Goal: Task Accomplishment & Management: Complete application form

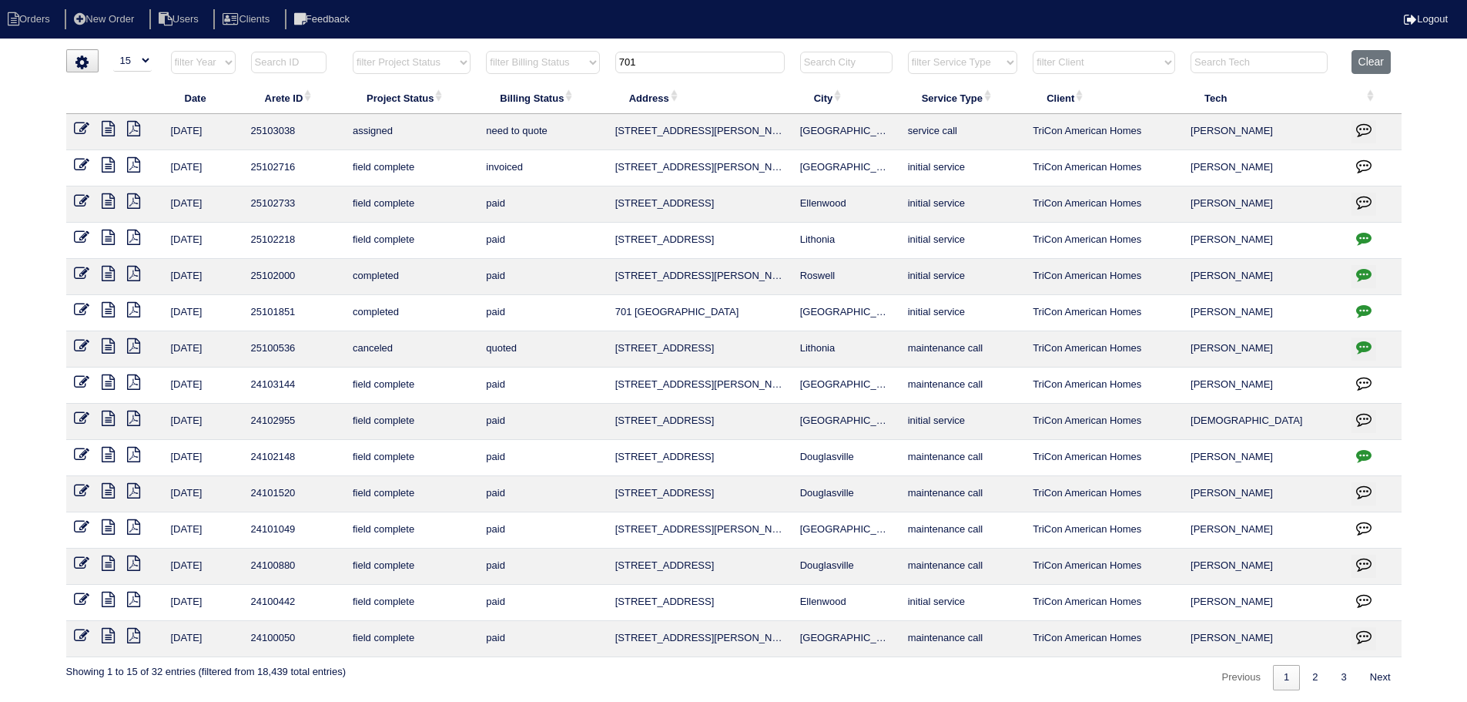
select select "15"
drag, startPoint x: 584, startPoint y: 77, endPoint x: 556, endPoint y: 82, distance: 28.1
click at [556, 82] on table "Date Arete ID Project Status Billing Status Address City Service Type Client Te…" at bounding box center [734, 353] width 1336 height 607
type input "2627"
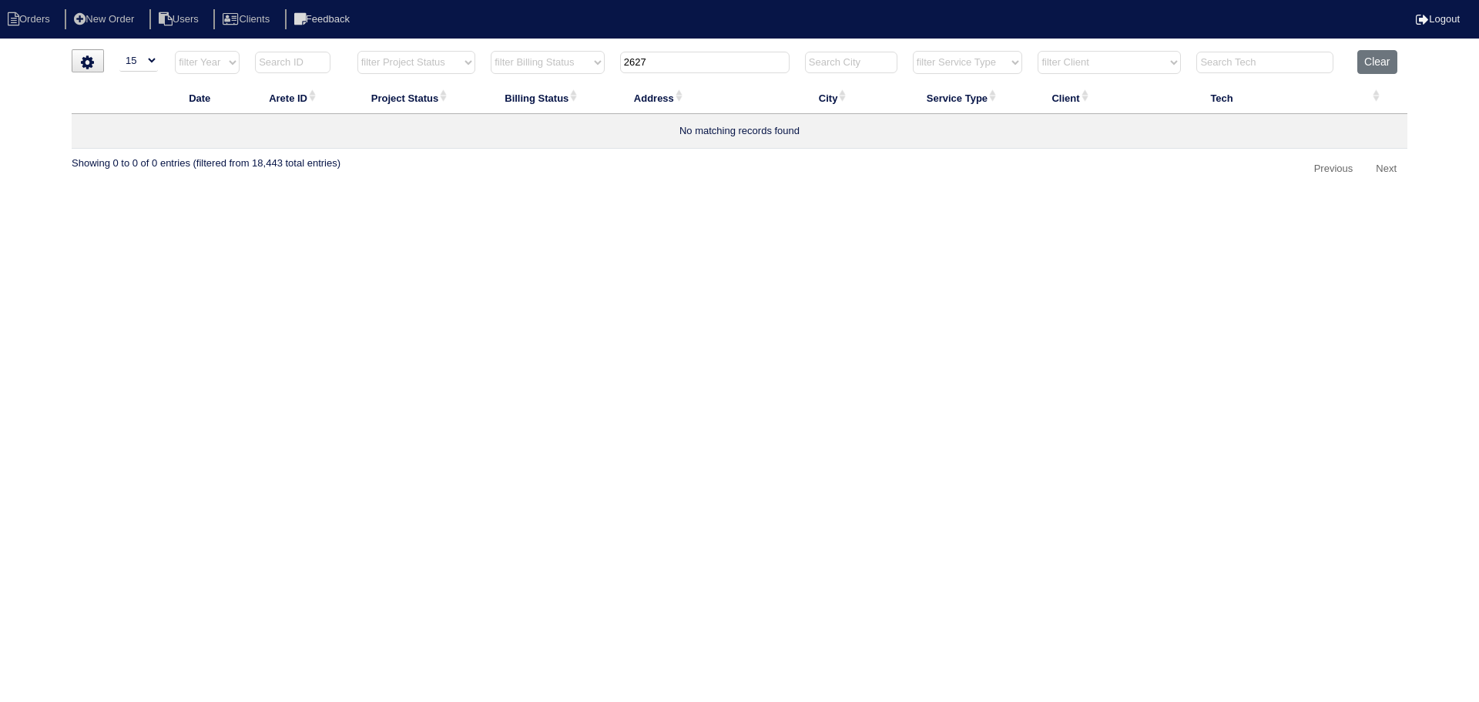
drag, startPoint x: 712, startPoint y: 57, endPoint x: 588, endPoint y: 64, distance: 124.2
click at [588, 64] on tr "filter Year -- Any Year -- 2025 2024 2023 2022 2021 2020 2019 filter Project St…" at bounding box center [740, 66] width 1336 height 32
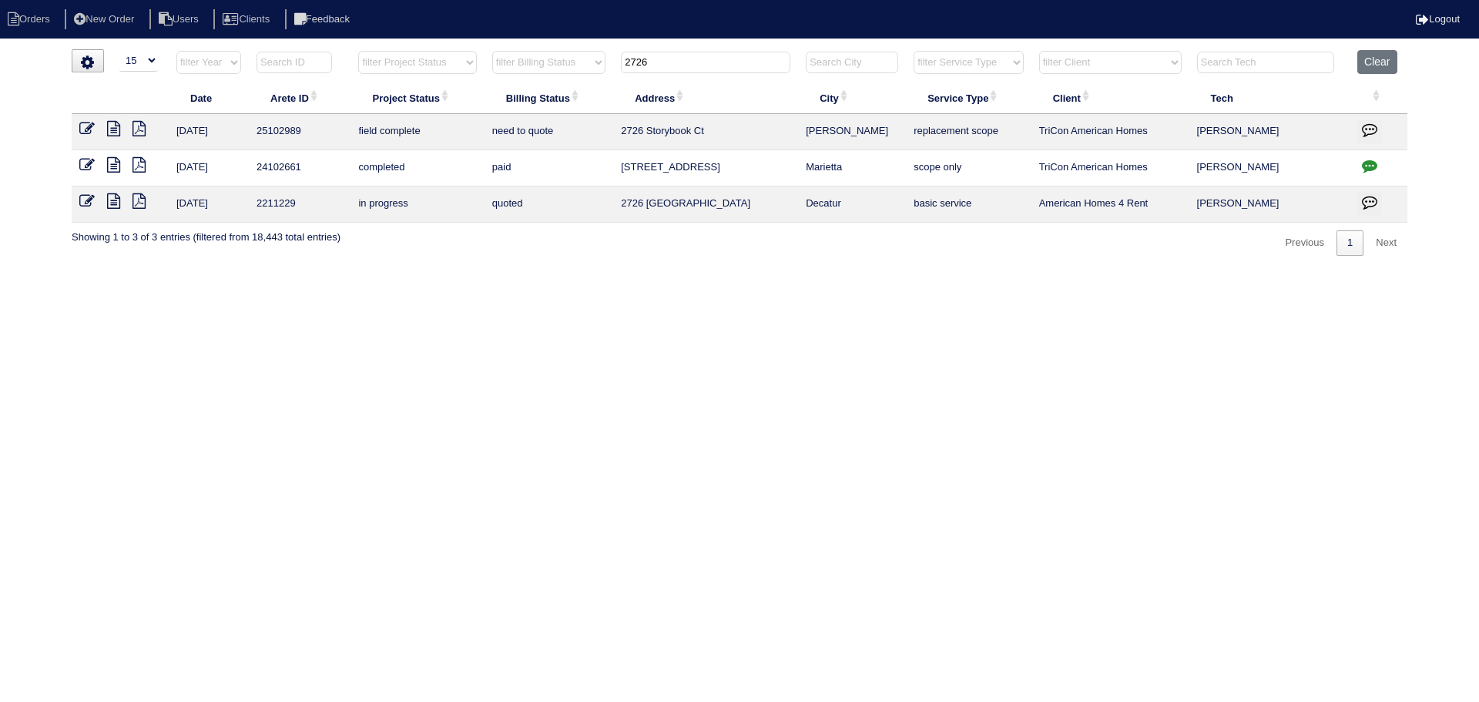
type input "2726"
click at [115, 123] on icon at bounding box center [113, 128] width 13 height 15
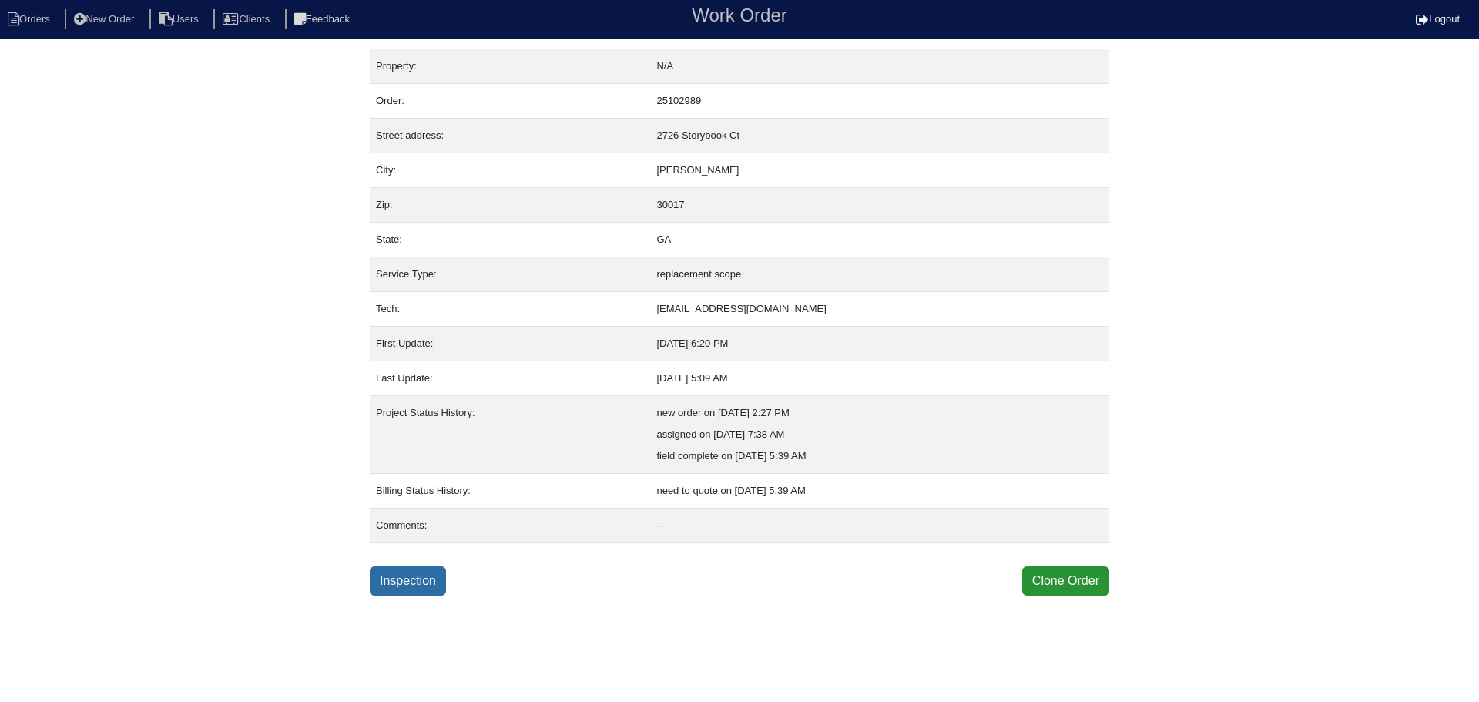
click at [398, 585] on link "Inspection" at bounding box center [408, 580] width 76 height 29
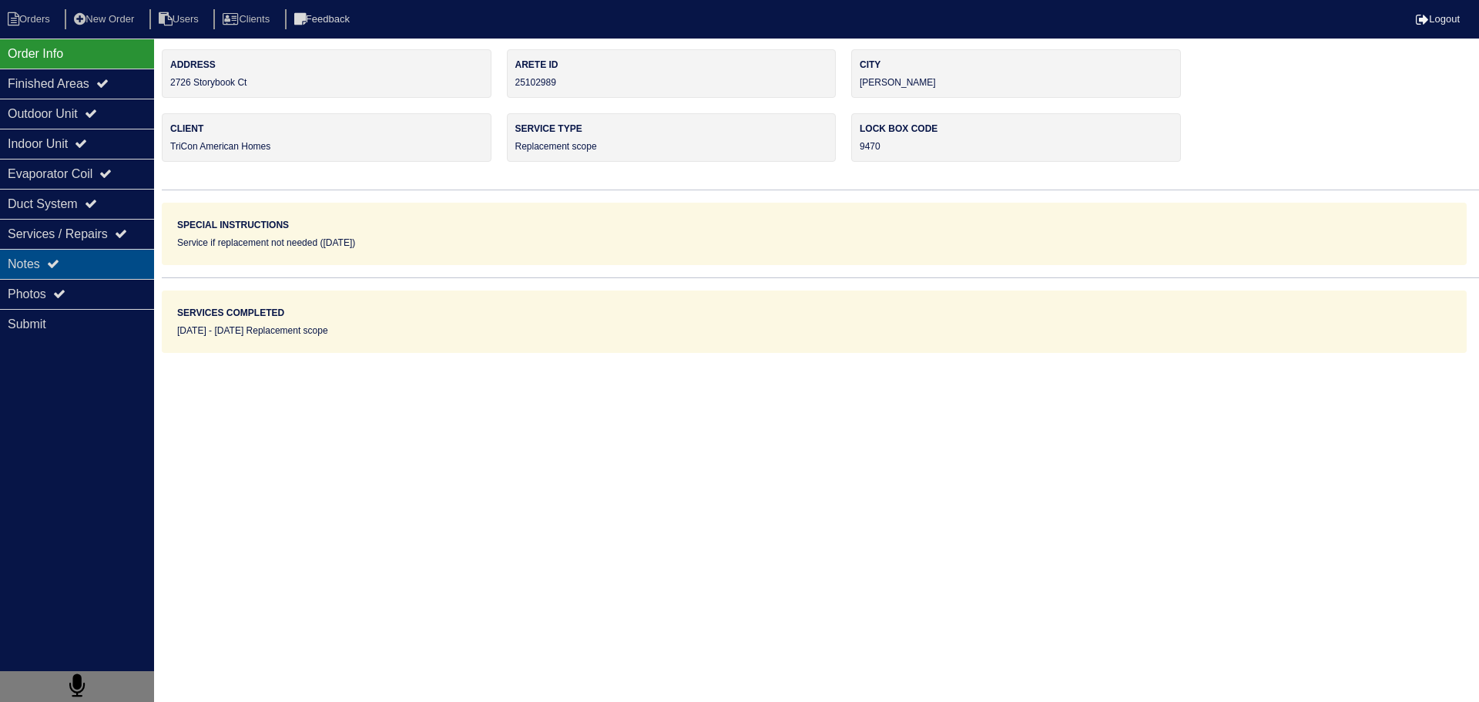
click at [92, 257] on div "Notes" at bounding box center [77, 264] width 154 height 30
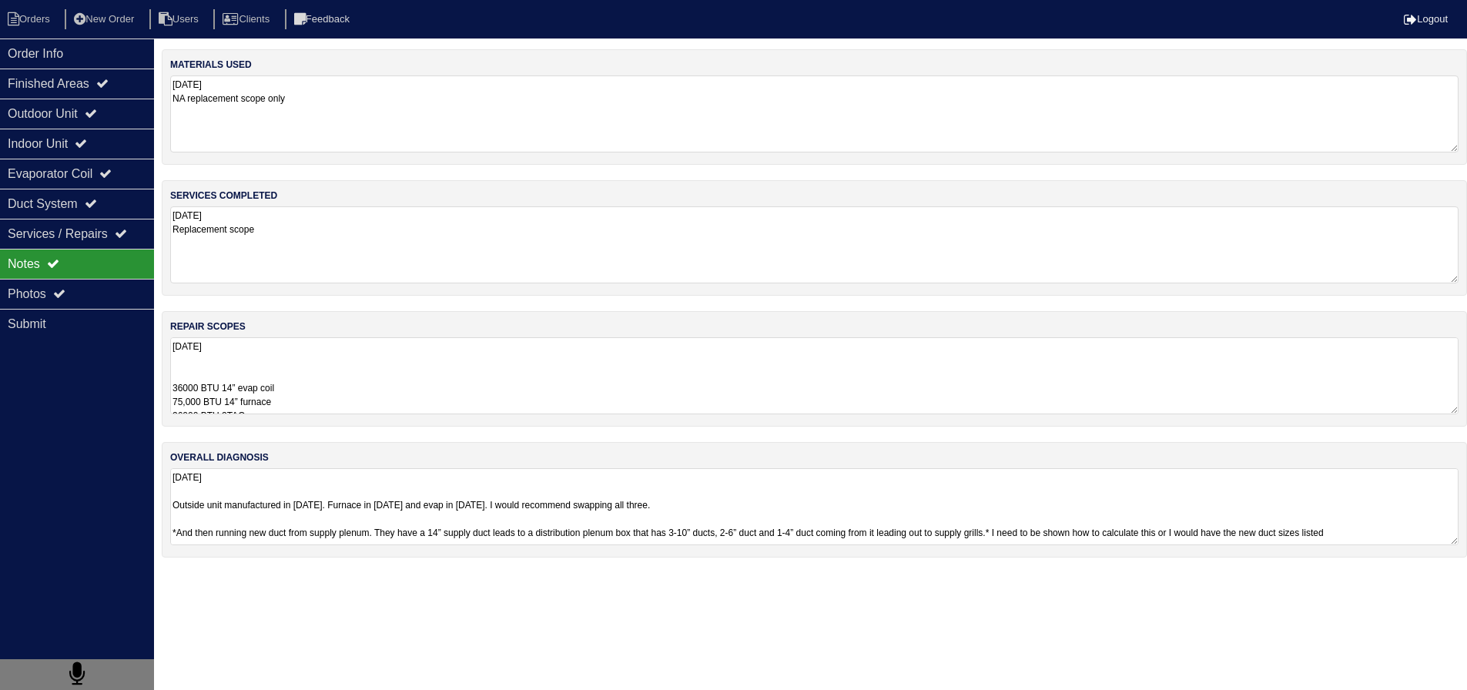
click at [315, 385] on textarea "[DATE] 36000 BTU 14” evap coil 75,000 BTU 14” furnace 36000 BTU 3TAC Furnace re…" at bounding box center [814, 375] width 1289 height 77
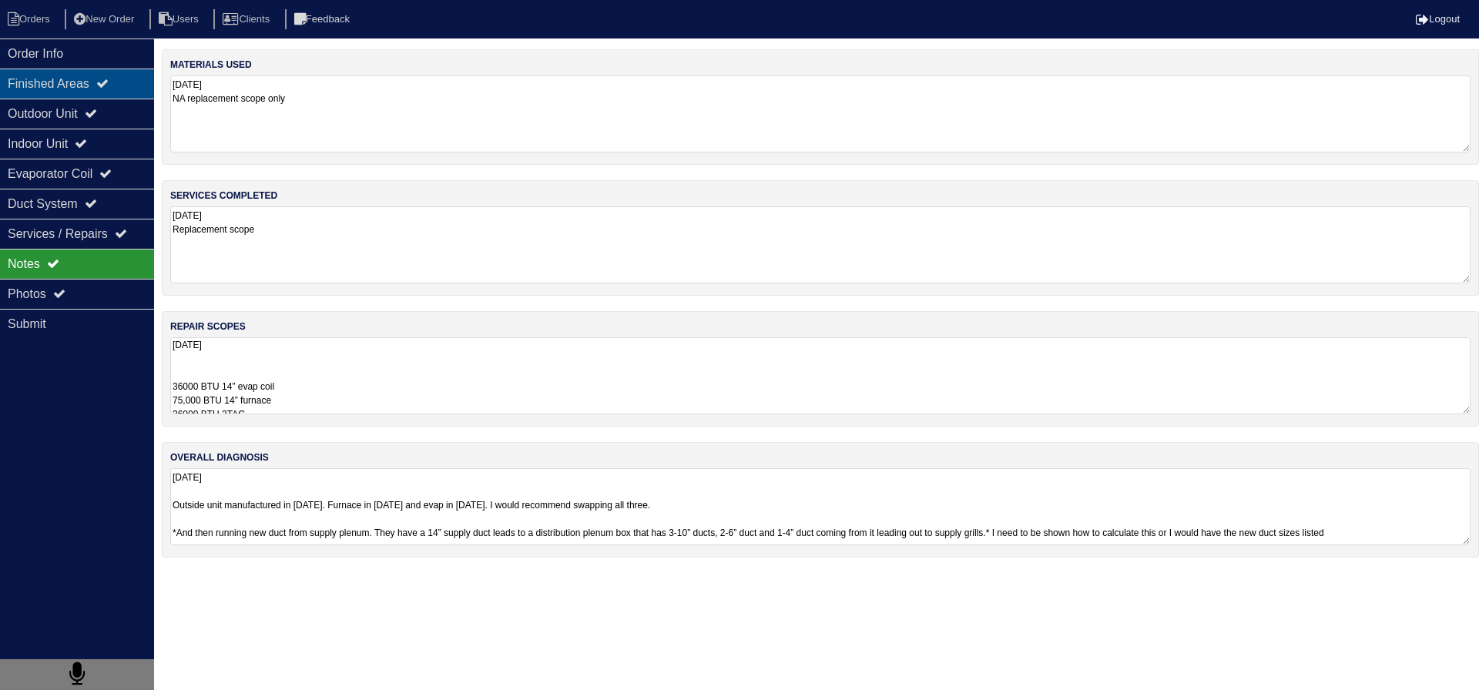
click at [113, 77] on div "Finished Areas" at bounding box center [77, 84] width 154 height 30
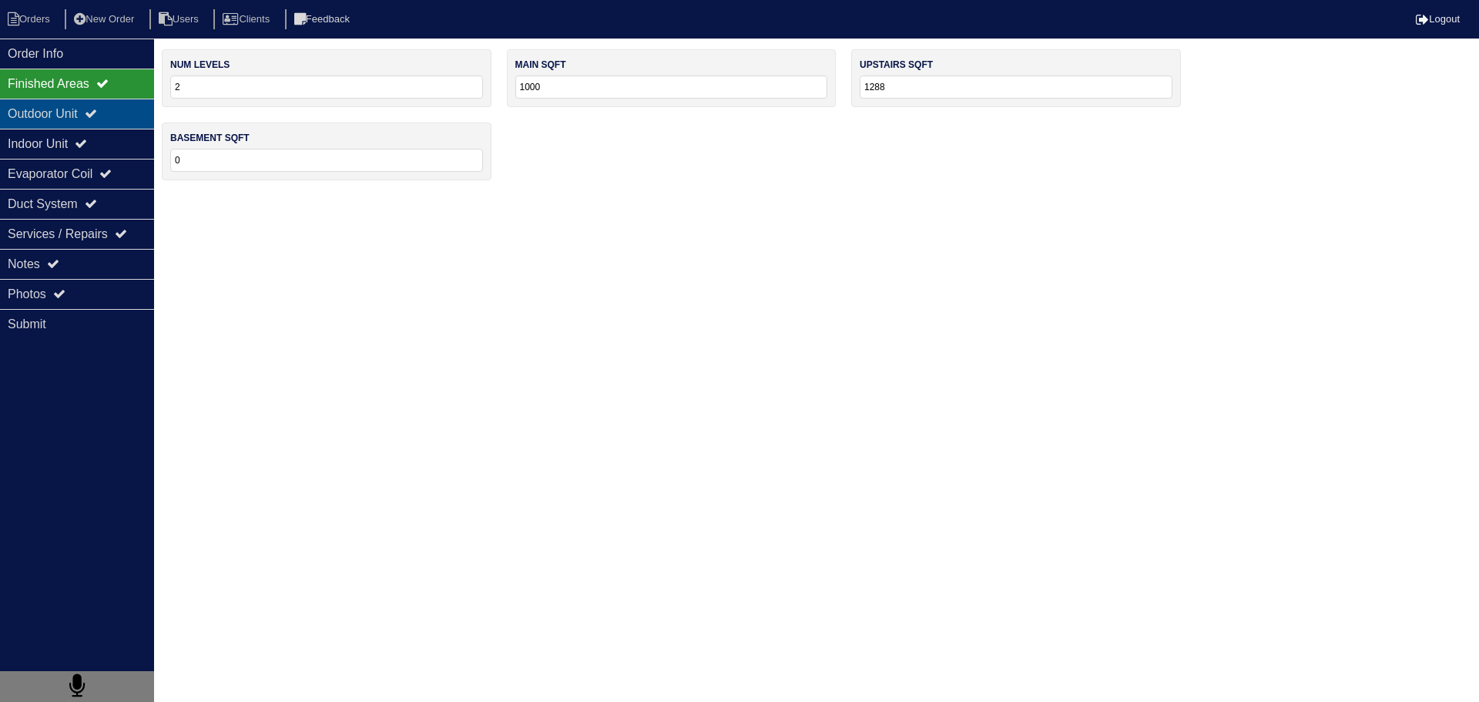
click at [112, 120] on div "Outdoor Unit" at bounding box center [77, 114] width 154 height 30
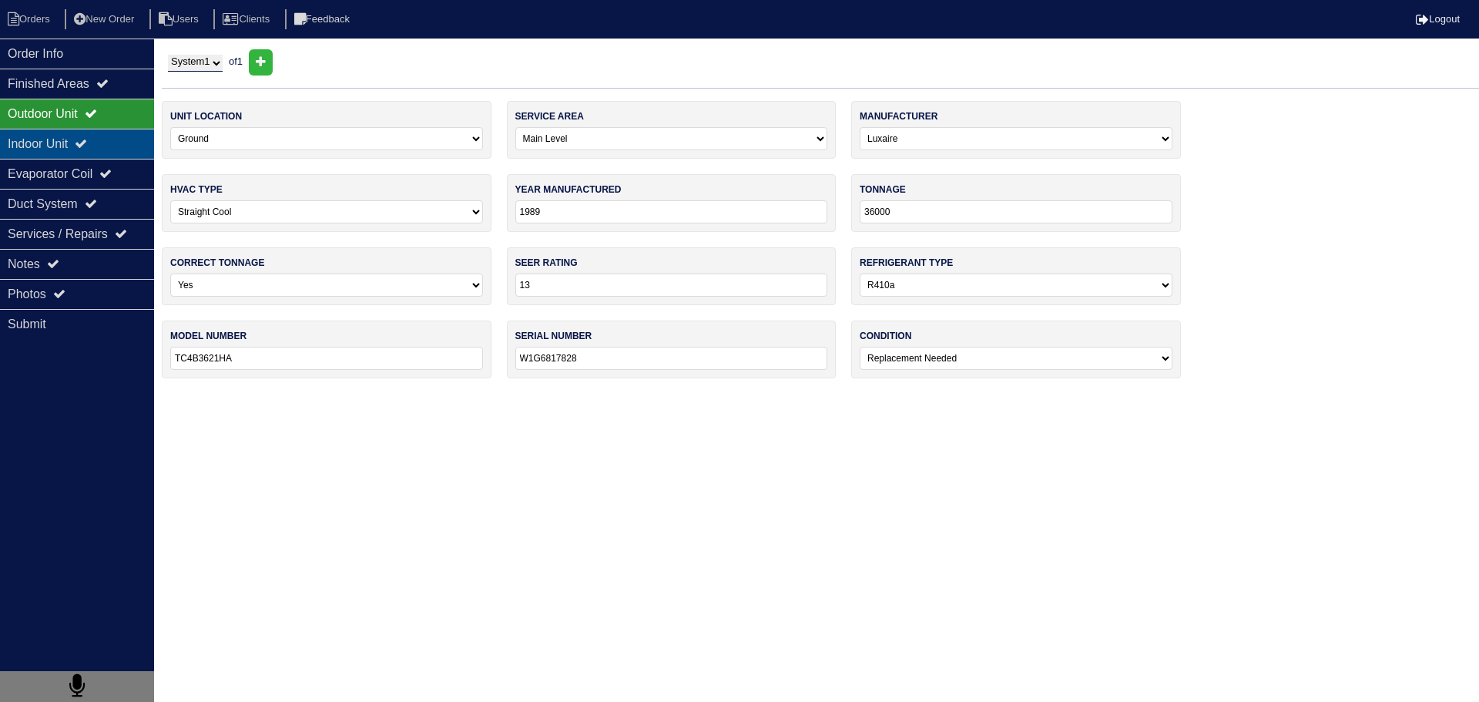
click at [112, 153] on div "Indoor Unit" at bounding box center [77, 144] width 154 height 30
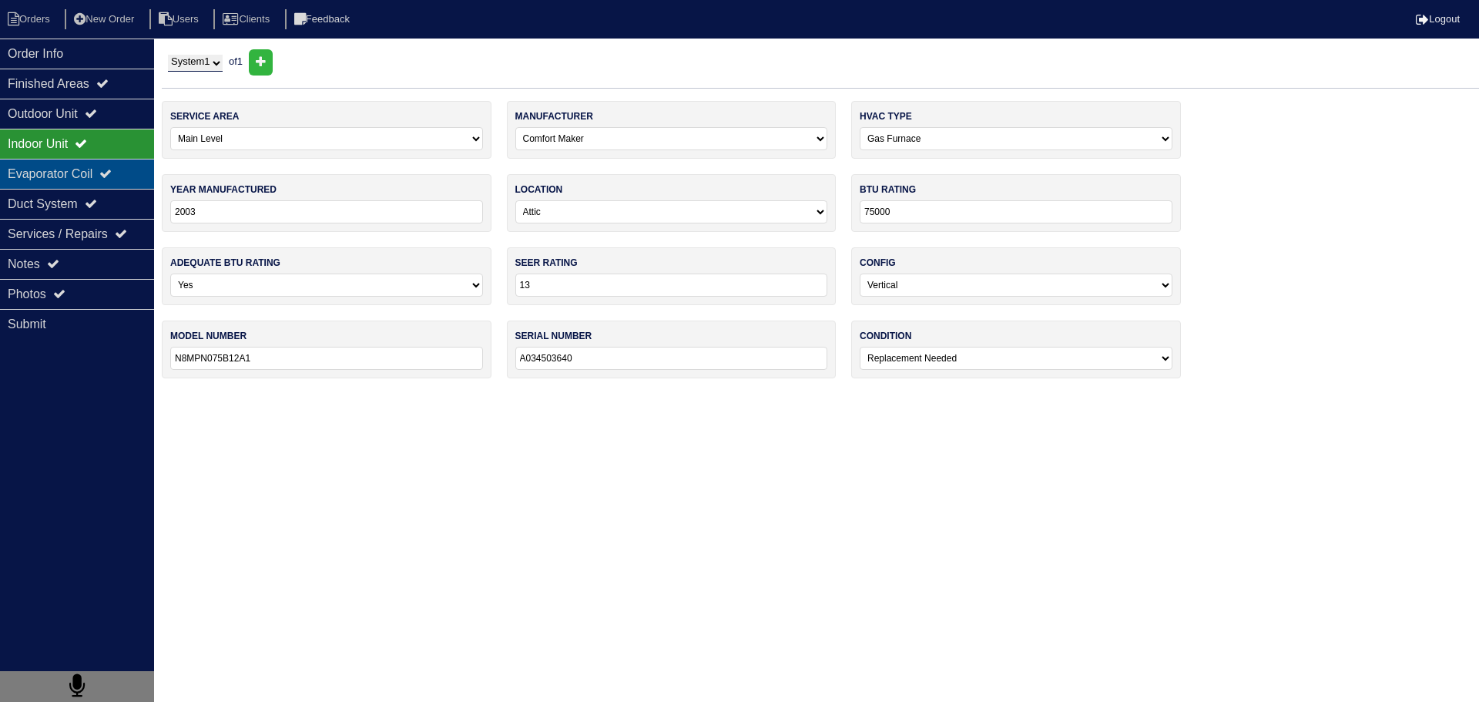
click at [102, 178] on div "Evaporator Coil" at bounding box center [77, 174] width 154 height 30
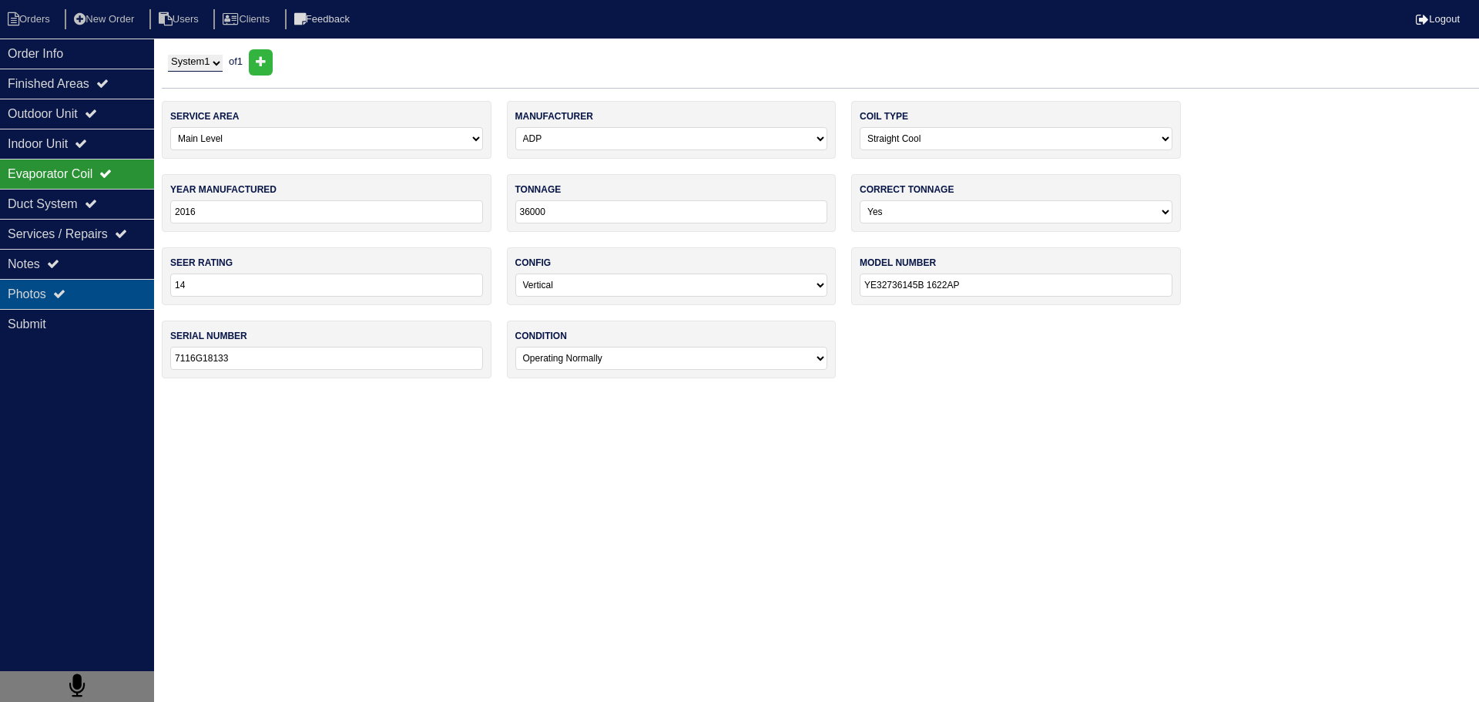
click at [90, 292] on div "Photos" at bounding box center [77, 294] width 154 height 30
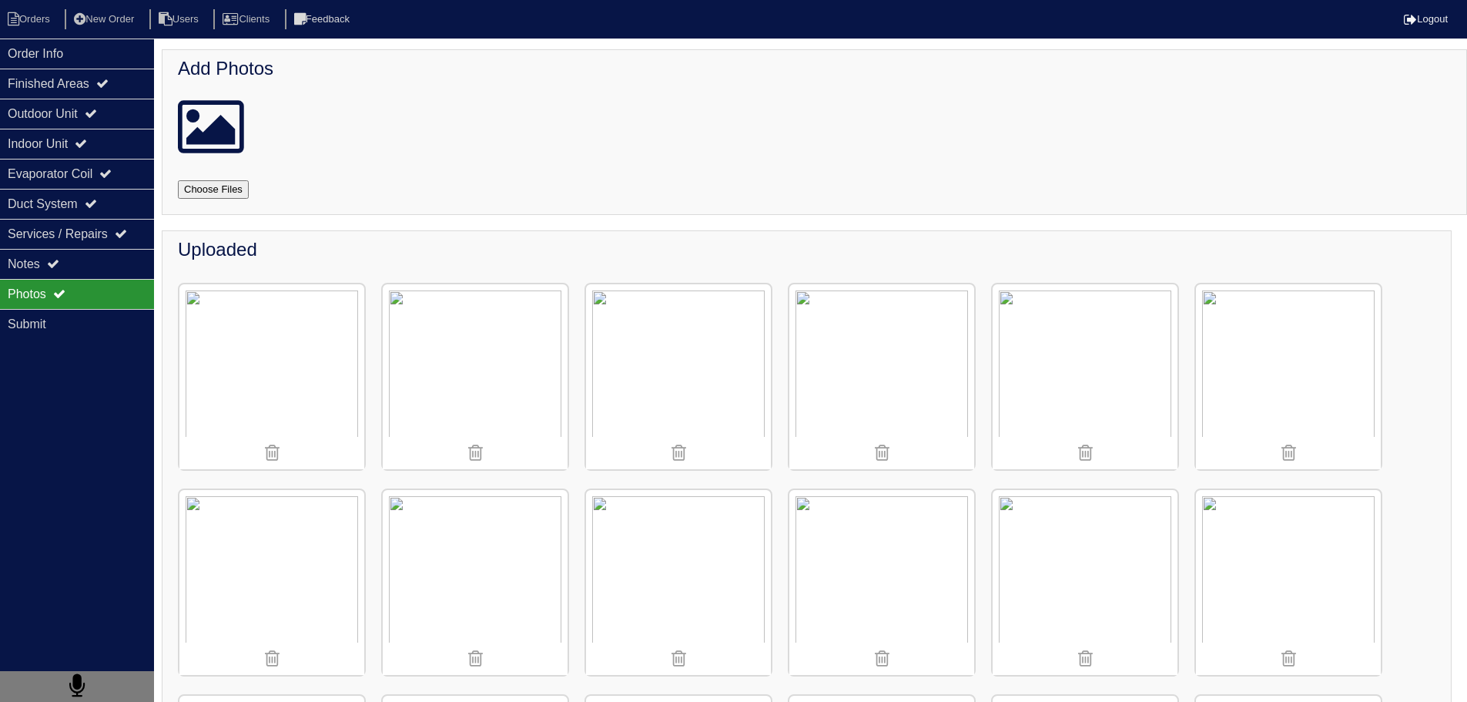
click at [1034, 378] on img at bounding box center [1085, 376] width 185 height 185
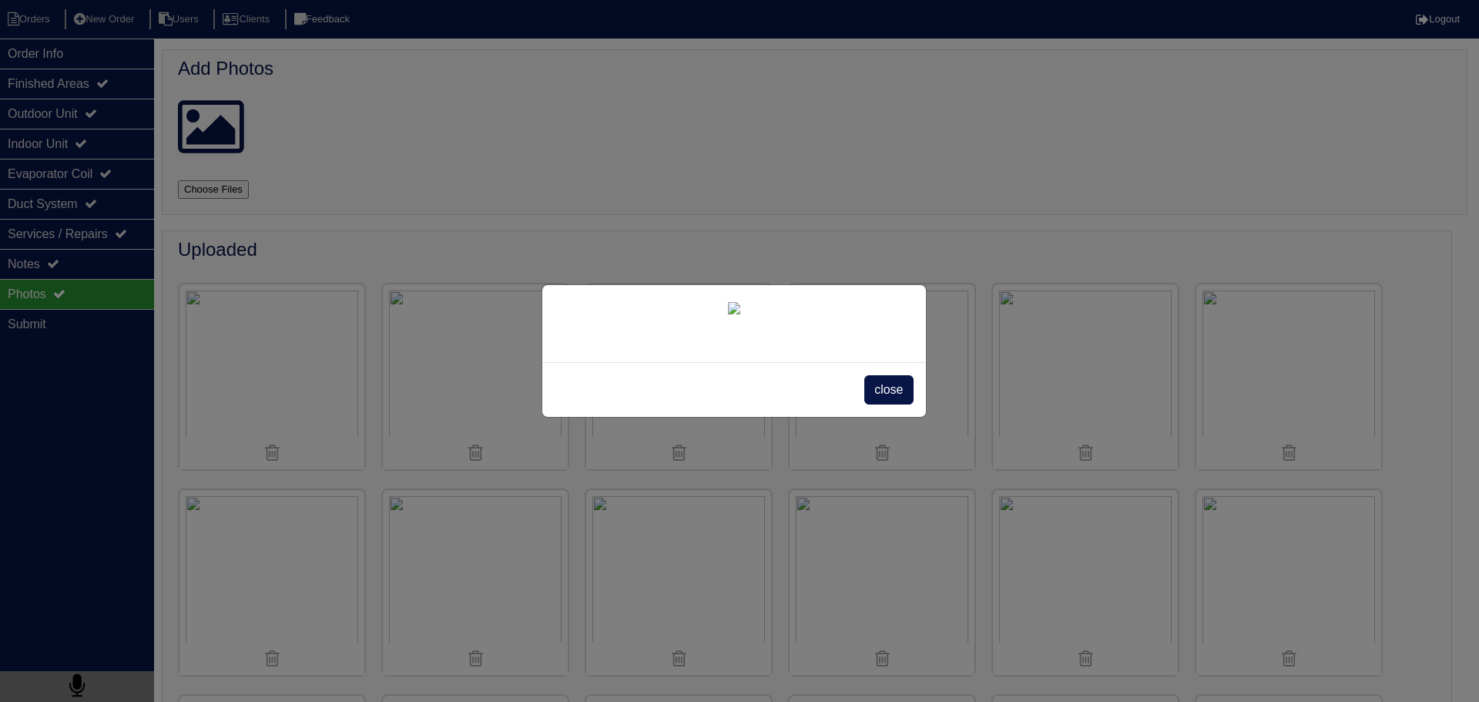
click at [880, 404] on span "close" at bounding box center [888, 389] width 49 height 29
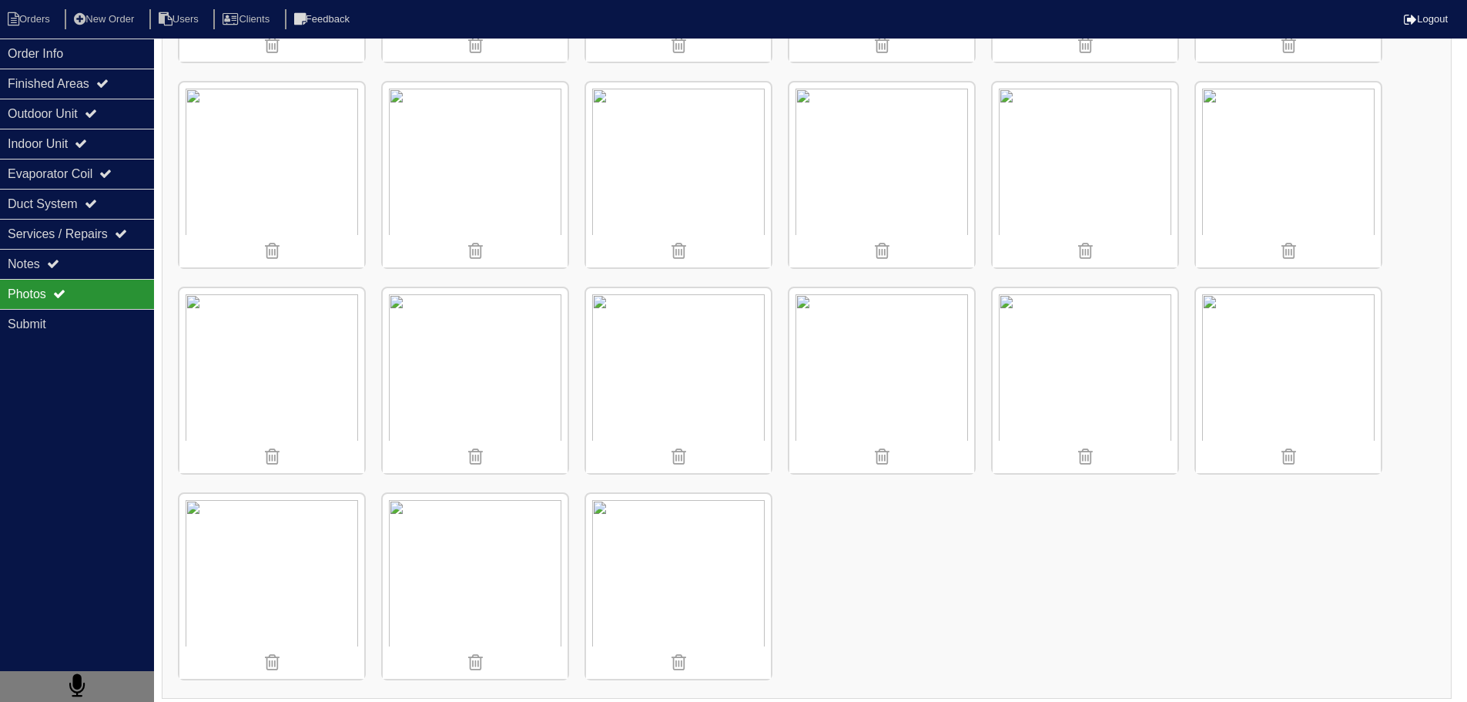
scroll to position [1646, 0]
click at [866, 387] on img at bounding box center [882, 375] width 185 height 185
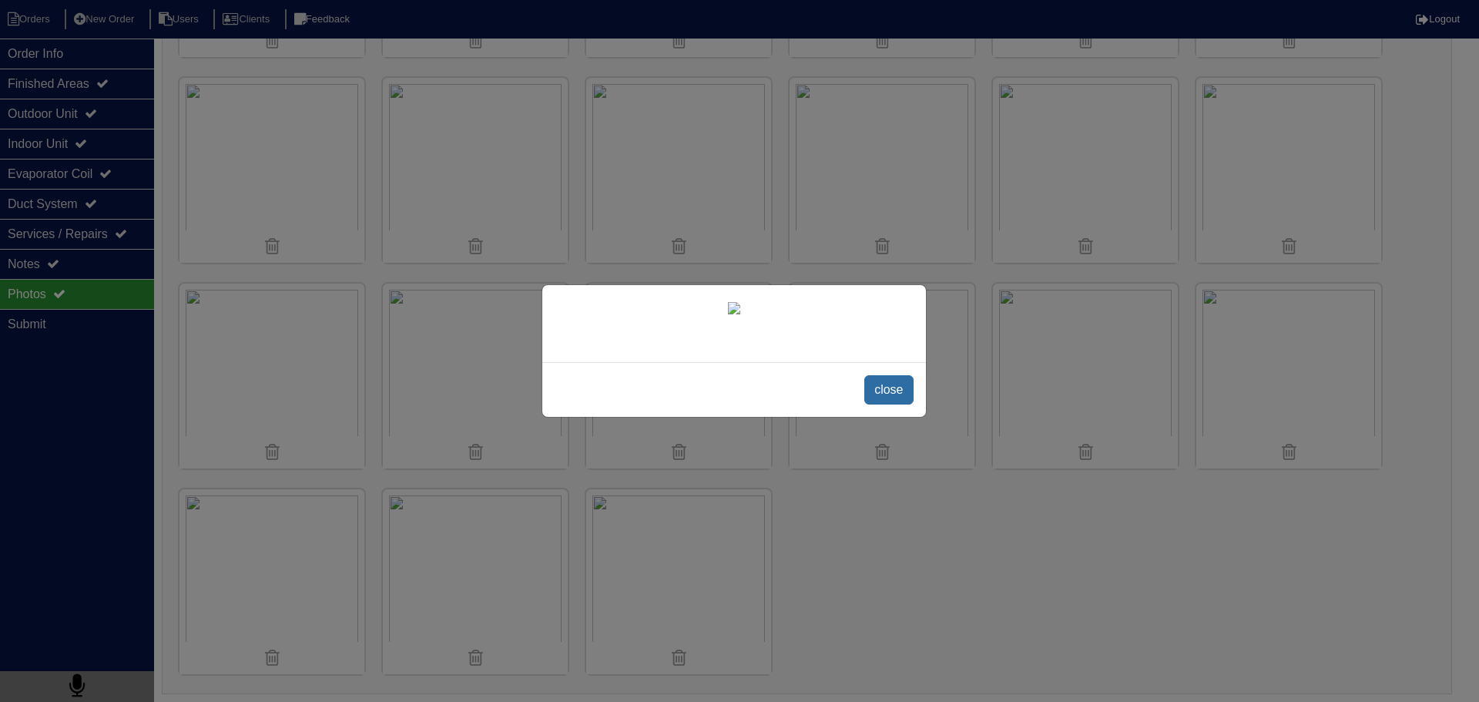
click at [883, 404] on span "close" at bounding box center [888, 389] width 49 height 29
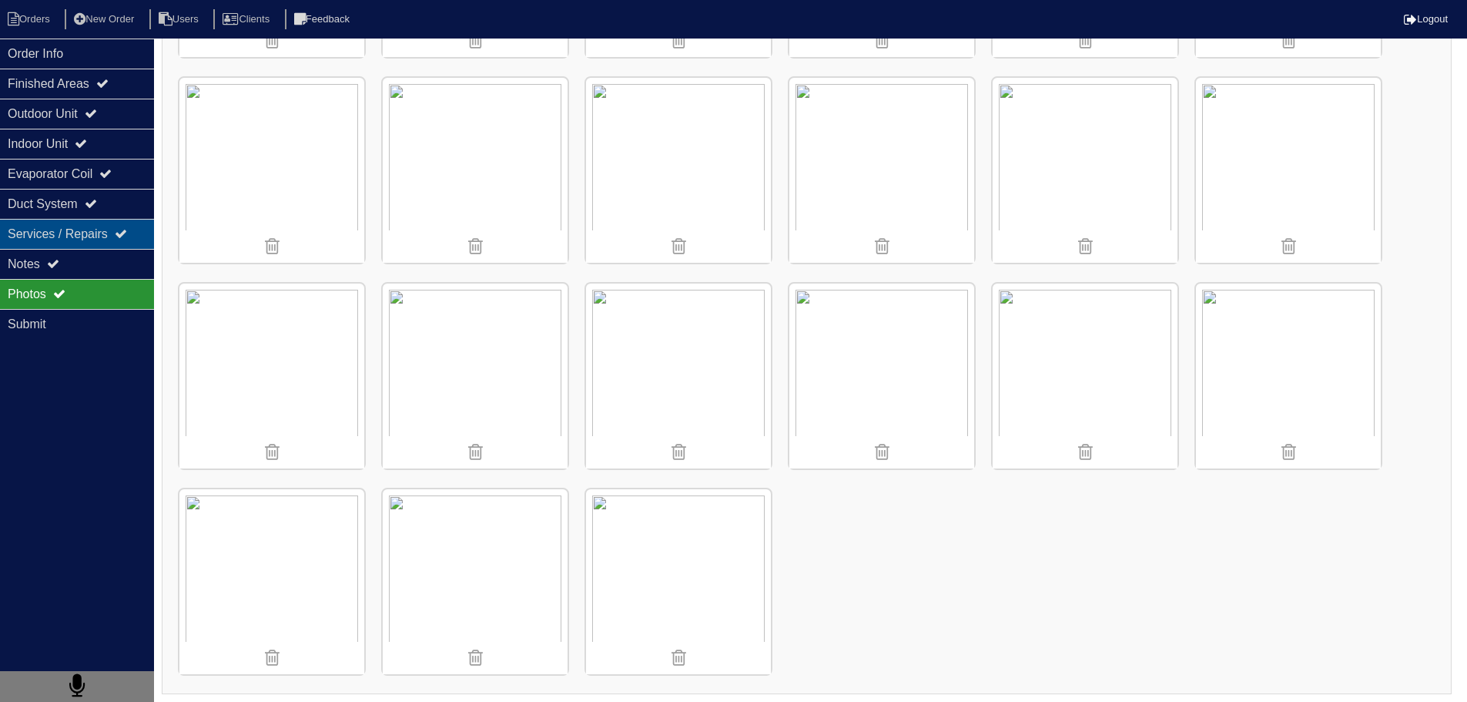
click at [48, 243] on div "Services / Repairs" at bounding box center [77, 234] width 154 height 30
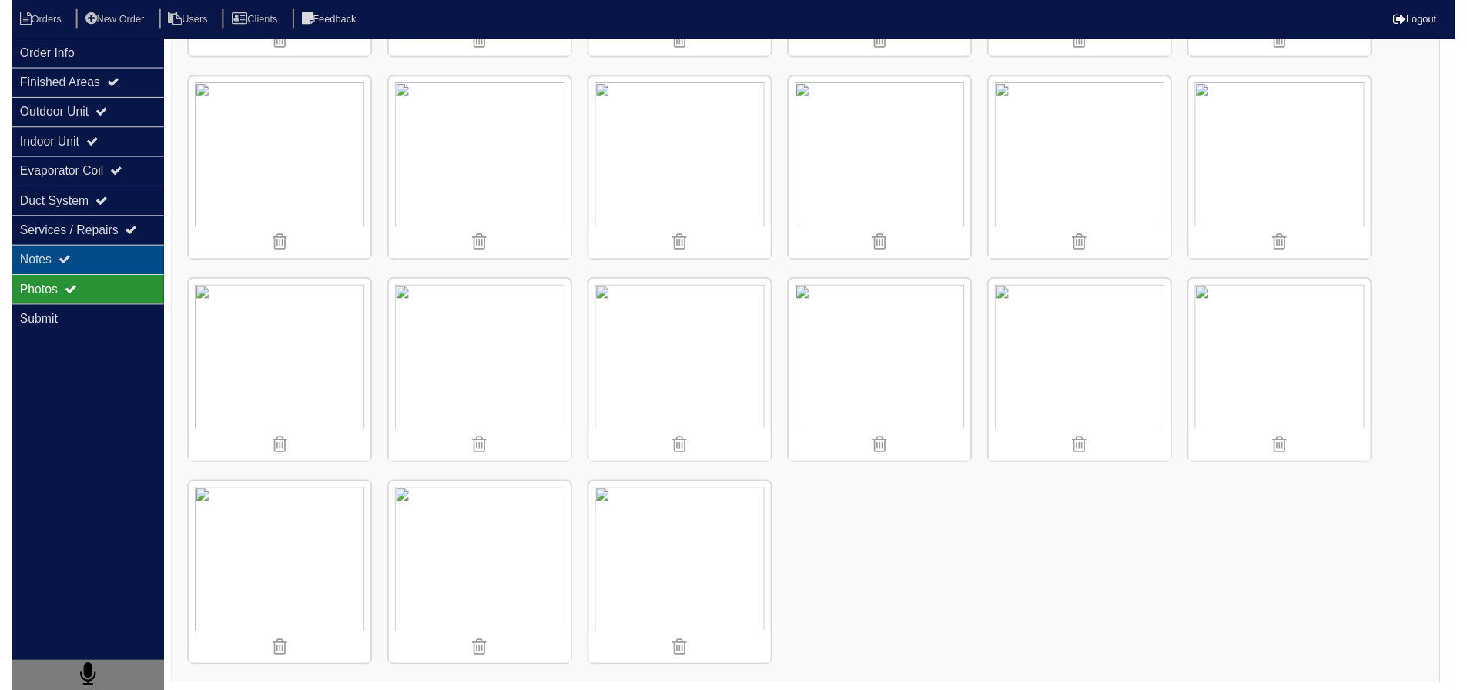
scroll to position [0, 0]
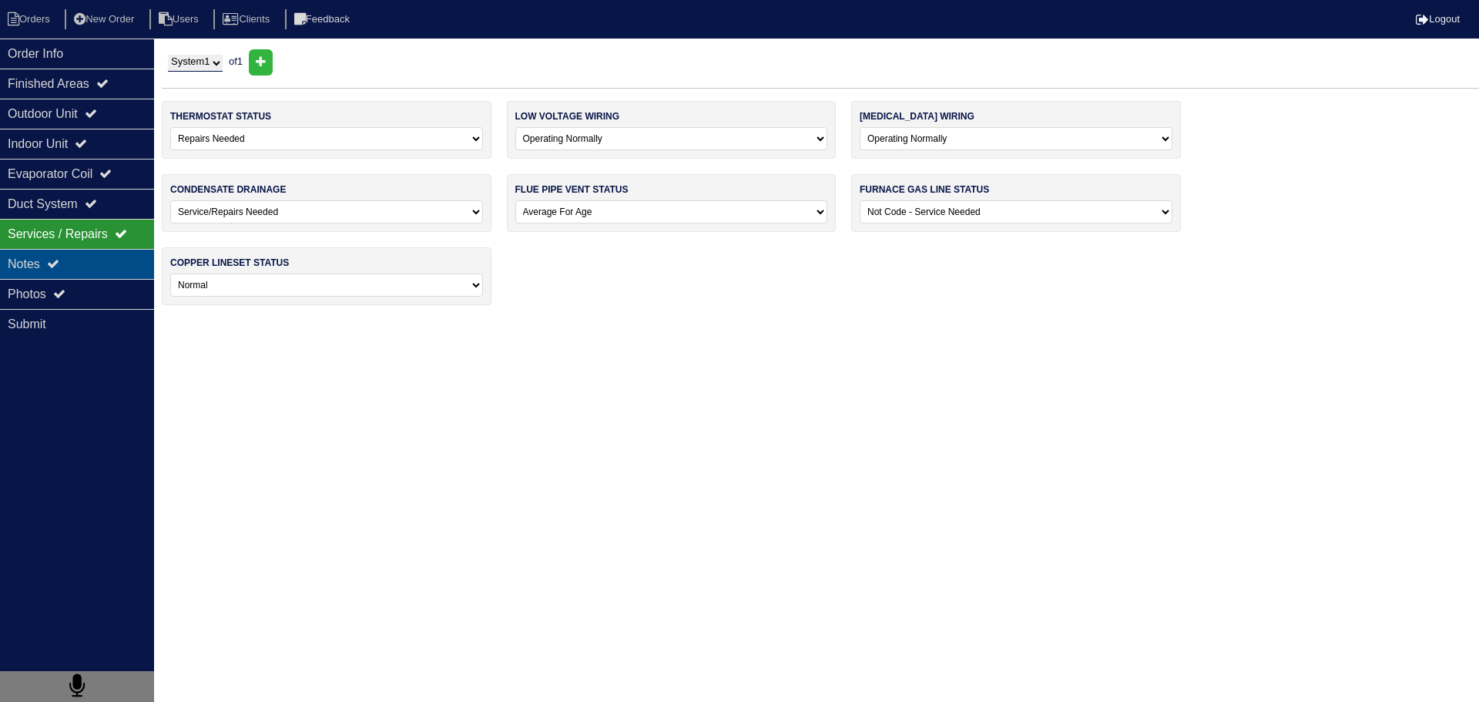
click at [51, 256] on div "Notes" at bounding box center [77, 264] width 154 height 30
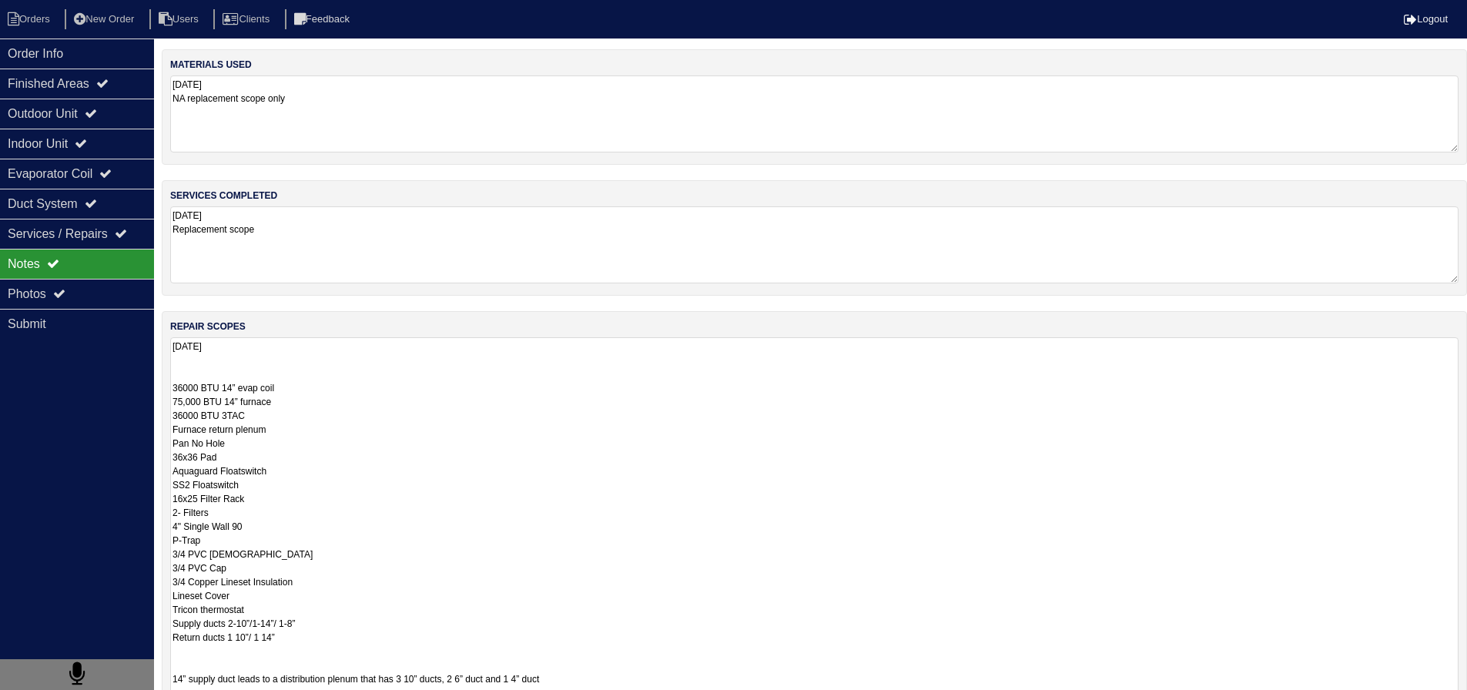
click at [424, 364] on textarea "[DATE] 36000 BTU 14” evap coil 75,000 BTU 14” furnace 36000 BTU 3TAC Furnace re…" at bounding box center [814, 519] width 1289 height 364
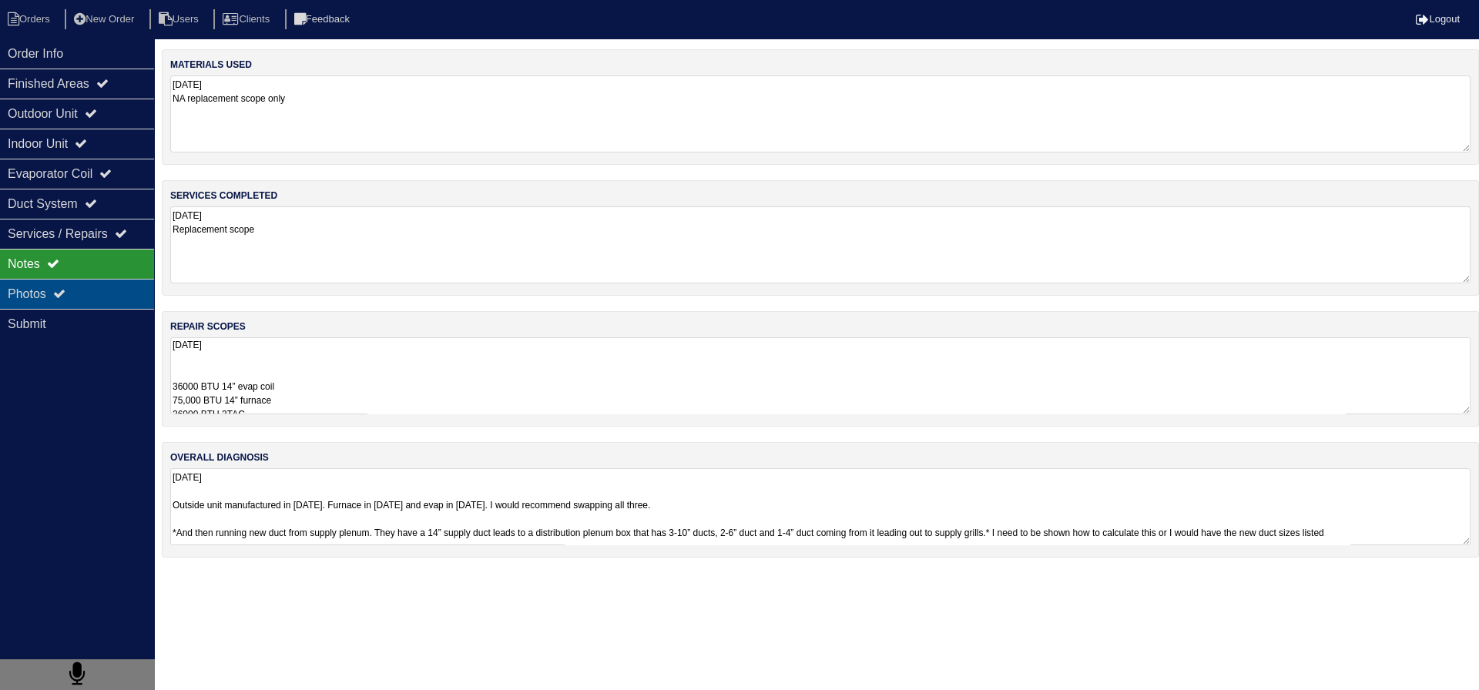
click at [119, 307] on div "Photos" at bounding box center [77, 294] width 154 height 30
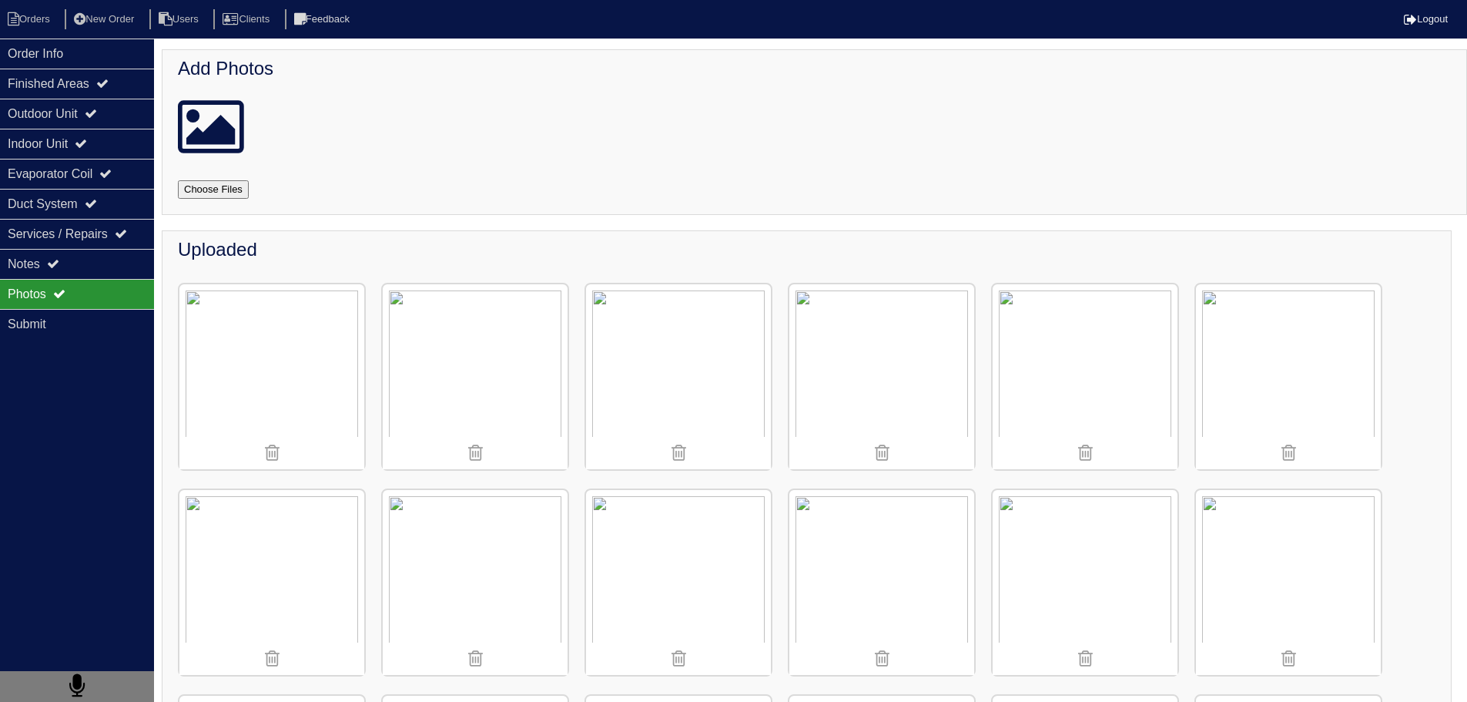
click at [1153, 374] on img at bounding box center [1085, 376] width 185 height 185
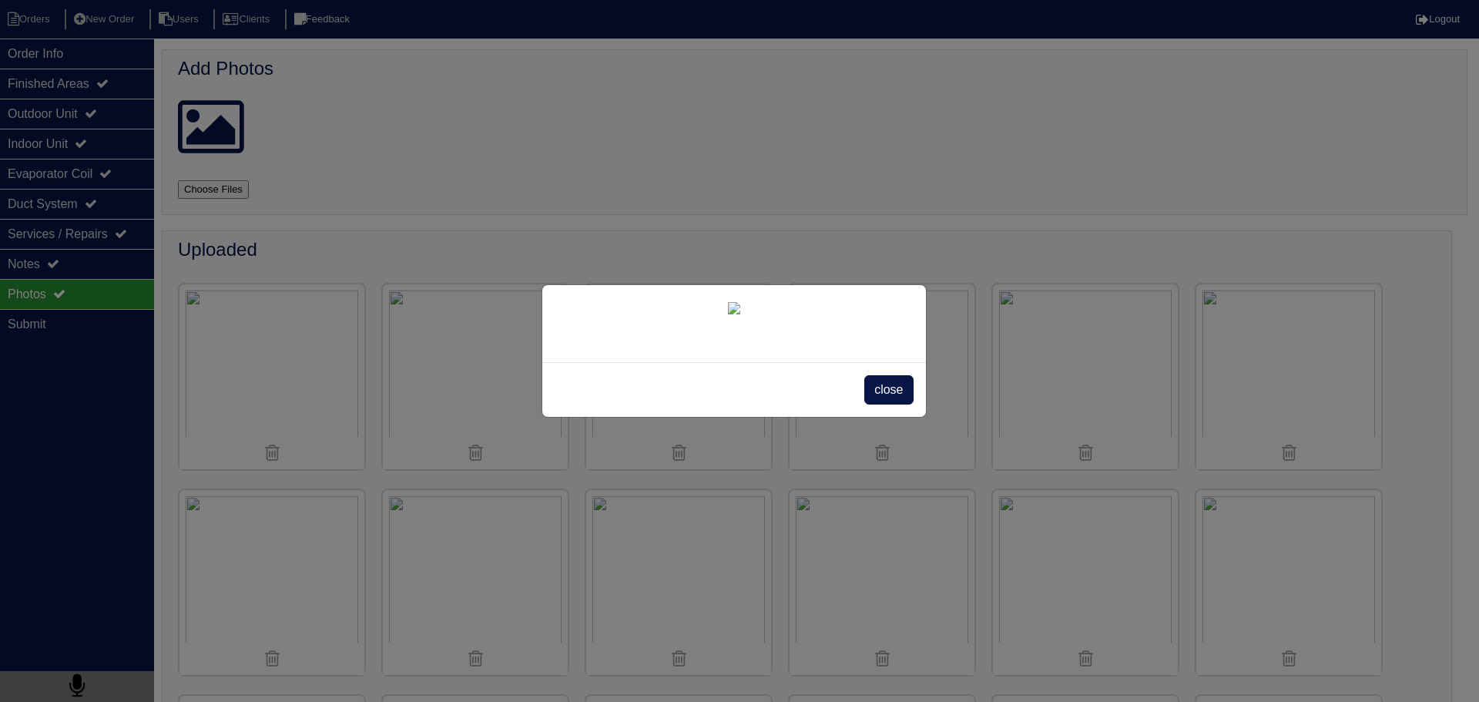
click at [37, 271] on div "close" at bounding box center [739, 351] width 1479 height 702
drag, startPoint x: 39, startPoint y: 267, endPoint x: 187, endPoint y: 274, distance: 148.8
click at [40, 267] on div "close" at bounding box center [739, 351] width 1479 height 702
click at [895, 404] on span "close" at bounding box center [888, 389] width 49 height 29
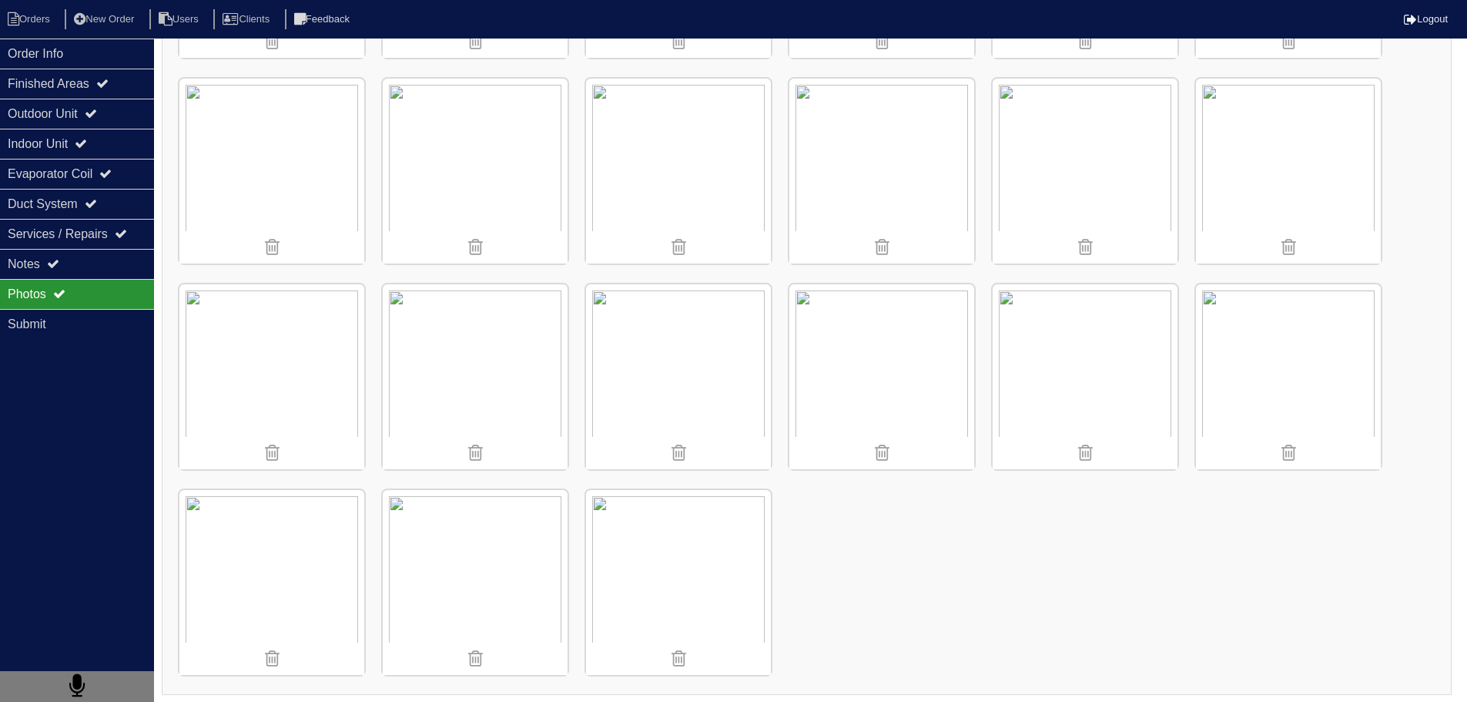
scroll to position [1646, 0]
click at [128, 273] on div "Notes" at bounding box center [77, 264] width 154 height 30
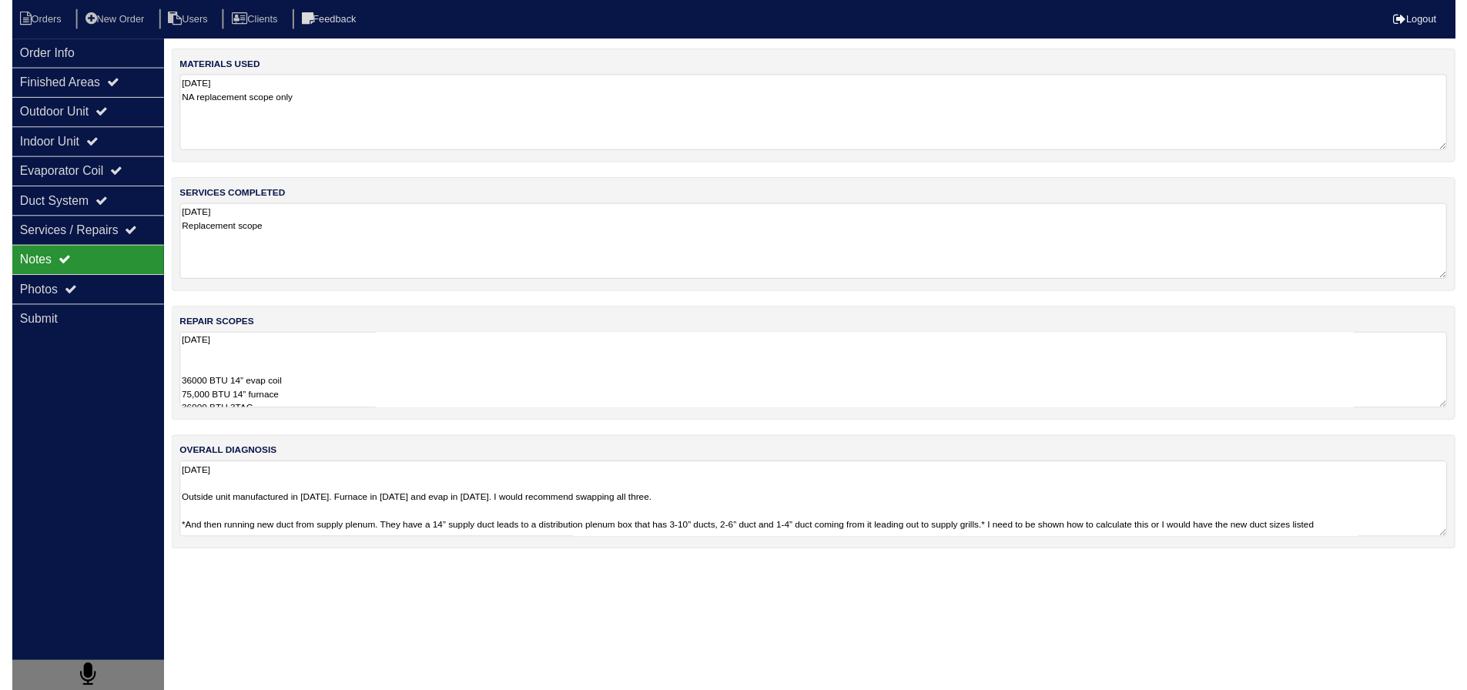
scroll to position [0, 0]
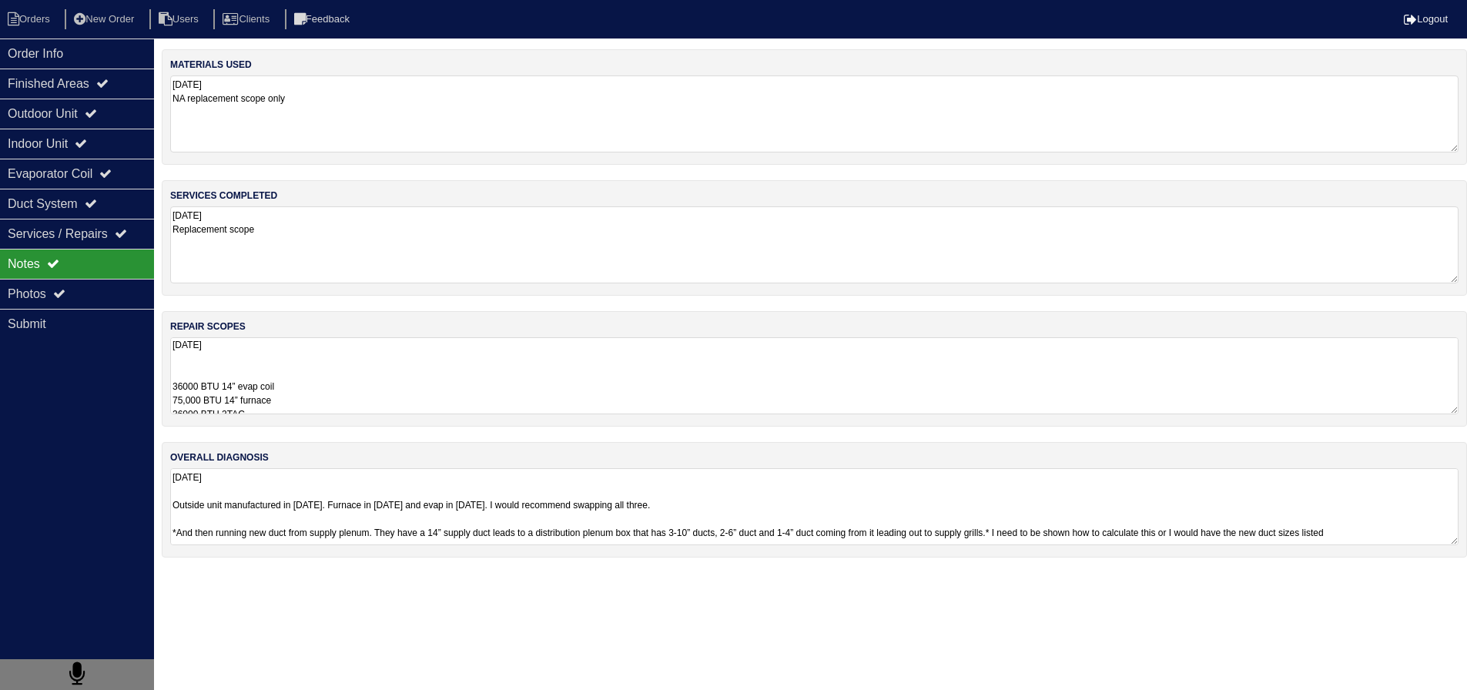
click at [310, 384] on textarea "[DATE] 36000 BTU 14” evap coil 75,000 BTU 14” furnace 36000 BTU 3TAC Furnace re…" at bounding box center [814, 375] width 1289 height 77
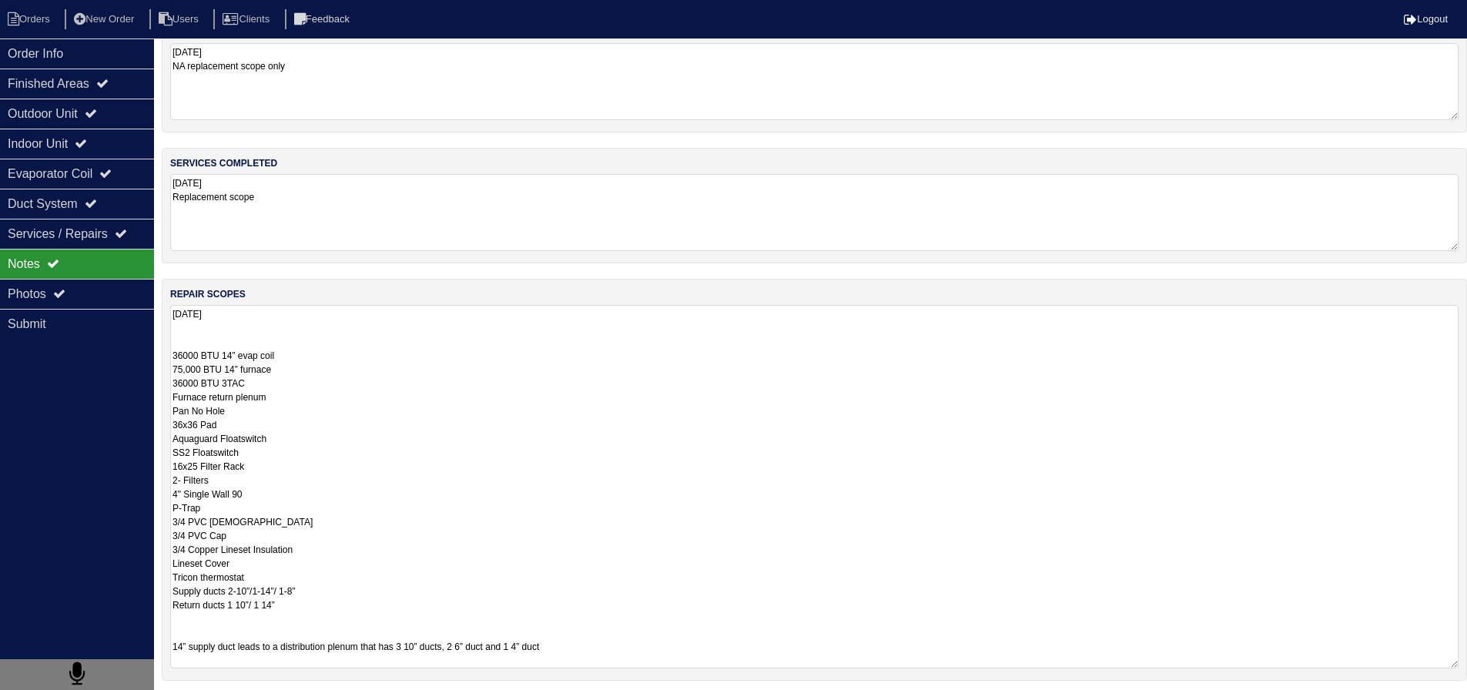
scroll to position [154, 0]
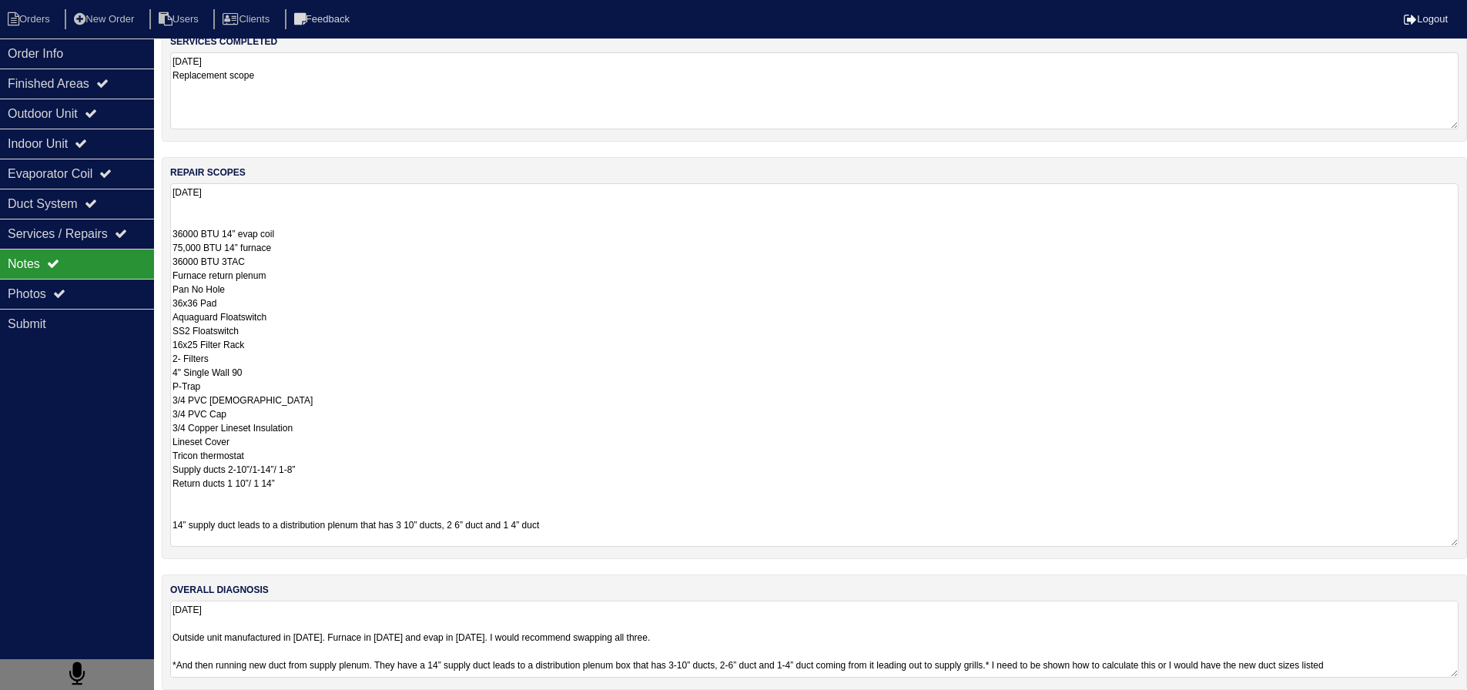
drag, startPoint x: 263, startPoint y: 263, endPoint x: 167, endPoint y: 233, distance: 99.9
click at [167, 233] on div "repair scopes [DATE] 36000 BTU 14” evap coil 75,000 BTU 14” furnace 36000 BTU 3…" at bounding box center [815, 358] width 1306 height 402
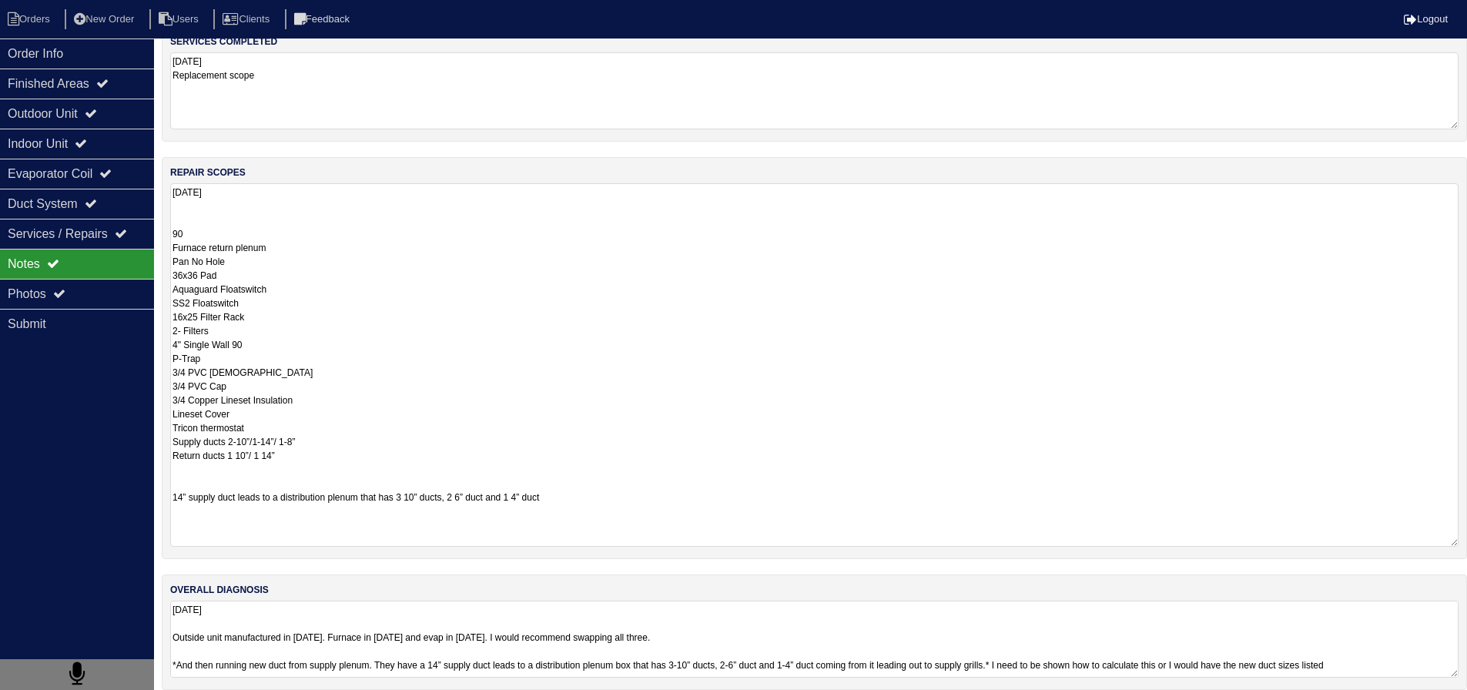
scroll to position [0, 0]
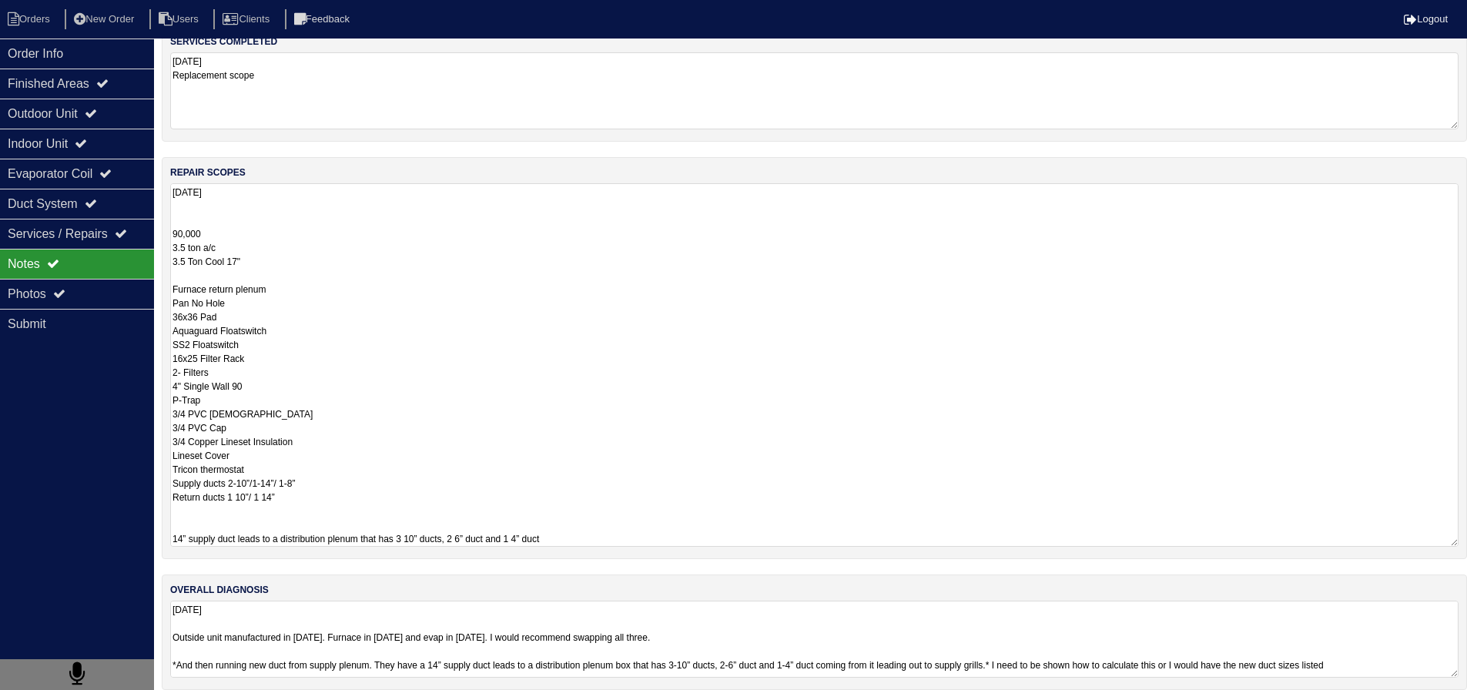
click at [172, 288] on textarea "[DATE] 90,000 3.5 ton a/c 3.5 Ton Cool 17" Furnace return plenum Pan No Hole 36…" at bounding box center [814, 365] width 1289 height 364
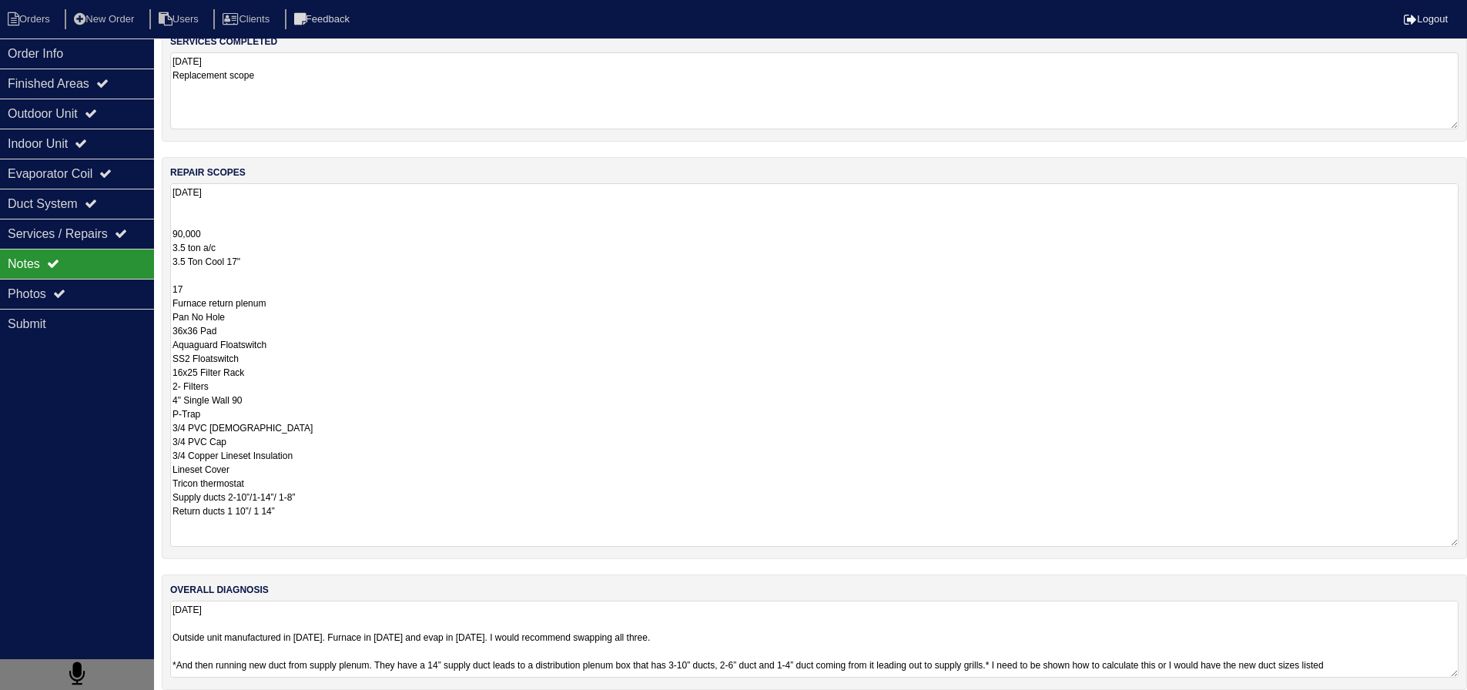
click at [173, 288] on textarea "[DATE] 90,000 3.5 ton a/c 3.5 Ton Cool 17" 17 Furnace return plenum Pan No Hole…" at bounding box center [814, 365] width 1289 height 364
click at [179, 295] on textarea "[DATE] 90,000 3.5 ton a/c 3.5 Ton Cool 17" 17 Furnace return plenum Pan No Hole…" at bounding box center [814, 365] width 1289 height 364
click at [205, 286] on textarea "[DATE] 90,000 3.5 ton a/c 3.5 Ton Cool 17" 17 Furnace return plenum Pan No Hole…" at bounding box center [814, 365] width 1289 height 364
click at [173, 306] on textarea "[DATE] 90,000 3.5 ton a/c 3.5 Ton Cool 17" 17" Furnace return plenum Pan No Hol…" at bounding box center [814, 365] width 1289 height 364
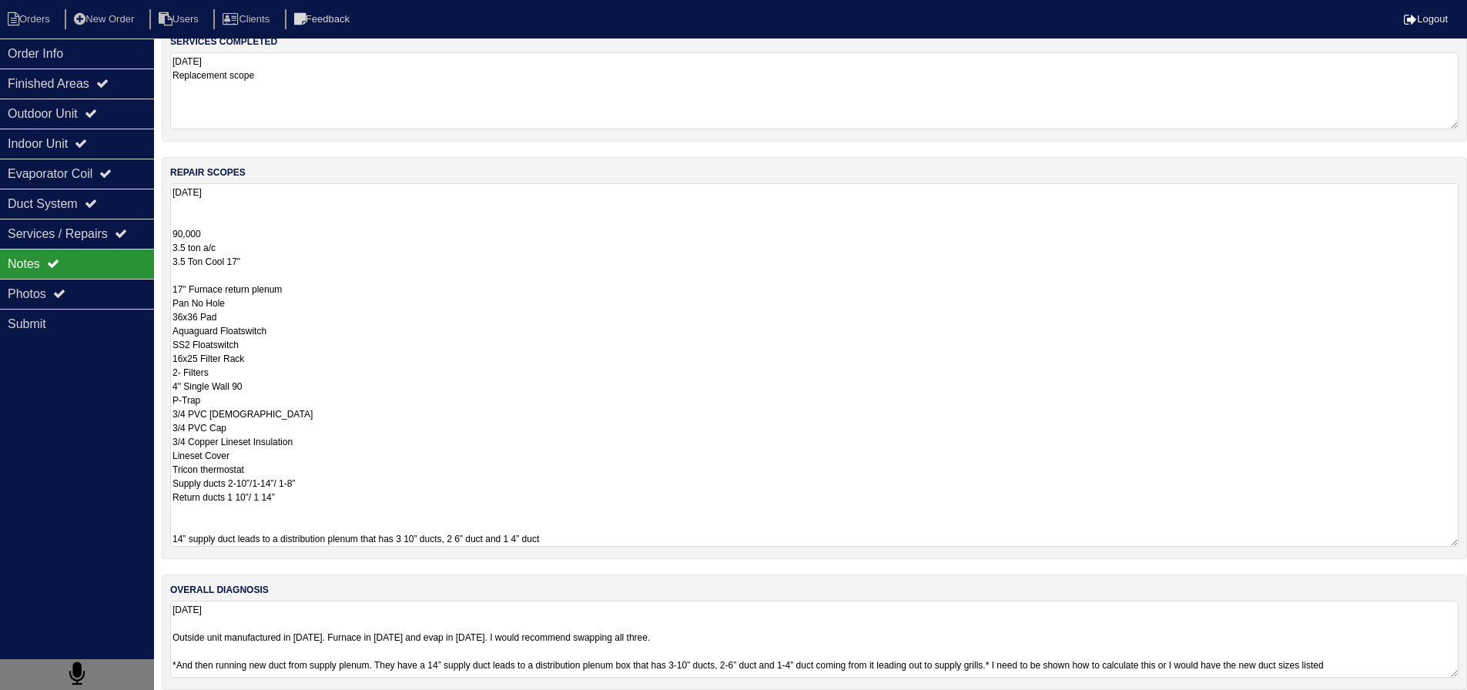
click at [304, 287] on textarea "[DATE] 90,000 3.5 ton a/c 3.5 Ton Cool 17" 17" Furnace return plenum Pan No Hol…" at bounding box center [814, 365] width 1289 height 364
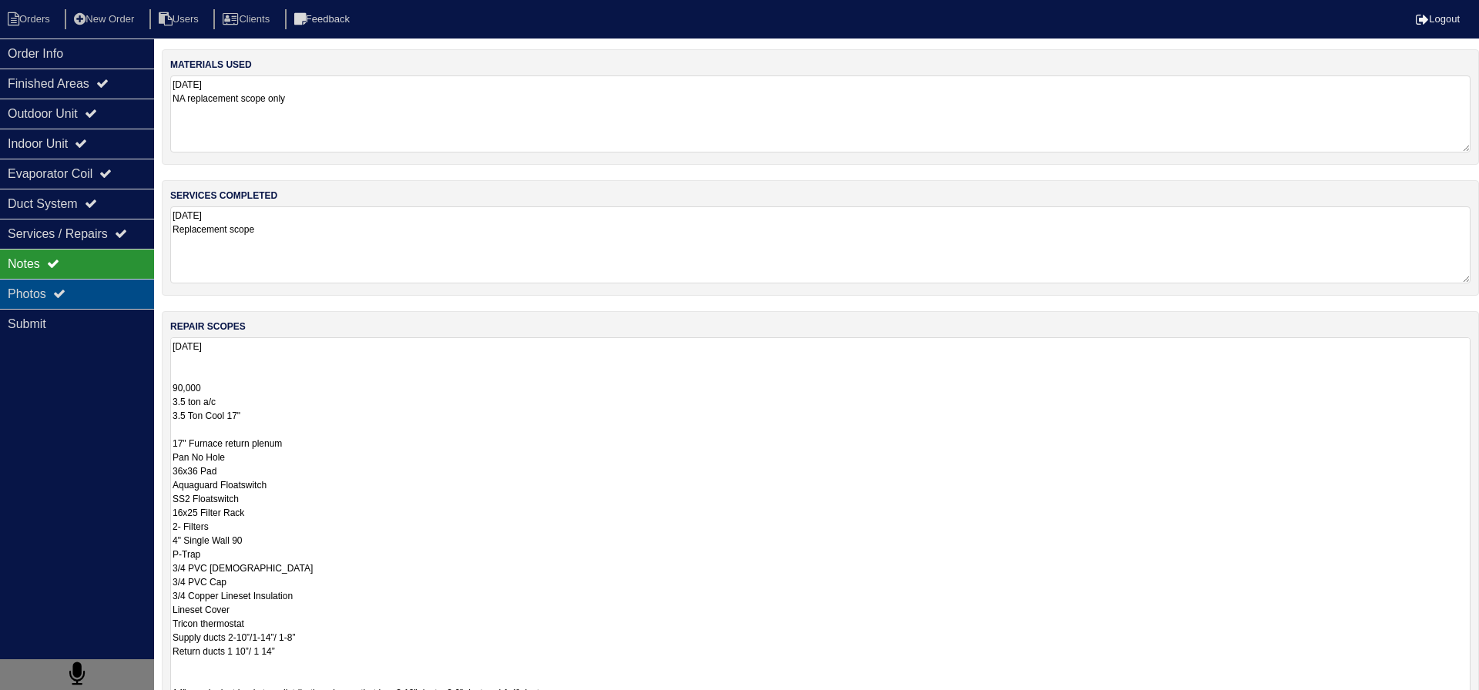
click at [141, 287] on div "Photos" at bounding box center [77, 294] width 154 height 30
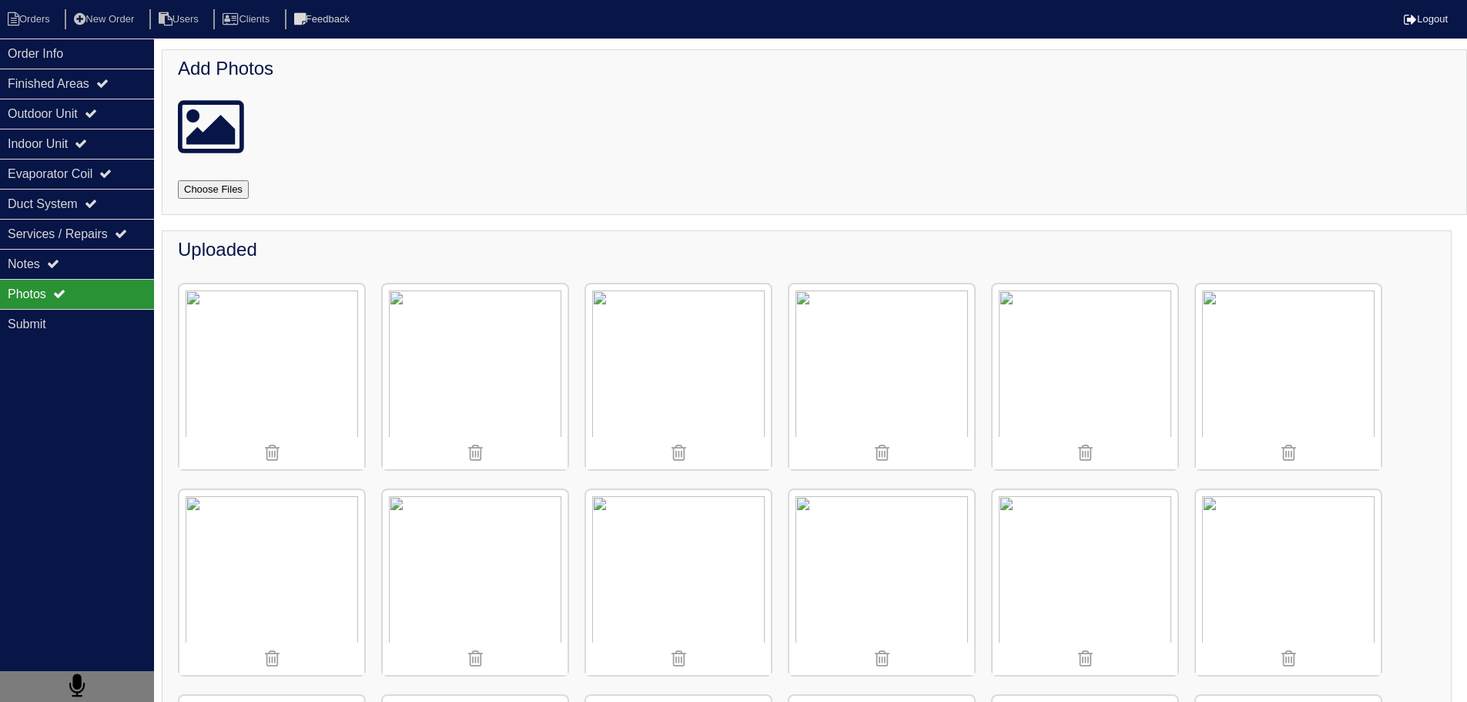
click at [1125, 345] on img at bounding box center [1085, 376] width 185 height 185
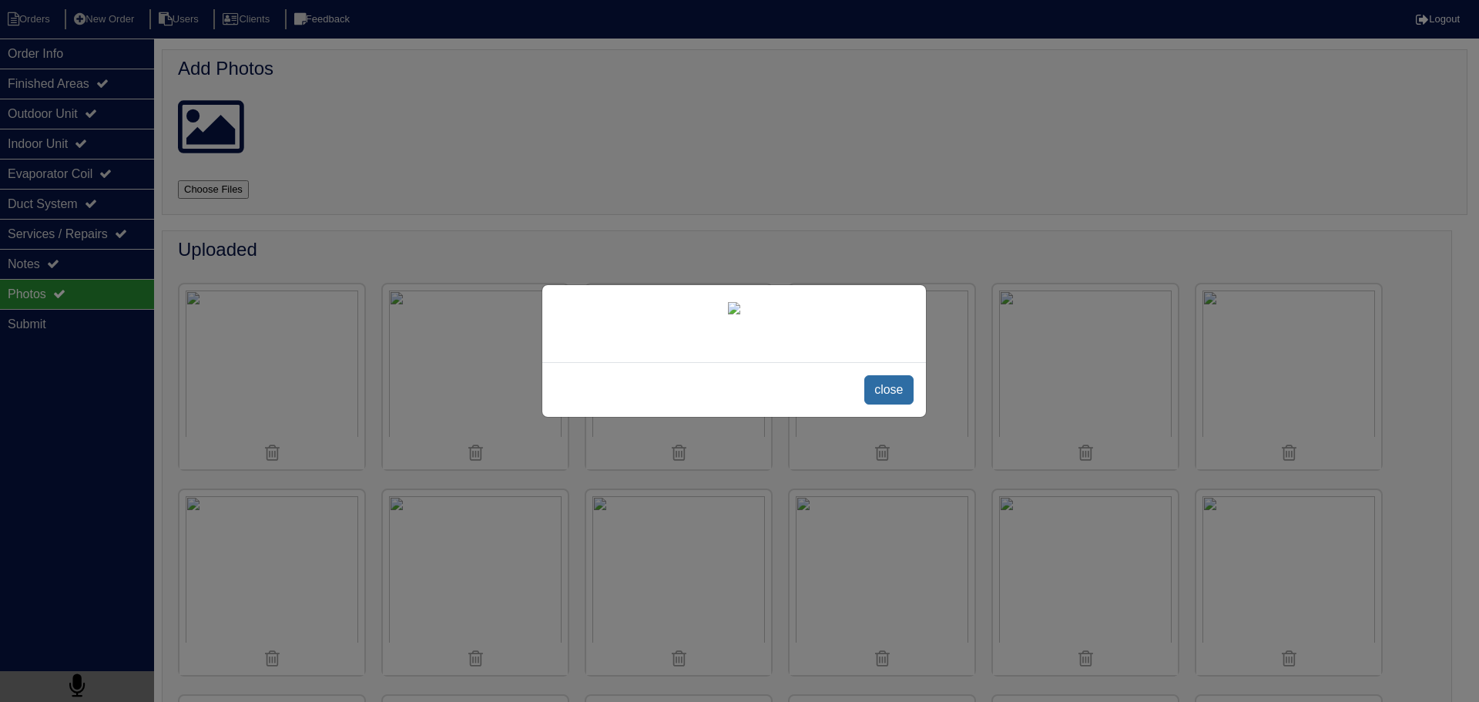
click at [883, 404] on span "close" at bounding box center [888, 389] width 49 height 29
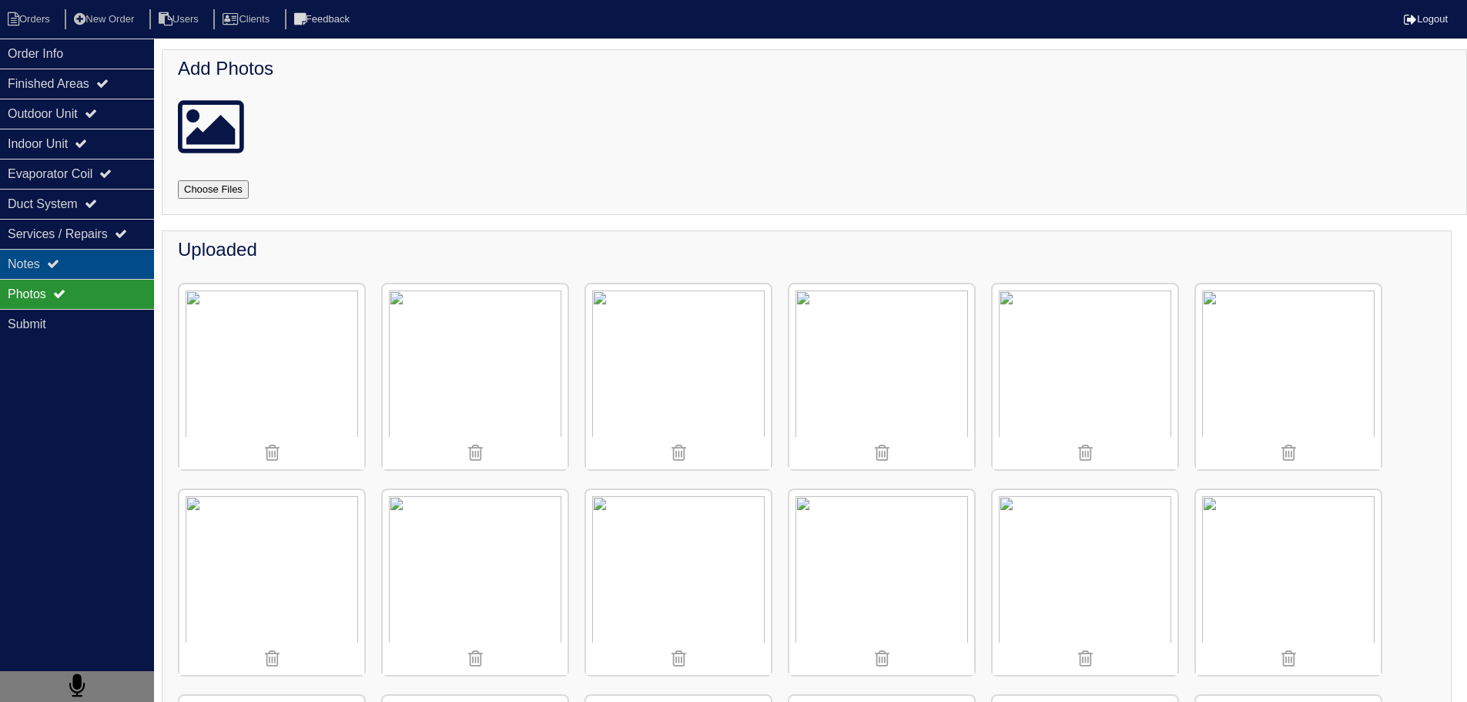
click at [0, 266] on div "Notes" at bounding box center [77, 264] width 154 height 30
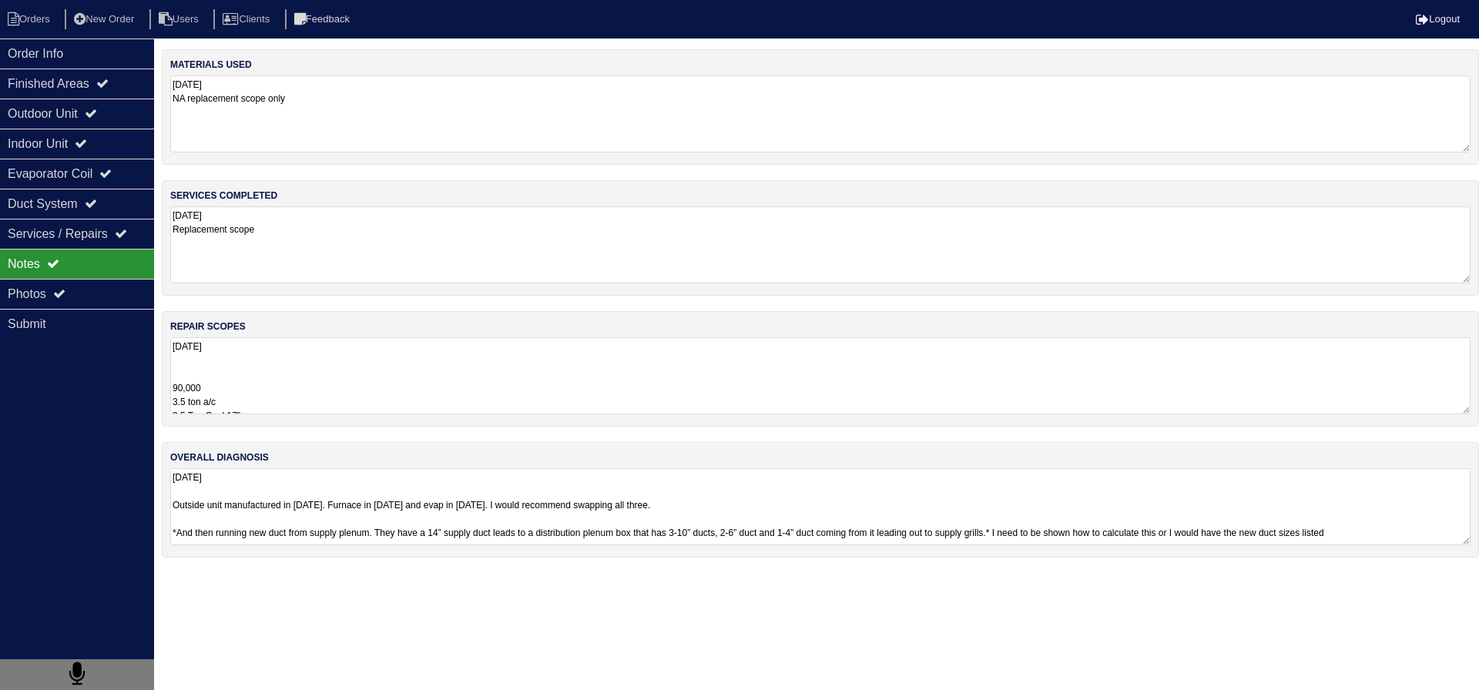
click at [286, 356] on textarea "[DATE] 90,000 3.5 ton a/c 3.5 Ton Cool 17" 17" Furnace return plenum Pan No Hol…" at bounding box center [820, 375] width 1300 height 77
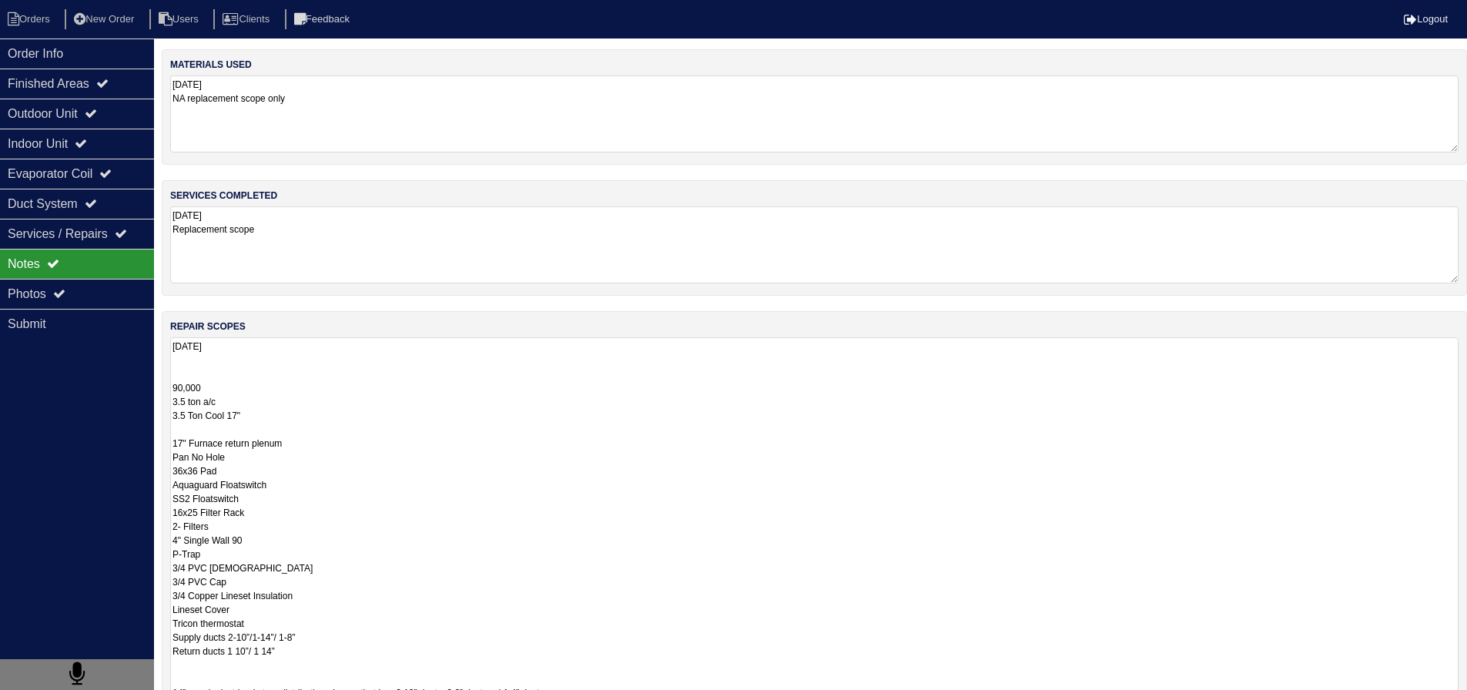
click at [191, 441] on textarea "[DATE] 90,000 3.5 ton a/c 3.5 Ton Cool 17" 17" Furnace return plenum Pan No Hol…" at bounding box center [814, 525] width 1289 height 377
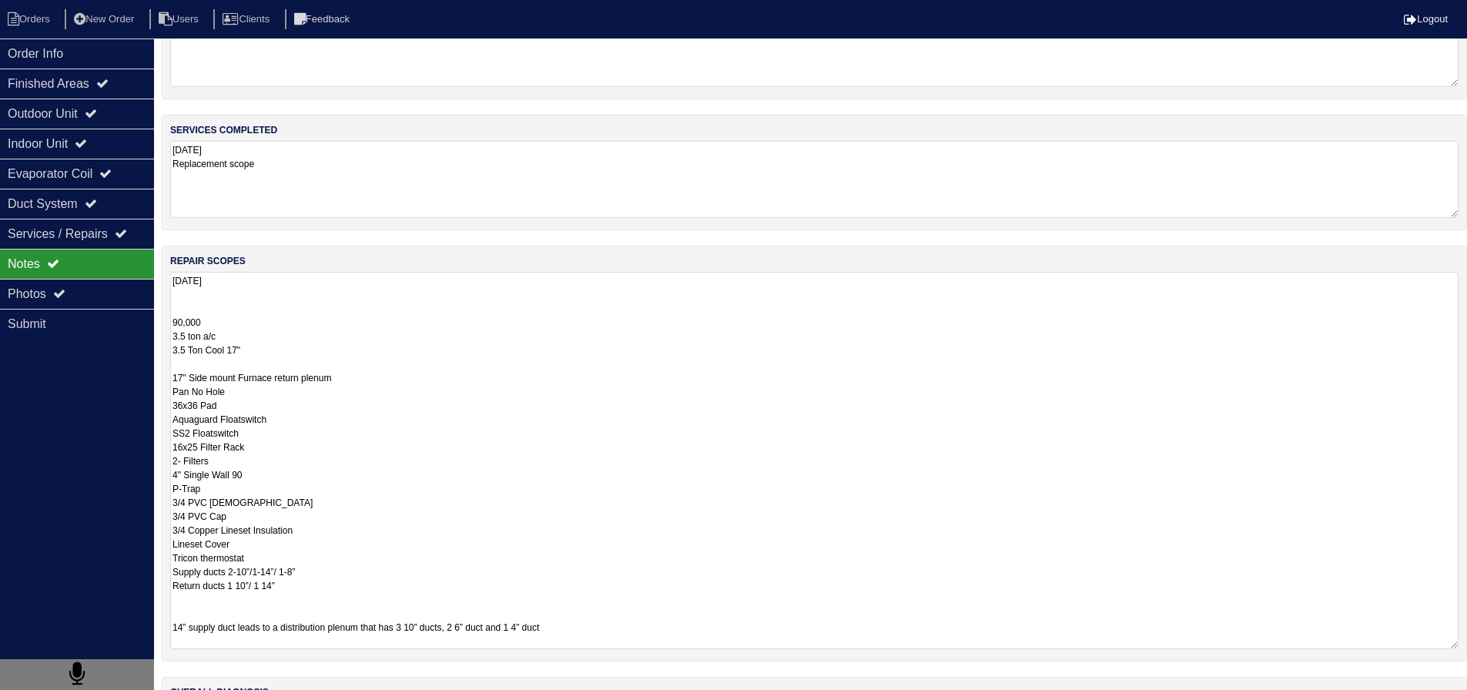
scroll to position [77, 0]
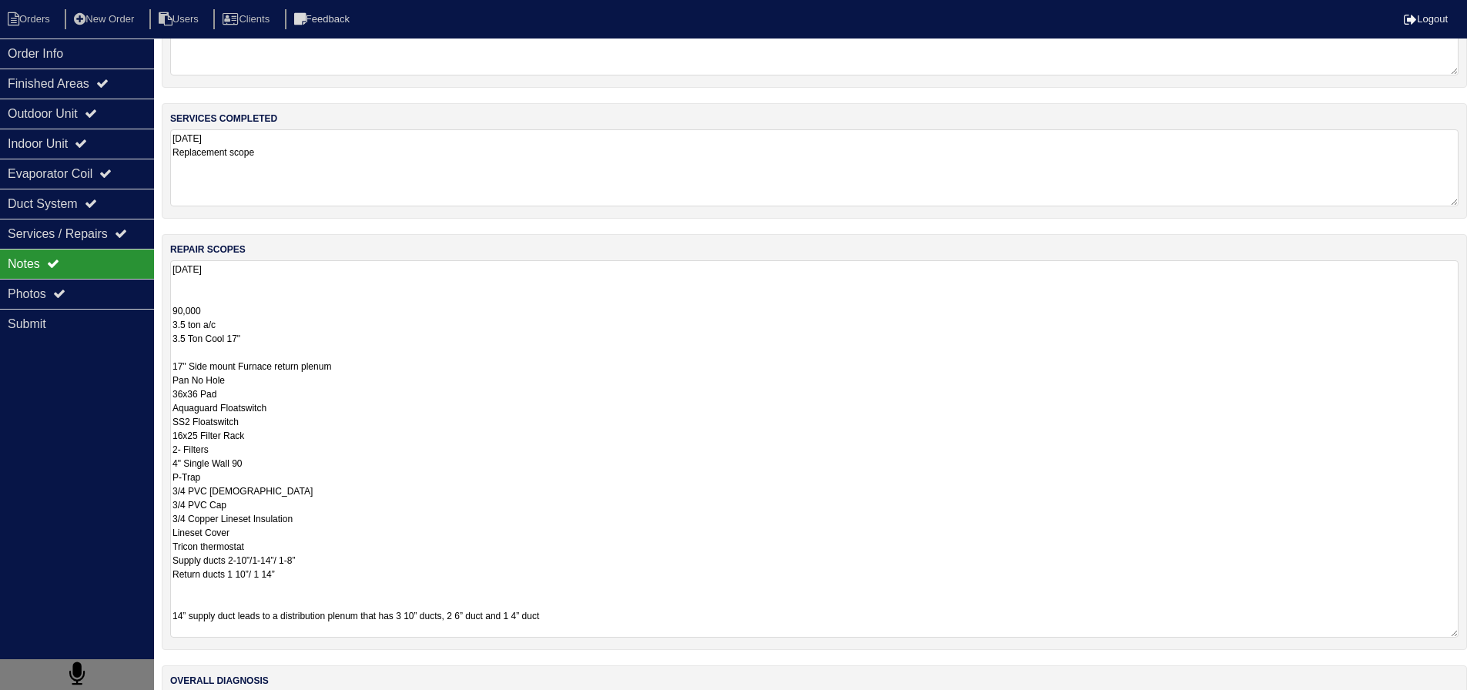
drag, startPoint x: 267, startPoint y: 429, endPoint x: 149, endPoint y: 432, distance: 117.9
click at [149, 432] on div "Order Info Finished Areas Outdoor Unit Indoor Unit Evaporator Coil Duct System …" at bounding box center [733, 384] width 1467 height 824
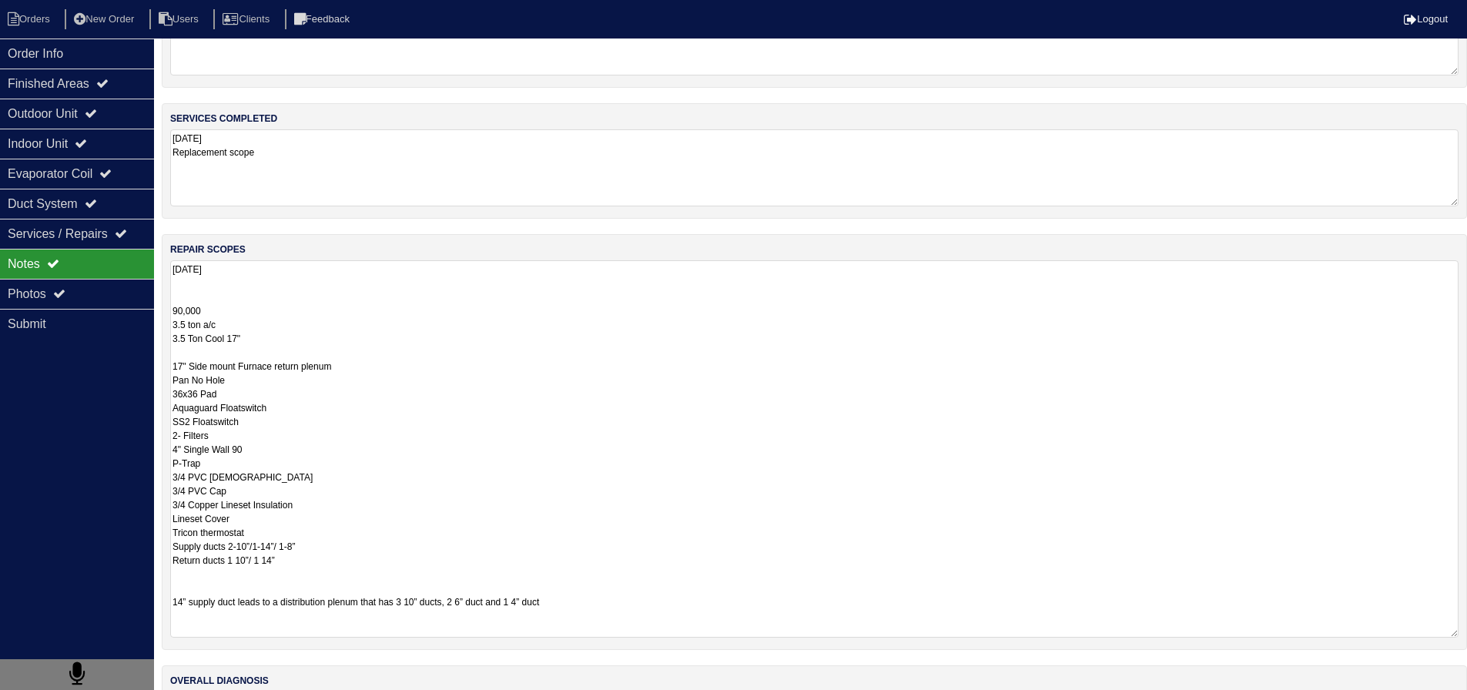
scroll to position [0, 0]
drag, startPoint x: 198, startPoint y: 465, endPoint x: 160, endPoint y: 467, distance: 37.8
click at [160, 467] on div "Order Info Finished Areas Outdoor Unit Indoor Unit Evaporator Coil Duct System …" at bounding box center [733, 384] width 1467 height 824
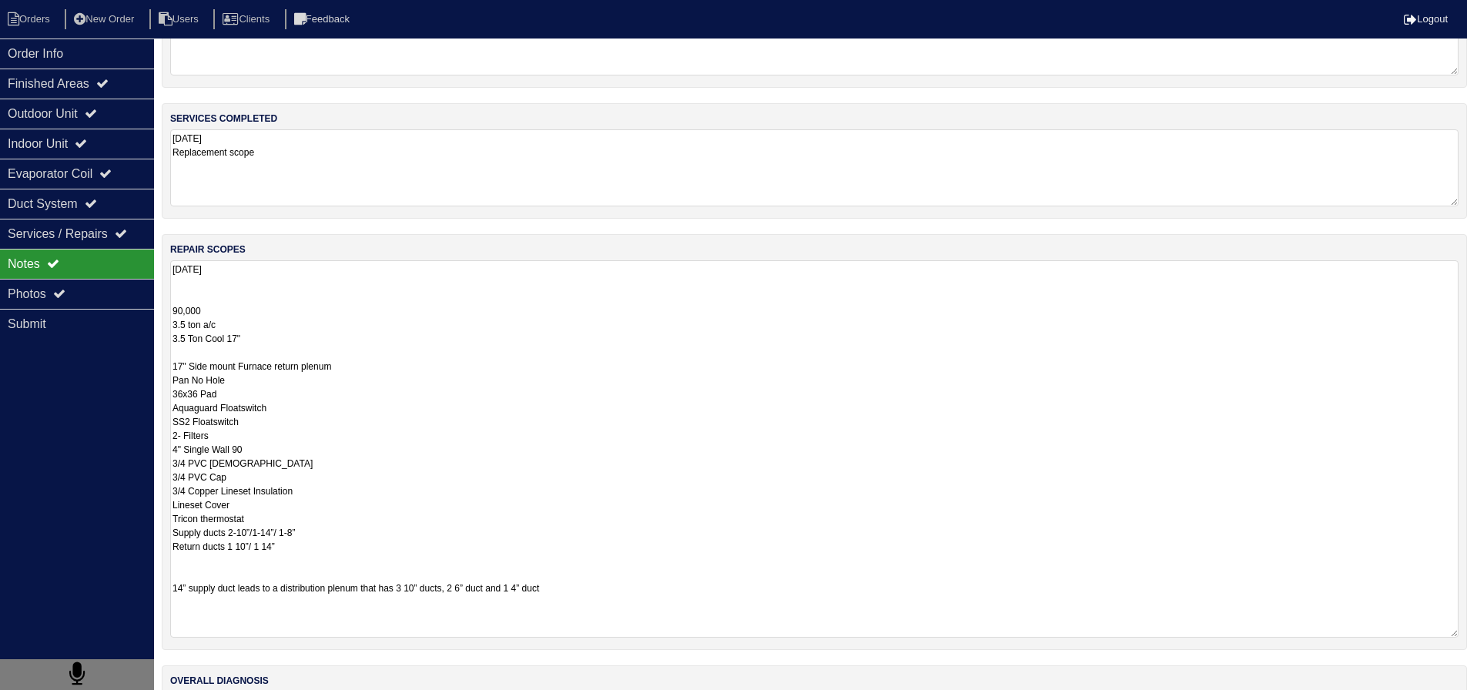
drag, startPoint x: 245, startPoint y: 479, endPoint x: 147, endPoint y: 478, distance: 97.8
click at [147, 478] on div "Order Info Finished Areas Outdoor Unit Indoor Unit Evaporator Coil Duct System …" at bounding box center [733, 384] width 1467 height 824
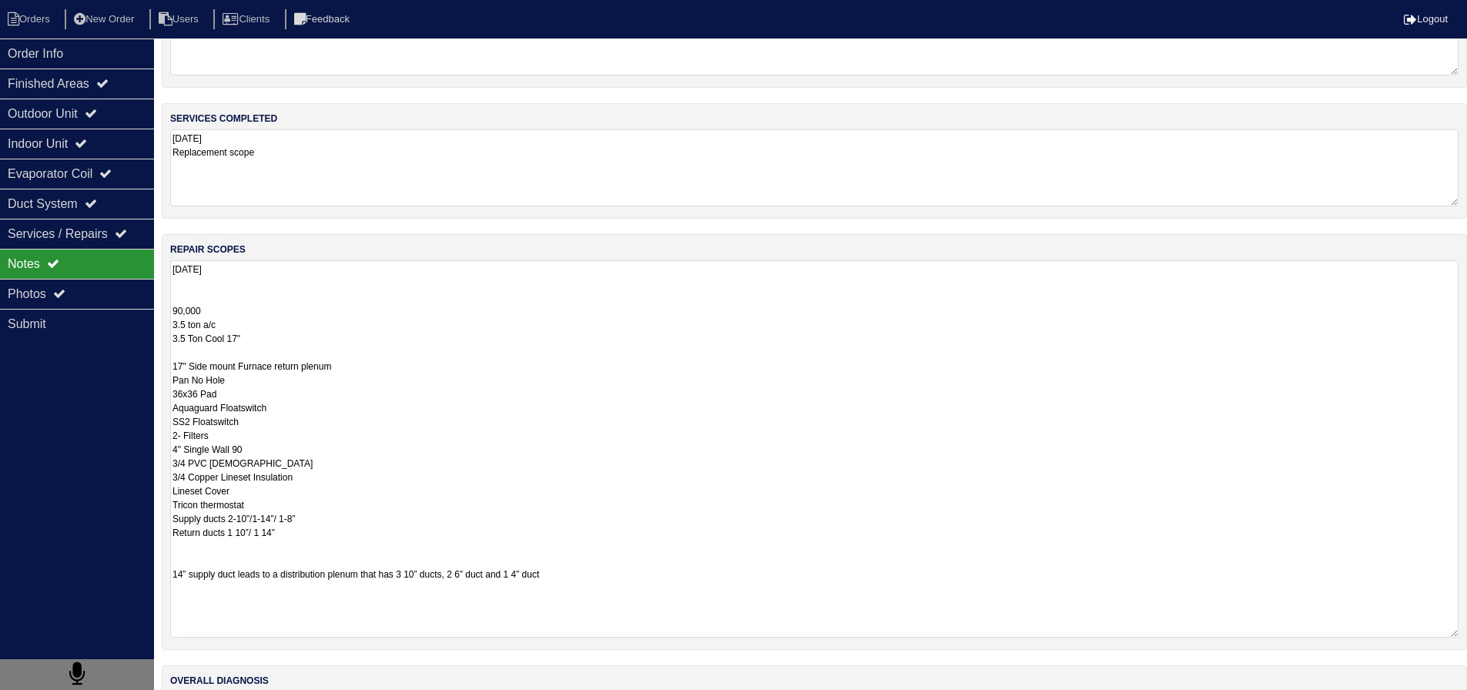
click at [290, 501] on textarea "[DATE] 90,000 3.5 ton a/c 3.5 Ton Cool 17" 17" Side mount Furnace return plenum…" at bounding box center [814, 448] width 1289 height 377
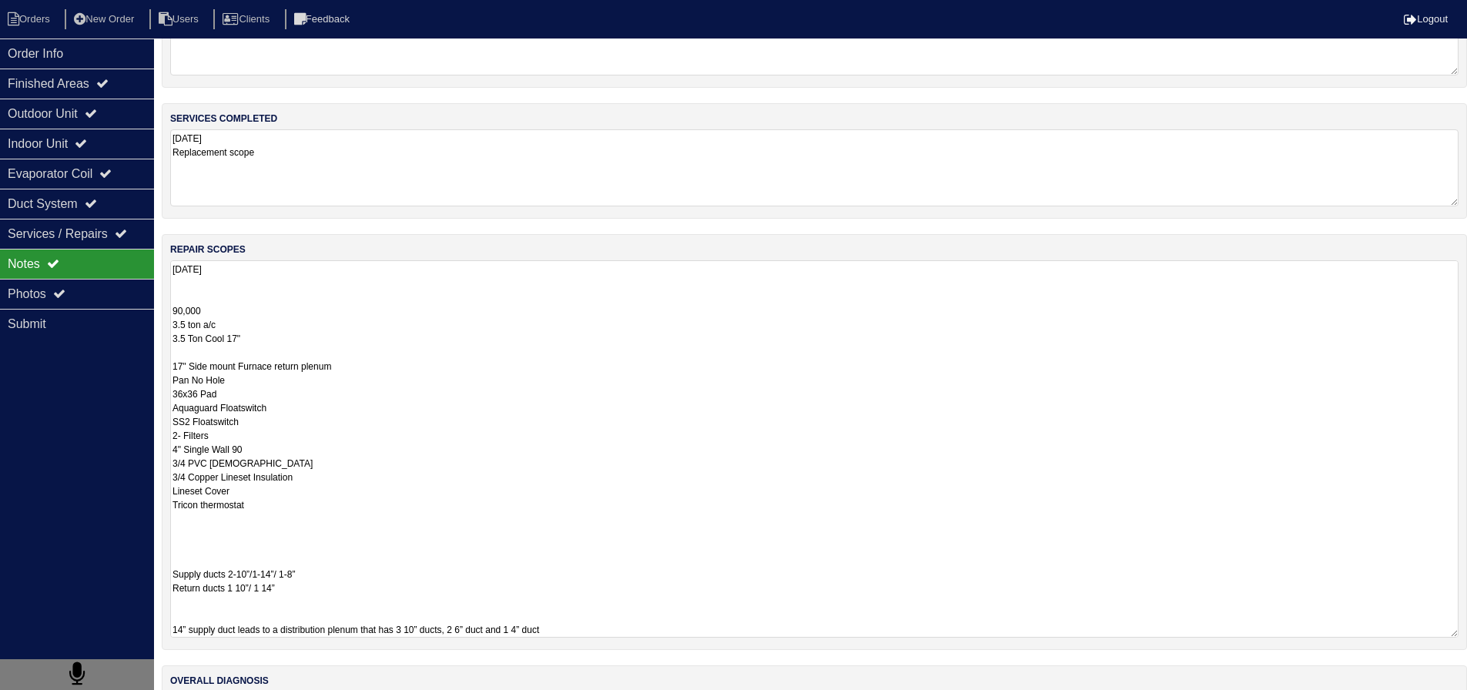
click at [265, 511] on textarea "[DATE] 90,000 3.5 ton a/c 3.5 Ton Cool 17" 17" Side mount Furnace return plenum…" at bounding box center [814, 448] width 1289 height 377
click at [263, 513] on textarea "[DATE] 90,000 3.5 ton a/c 3.5 Ton Cool 17" 17" Side mount Furnace return plenum…" at bounding box center [814, 448] width 1289 height 377
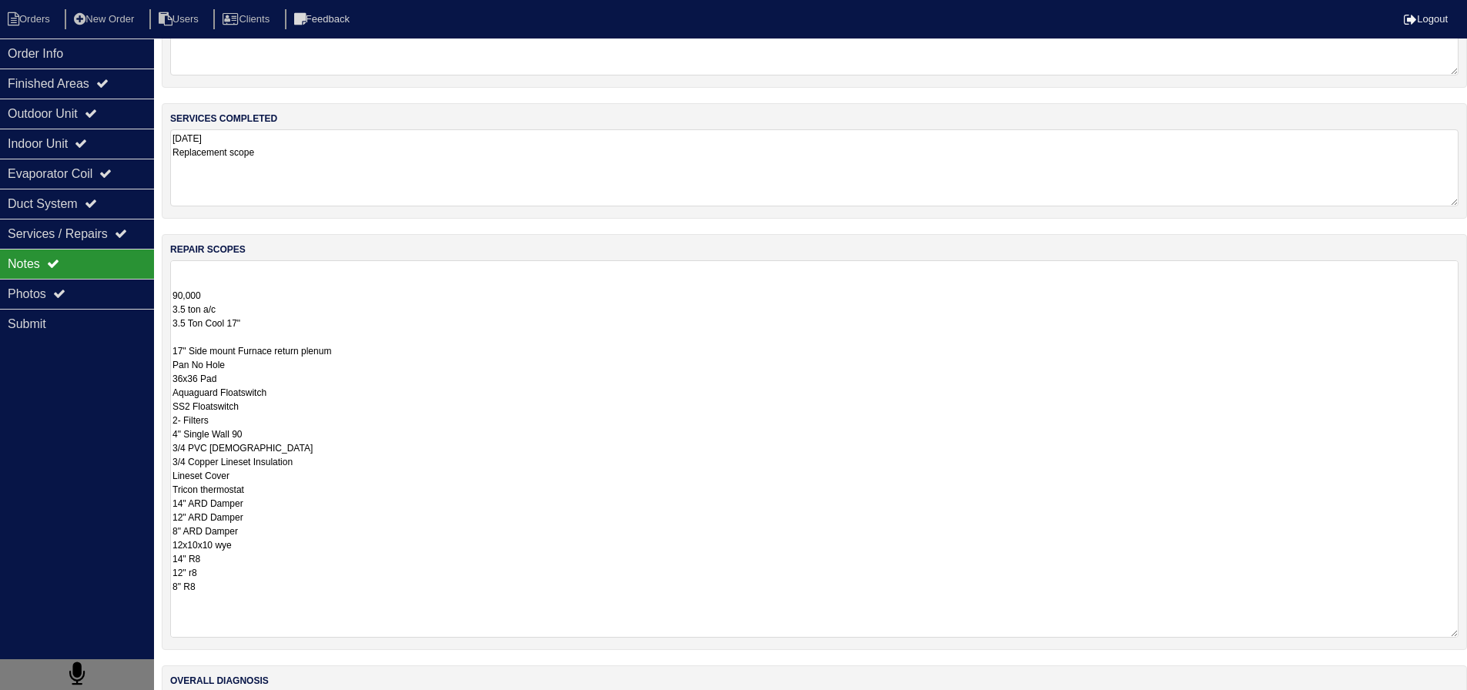
click at [317, 535] on textarea "[DATE] 90,000 3.5 ton a/c 3.5 Ton Cool 17" 17" Side mount Furnace return plenum…" at bounding box center [814, 448] width 1289 height 377
click at [172, 602] on textarea "[DATE] 90,000 3.5 ton a/c 3.5 Ton Cool 17" 17" Side mount Furnace return plenum…" at bounding box center [814, 448] width 1289 height 377
click at [248, 577] on textarea "[DATE] 90,000 3.5 ton a/c 3.5 Ton Cool 17" 17" Side mount Furnace return plenum…" at bounding box center [814, 448] width 1289 height 377
click at [282, 595] on textarea "[DATE] 90,000 3.5 ton a/c 3.5 Ton Cool 17" 17" Side mount Furnace return plenum…" at bounding box center [814, 448] width 1289 height 377
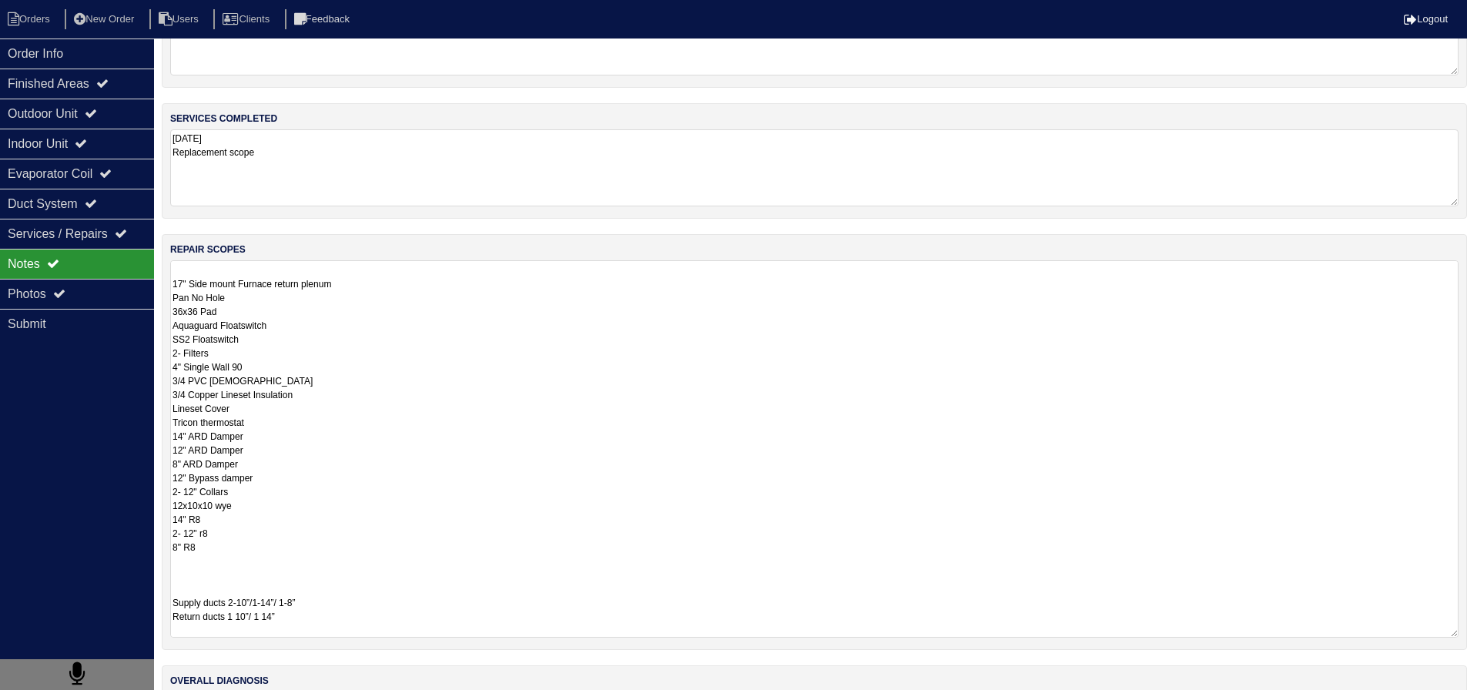
scroll to position [92, 0]
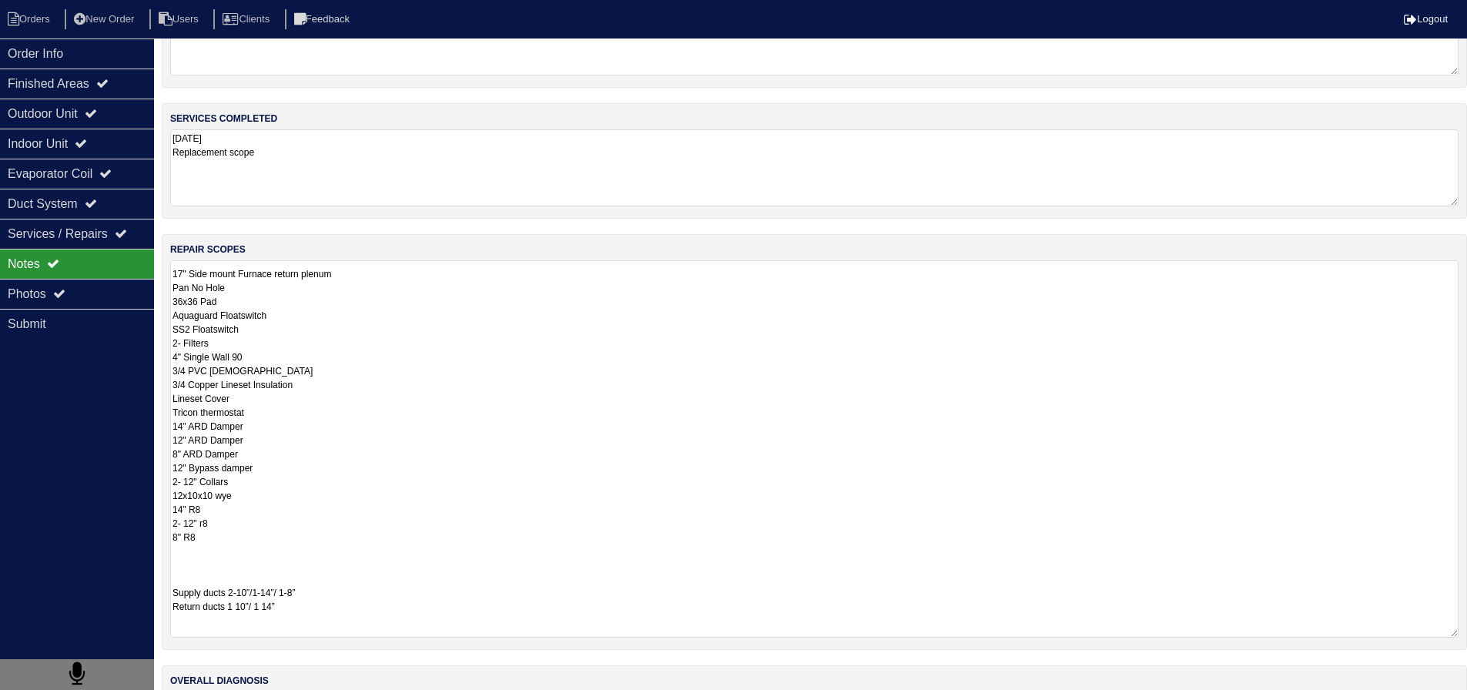
click at [222, 528] on textarea "[DATE] 90,000 3.5 ton a/c 3.5 Ton Cool 17" 17" Side mount Furnace return plenum…" at bounding box center [814, 448] width 1289 height 377
click at [223, 532] on textarea "[DATE] 90,000 3.5 ton a/c 3.5 Ton Cool 17" 17" Side mount Furnace return plenum…" at bounding box center [814, 448] width 1289 height 377
click at [298, 470] on textarea "[DATE] 90,000 3.5 ton a/c 3.5 Ton Cool 17" 17" Side mount Furnace return plenum…" at bounding box center [814, 448] width 1289 height 377
drag, startPoint x: 205, startPoint y: 478, endPoint x: 639, endPoint y: 597, distance: 449.8
click at [639, 597] on textarea "[DATE] 90,000 3.5 ton a/c 3.5 Ton Cool 17" 17" Side mount Furnace return plenum…" at bounding box center [814, 448] width 1289 height 377
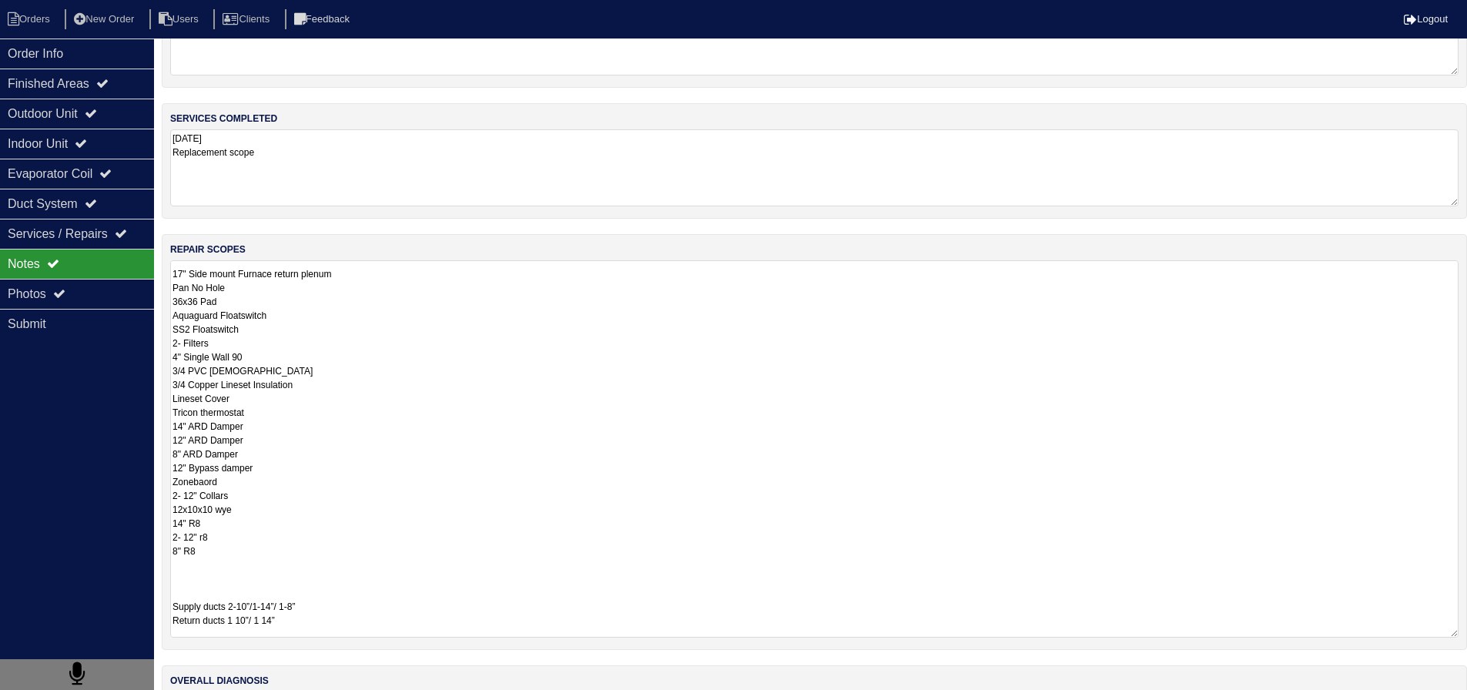
click at [213, 488] on textarea "[DATE] 90,000 3.5 ton a/c 3.5 Ton Cool 17" 17" Side mount Furnace return plenum…" at bounding box center [814, 448] width 1289 height 377
click at [227, 480] on textarea "[DATE] 90,000 3.5 ton a/c 3.5 Ton Cool 17" 17" Side mount Furnace return plenum…" at bounding box center [814, 448] width 1289 height 377
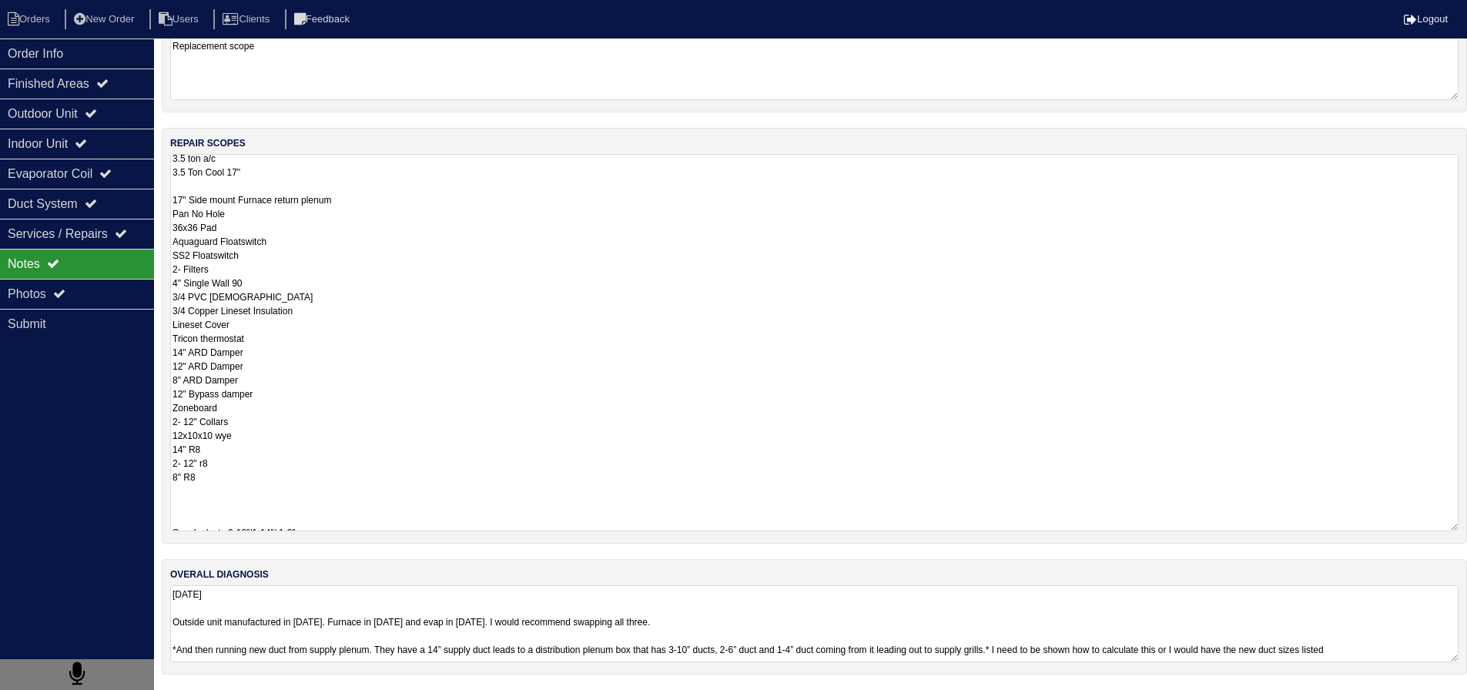
scroll to position [77, 0]
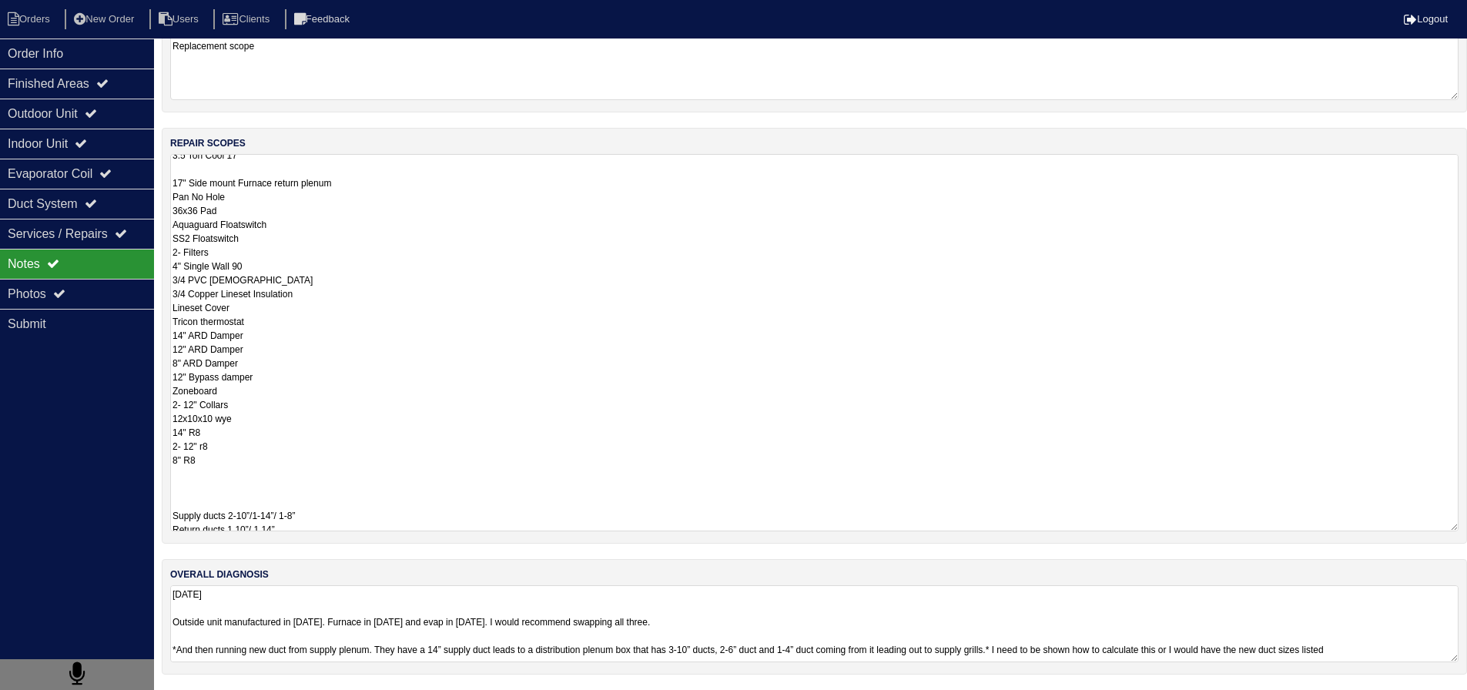
click at [287, 437] on textarea "[DATE] 90,000 3.5 ton a/c 3.5 Ton Cool 17" 17" Side mount Furnace return plenum…" at bounding box center [814, 342] width 1289 height 377
type textarea "[DATE] 90,000 3.5 ton a/c 3.5 Ton Cool 17" 17" Side mount Furnace return plenum…"
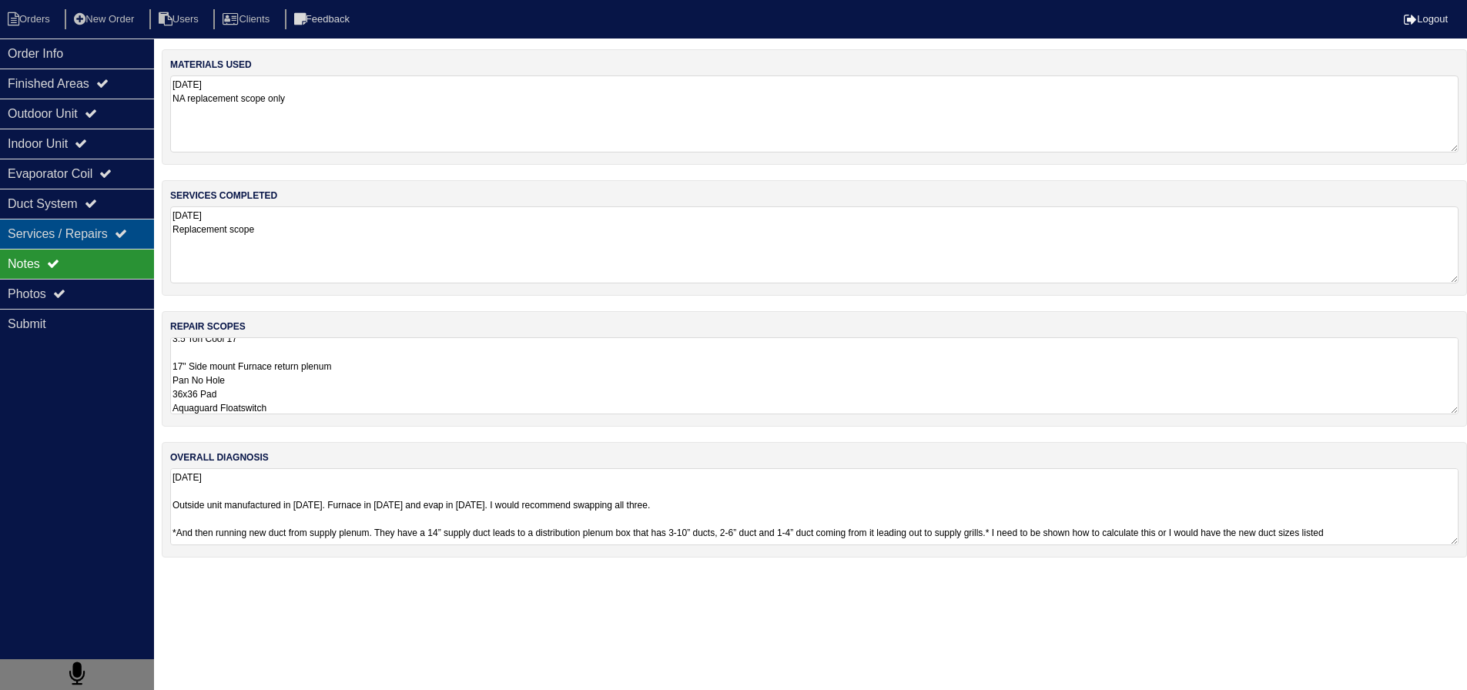
click at [59, 220] on div "Services / Repairs" at bounding box center [77, 234] width 154 height 30
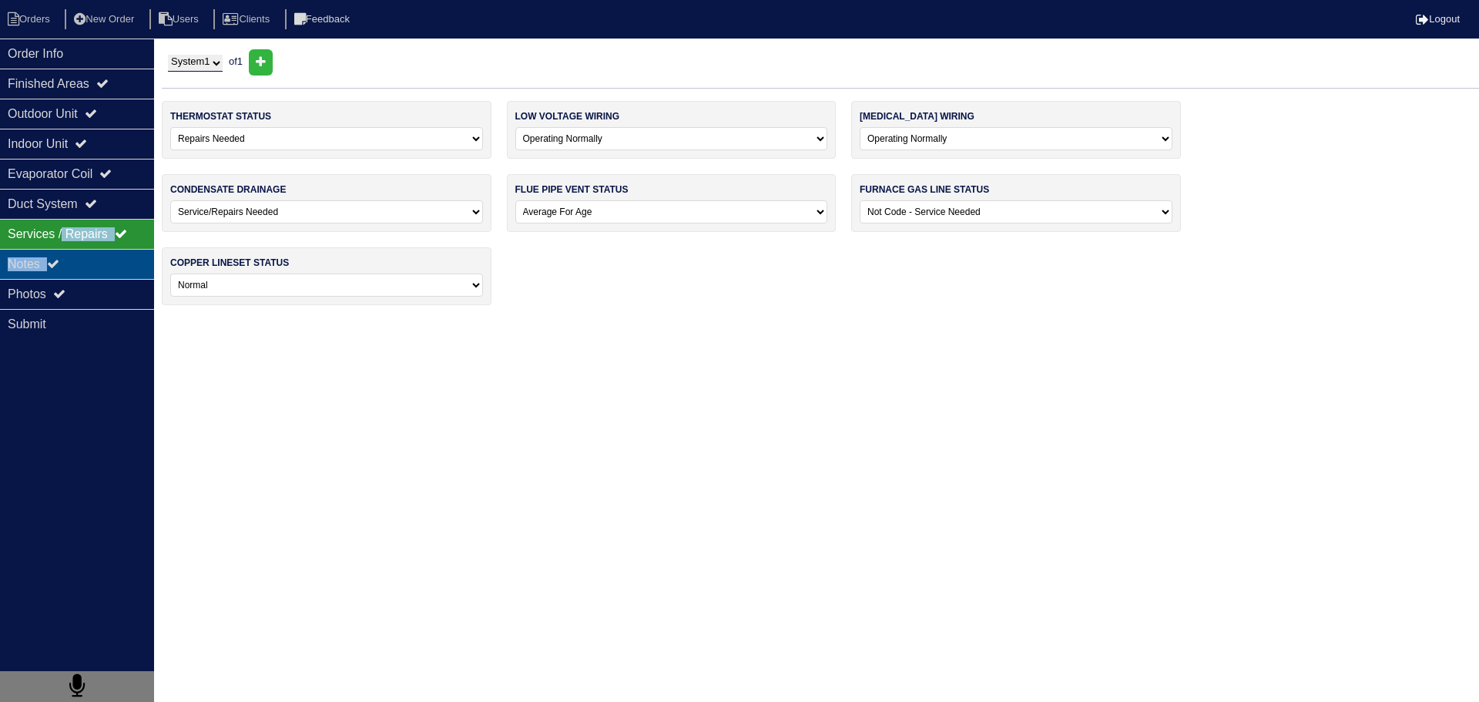
drag, startPoint x: 71, startPoint y: 248, endPoint x: 75, endPoint y: 270, distance: 22.1
click at [72, 250] on div "Order Info Finished Areas Outdoor Unit Indoor Unit Evaporator Coil Duct System …" at bounding box center [77, 390] width 154 height 702
click at [75, 270] on div "Notes" at bounding box center [77, 264] width 154 height 30
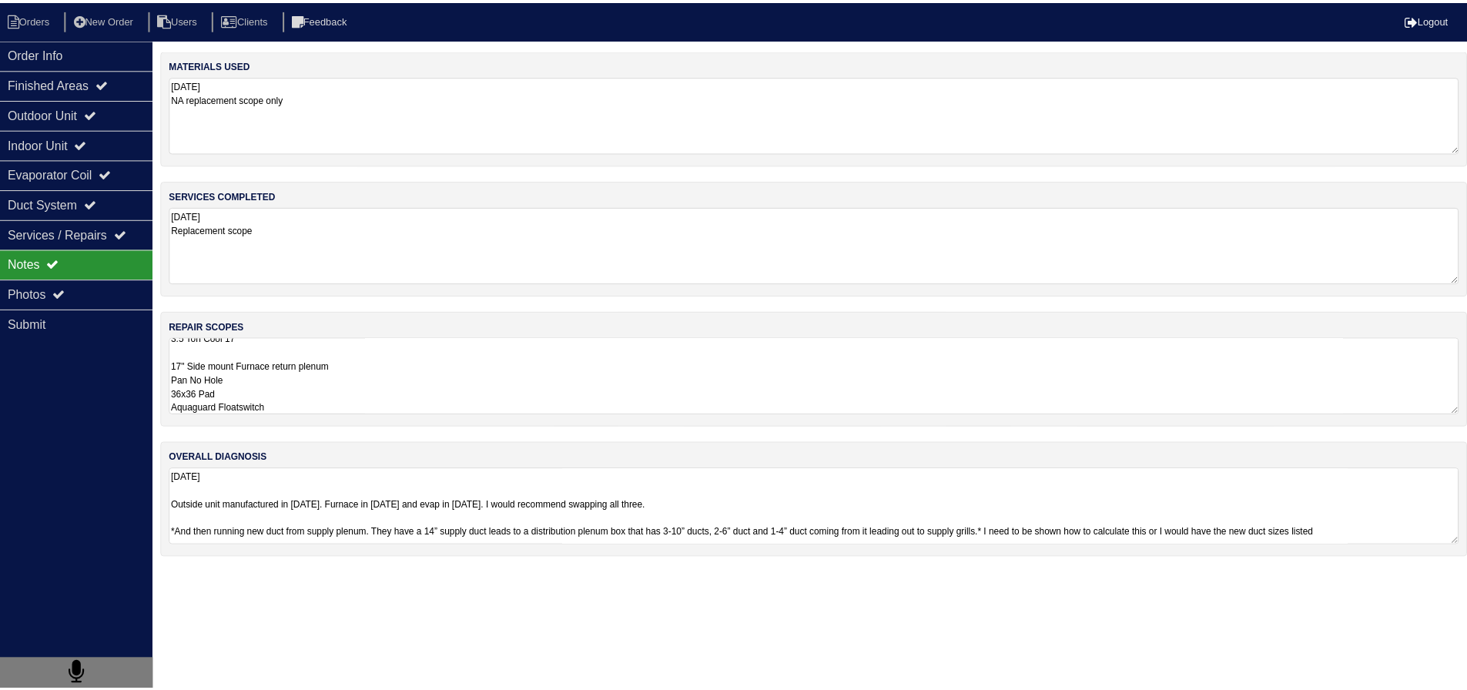
scroll to position [2, 0]
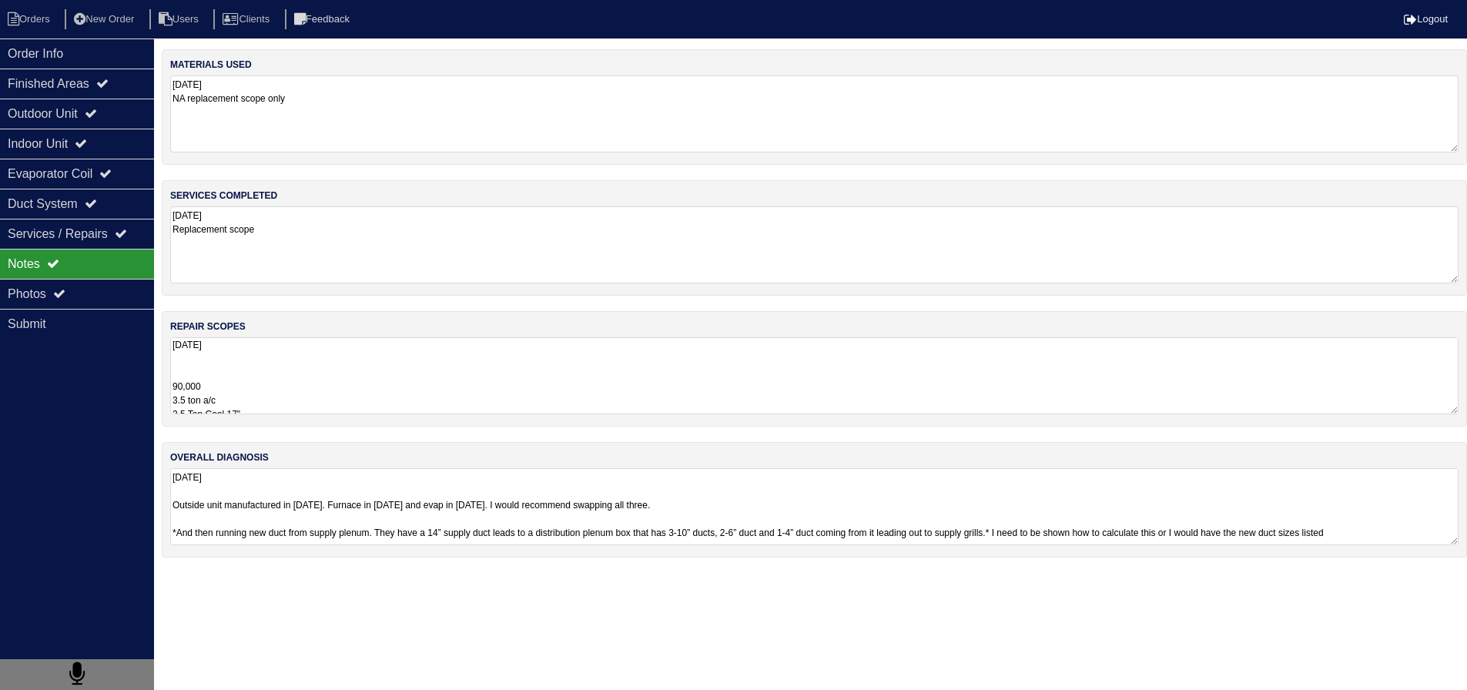
click at [290, 390] on textarea "[DATE] 90,000 3.5 ton a/c 3.5 Ton Cool 17" 17" Side mount Furnace return plenum…" at bounding box center [814, 375] width 1289 height 77
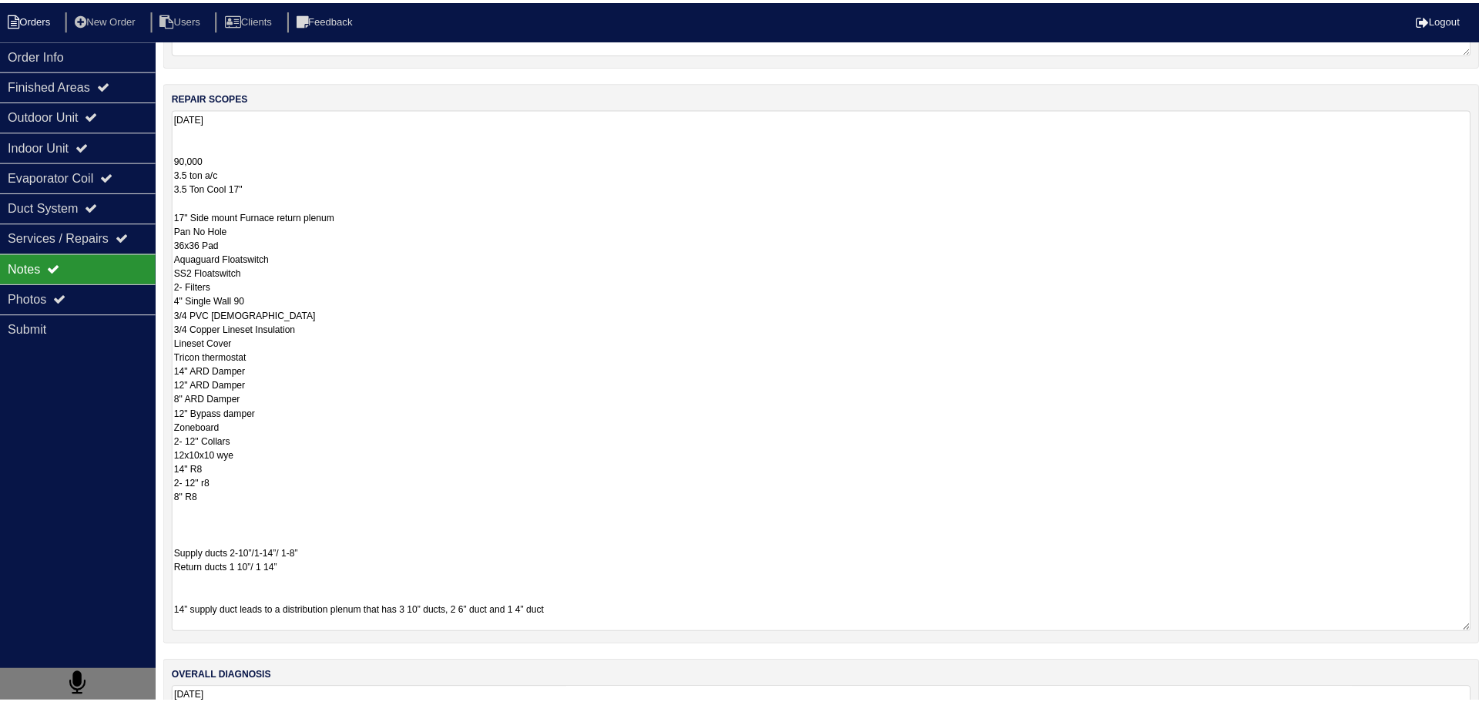
scroll to position [0, 0]
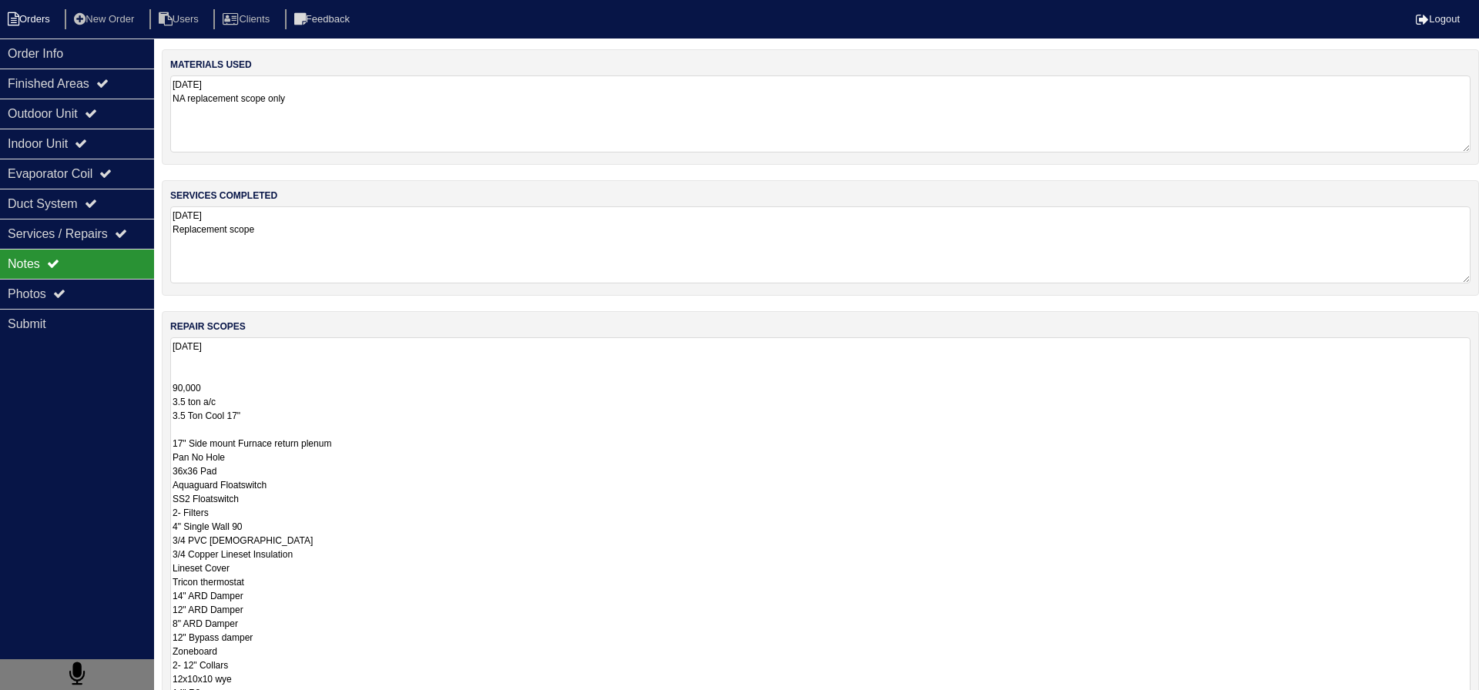
click at [49, 18] on li "Orders" at bounding box center [31, 19] width 62 height 21
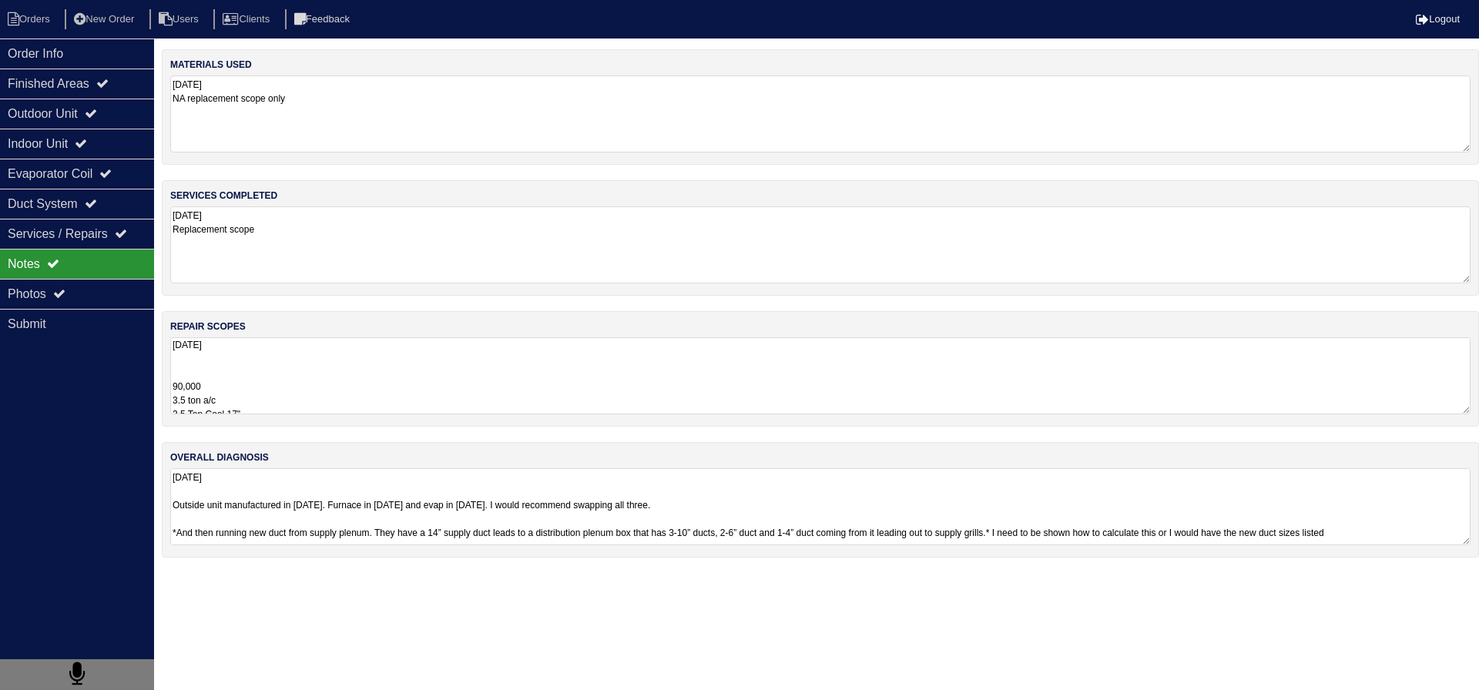
select select "15"
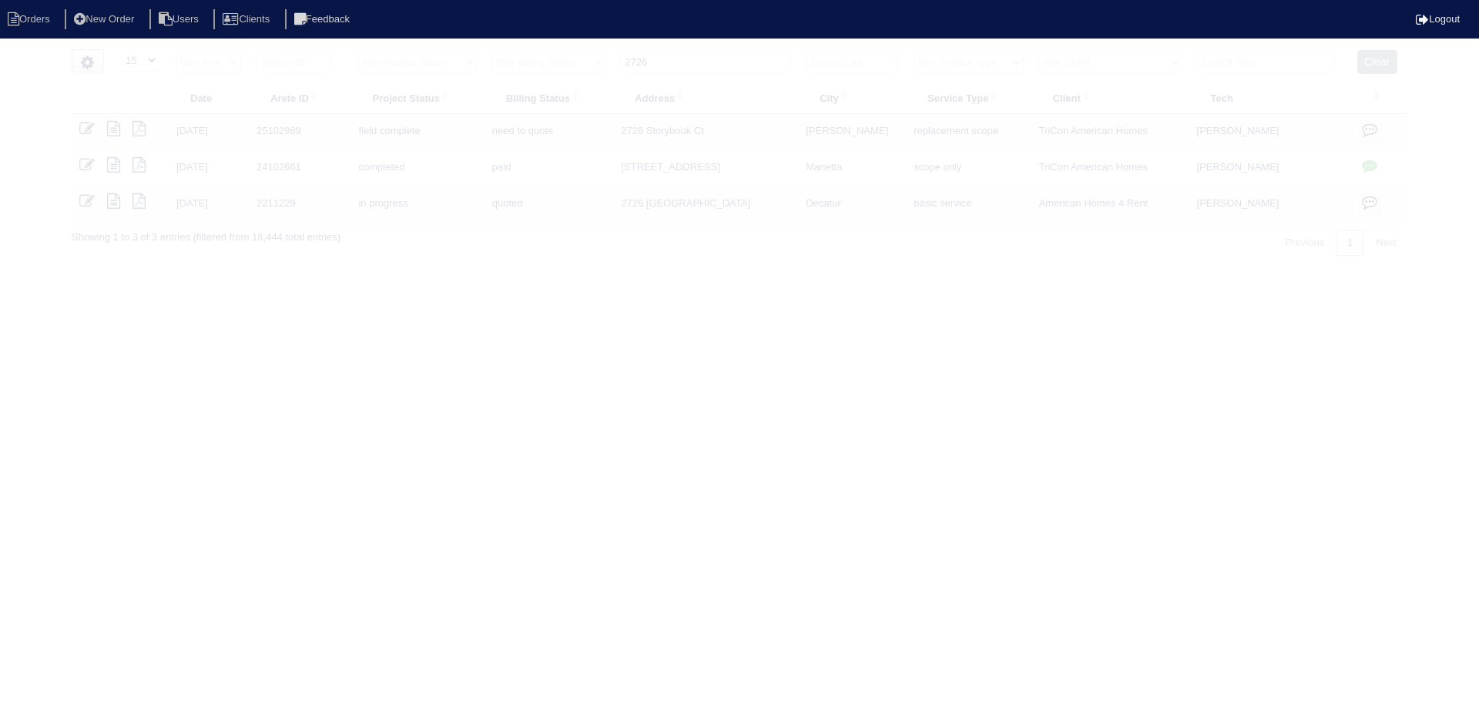
click at [727, 57] on input "2726" at bounding box center [705, 63] width 169 height 22
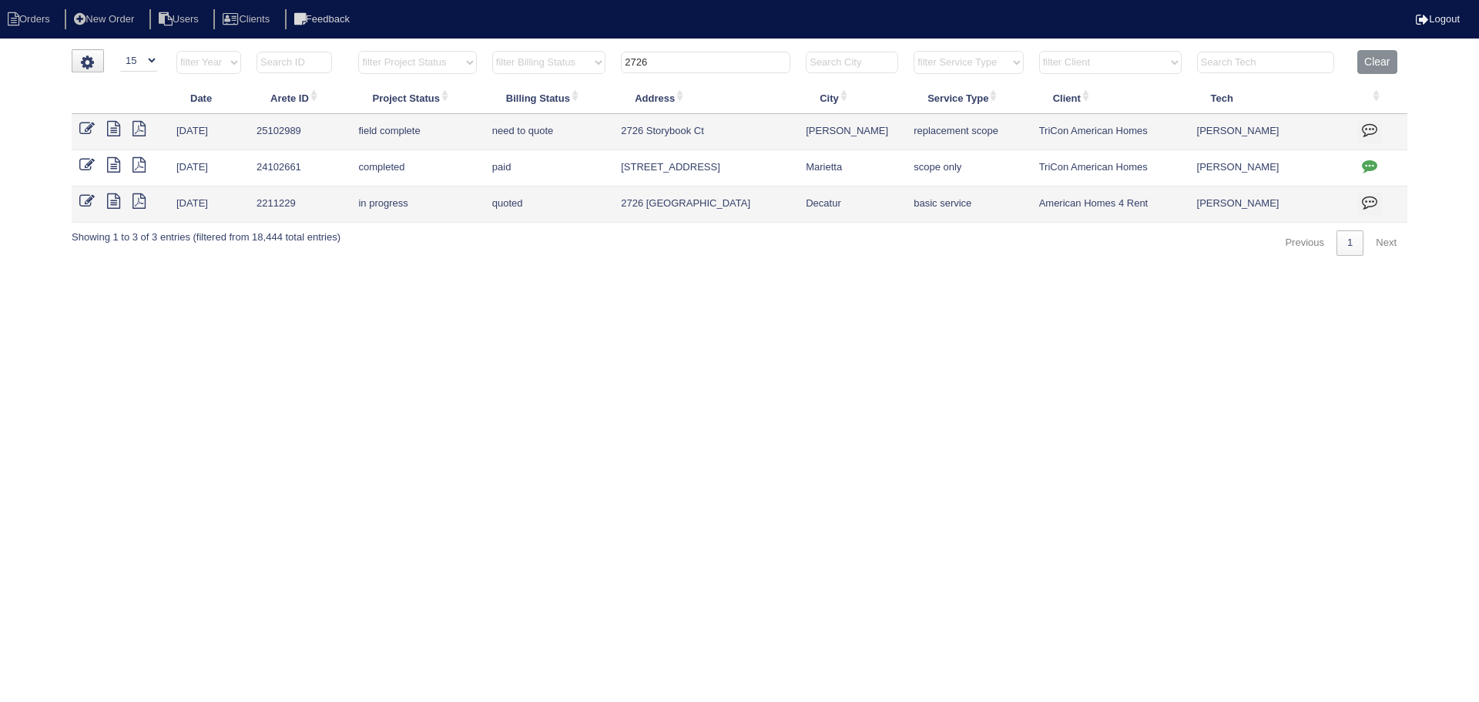
click at [727, 57] on input "2726" at bounding box center [705, 63] width 169 height 22
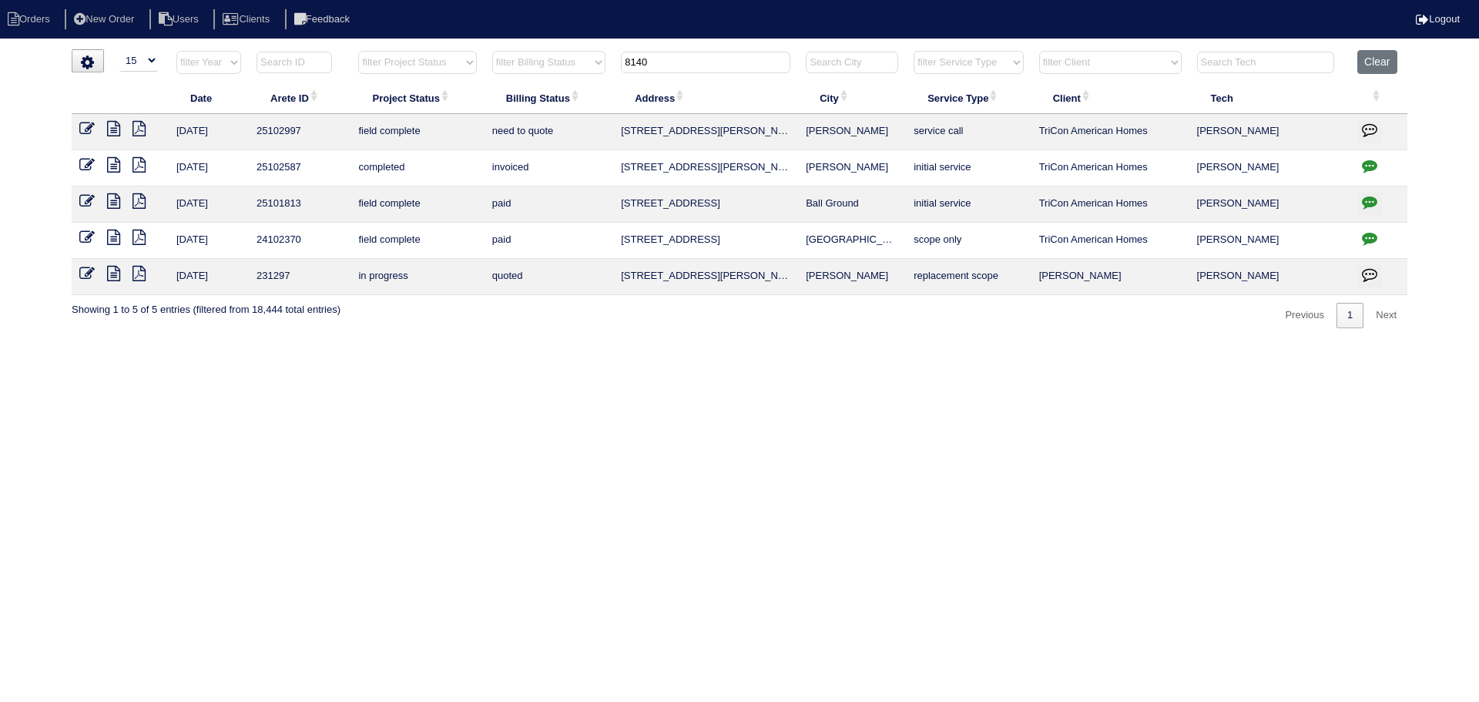
type input "8140"
click at [119, 129] on icon at bounding box center [113, 128] width 13 height 15
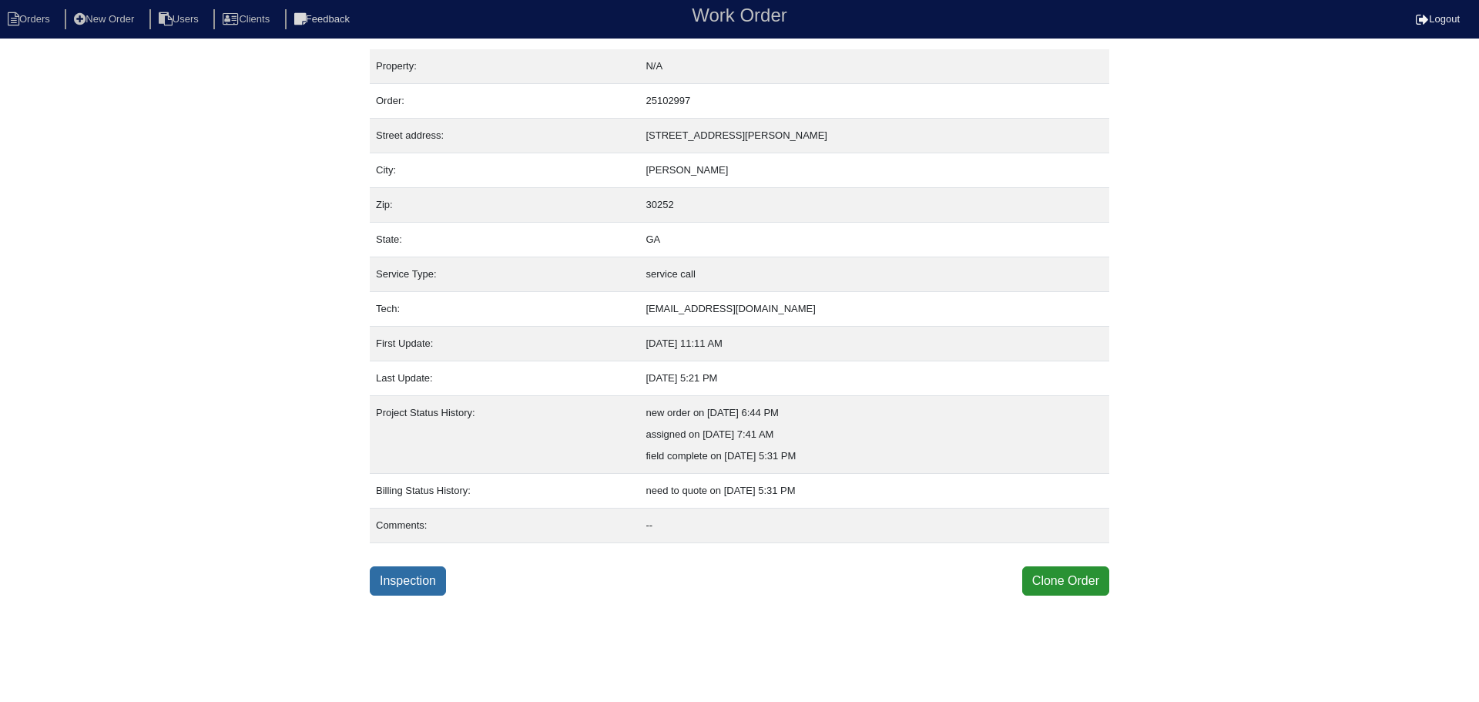
click at [427, 584] on link "Inspection" at bounding box center [408, 580] width 76 height 29
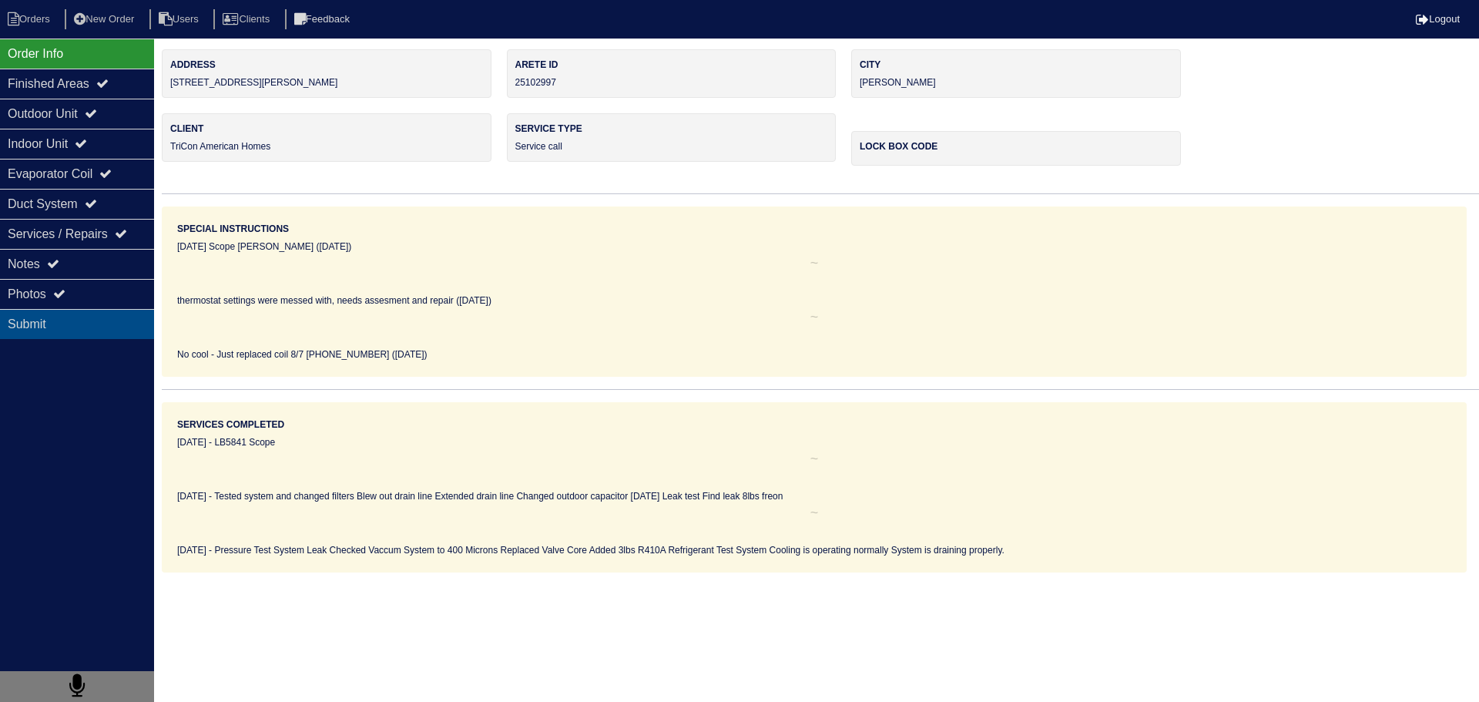
click at [129, 309] on div "Submit" at bounding box center [77, 324] width 154 height 30
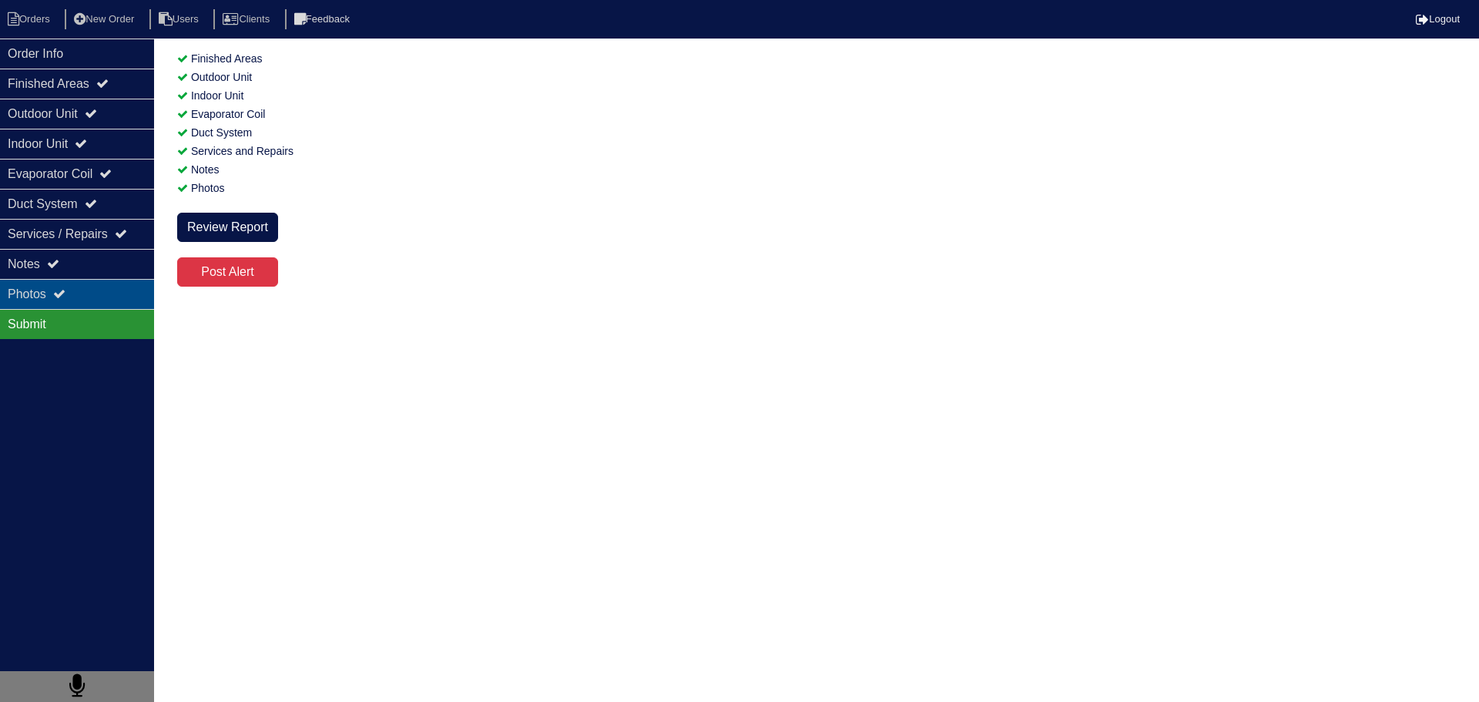
click at [126, 303] on div "Photos" at bounding box center [77, 294] width 154 height 30
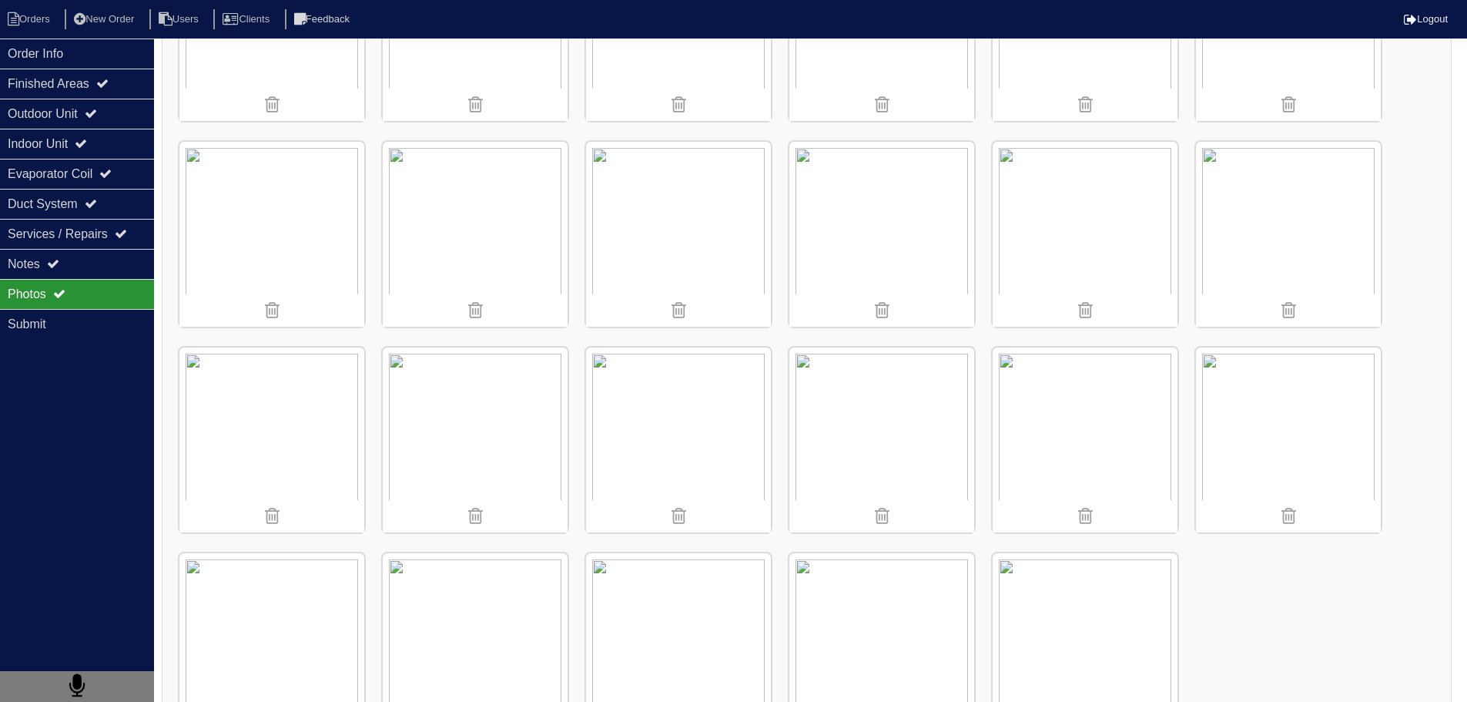
scroll to position [1159, 0]
click at [267, 253] on img at bounding box center [271, 245] width 185 height 185
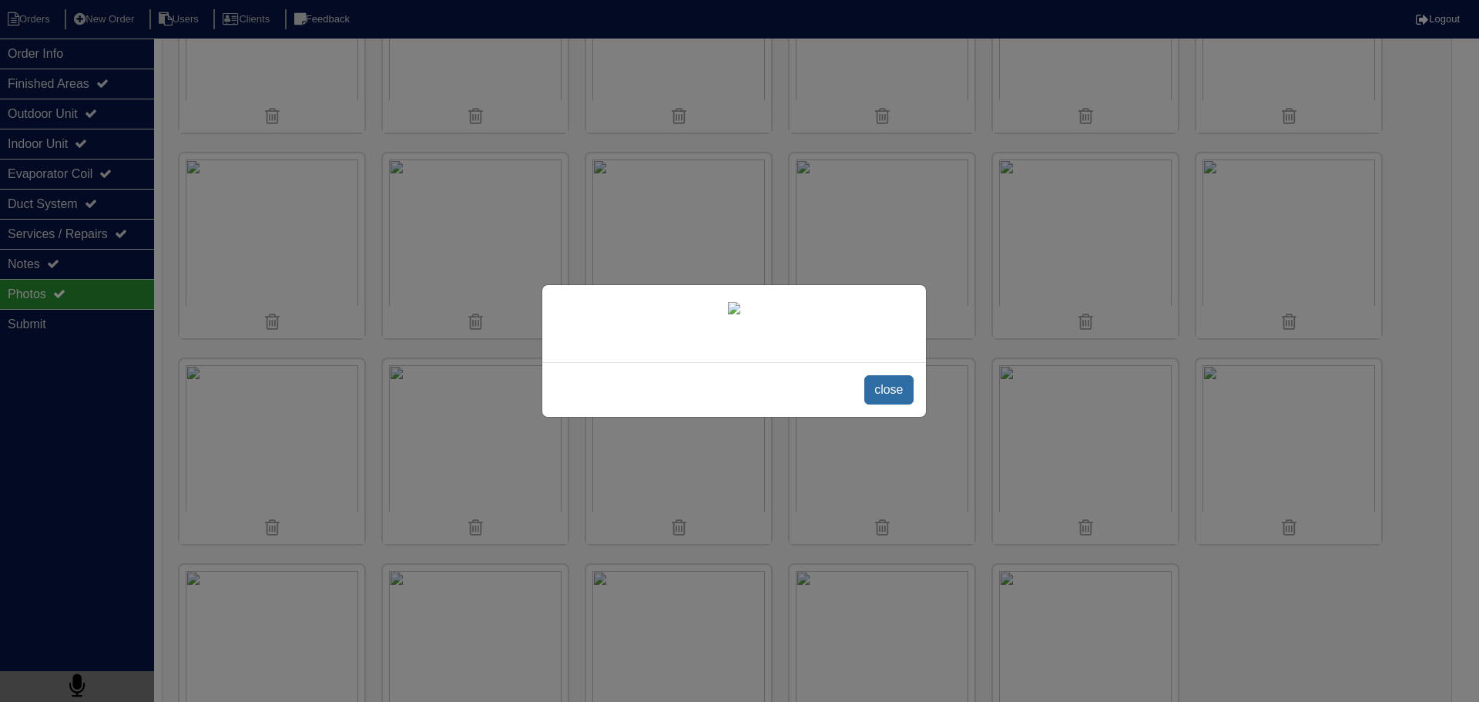
click at [886, 404] on span "close" at bounding box center [888, 389] width 49 height 29
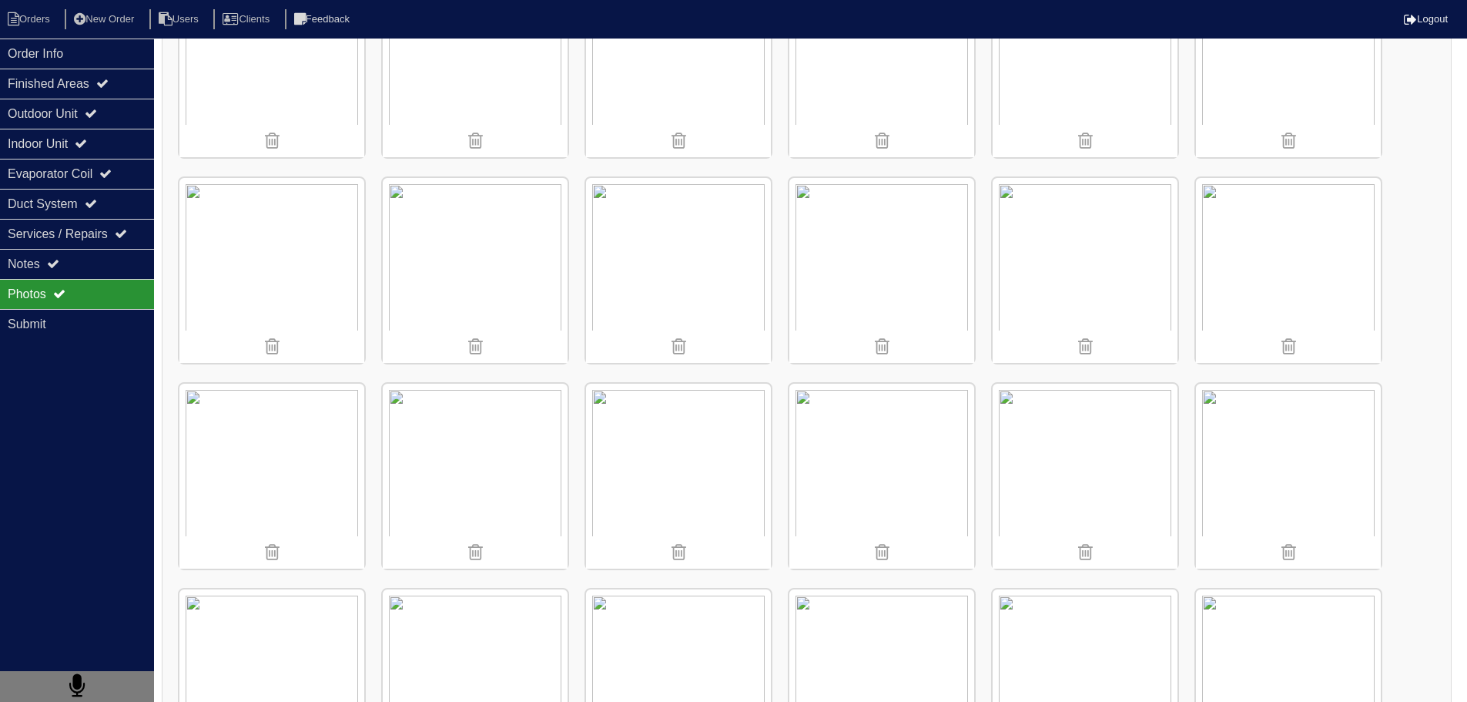
scroll to position [928, 0]
click at [505, 224] on img at bounding box center [475, 271] width 185 height 185
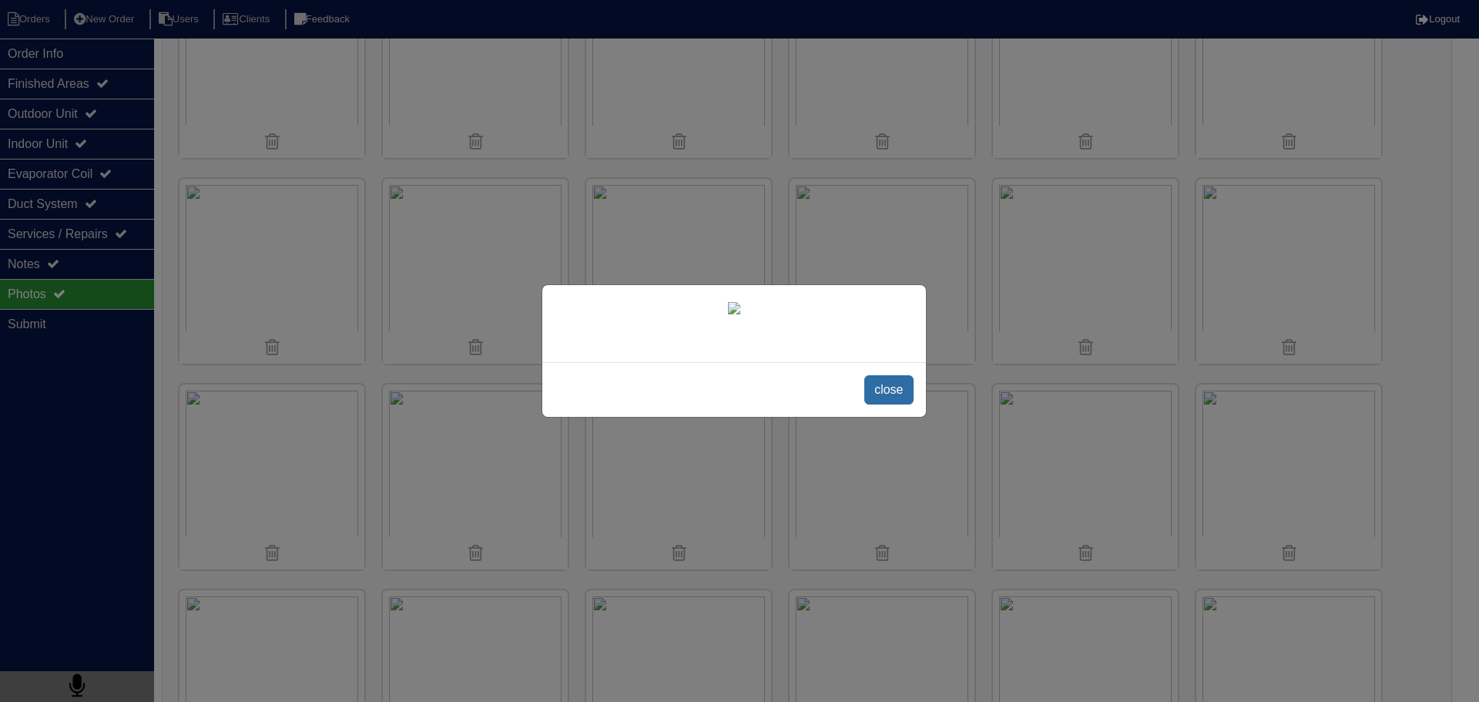
click at [872, 404] on span "close" at bounding box center [888, 389] width 49 height 29
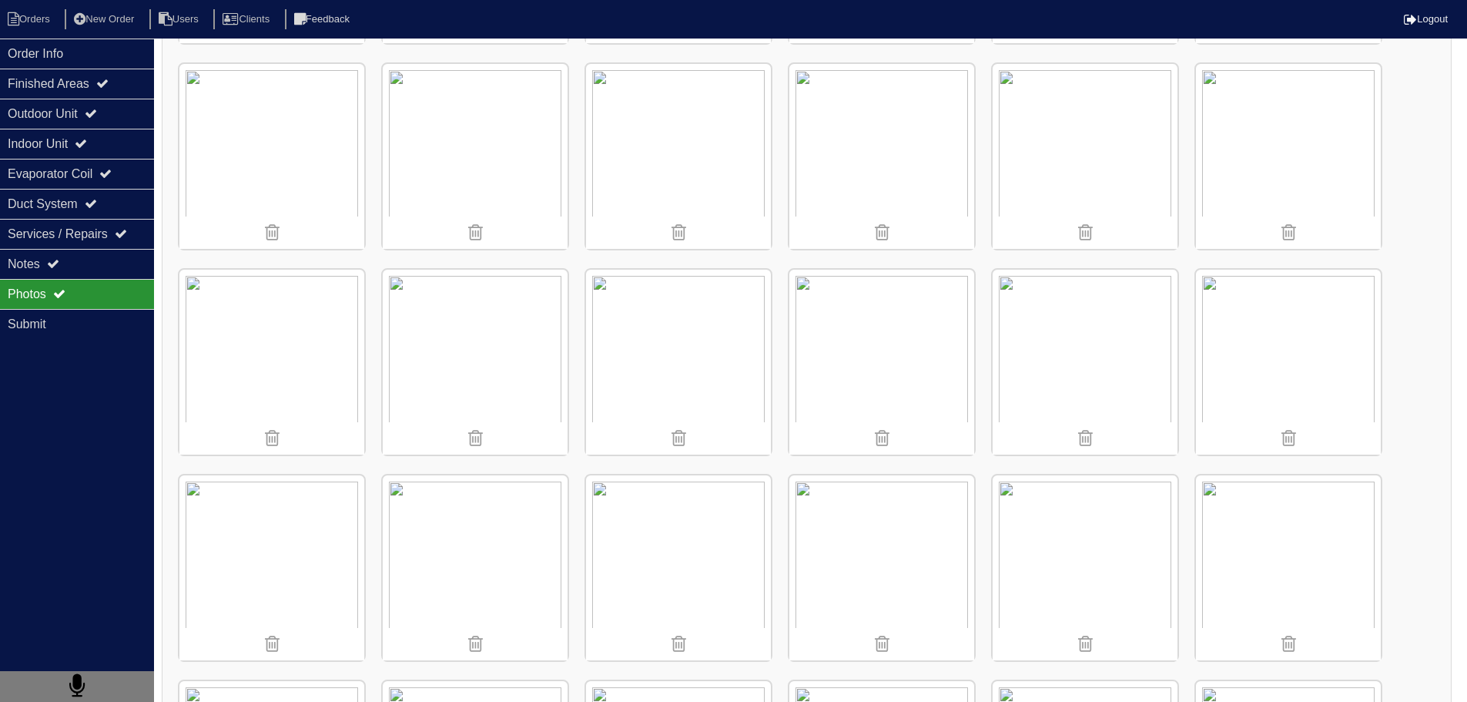
scroll to position [620, 0]
